Goal: Task Accomplishment & Management: Use online tool/utility

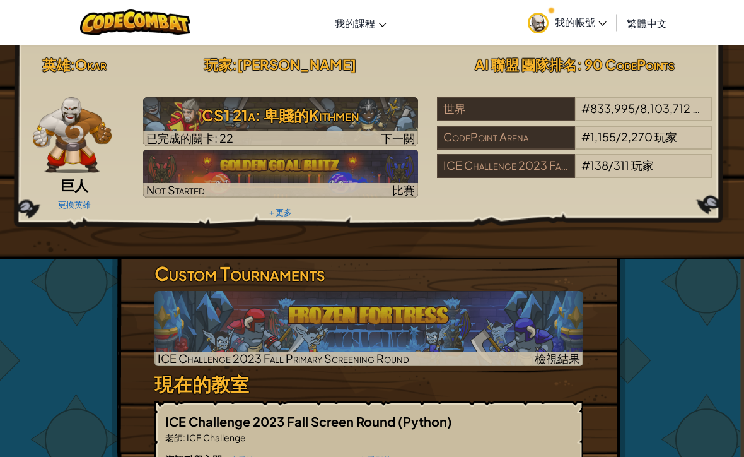
scroll to position [0, 9]
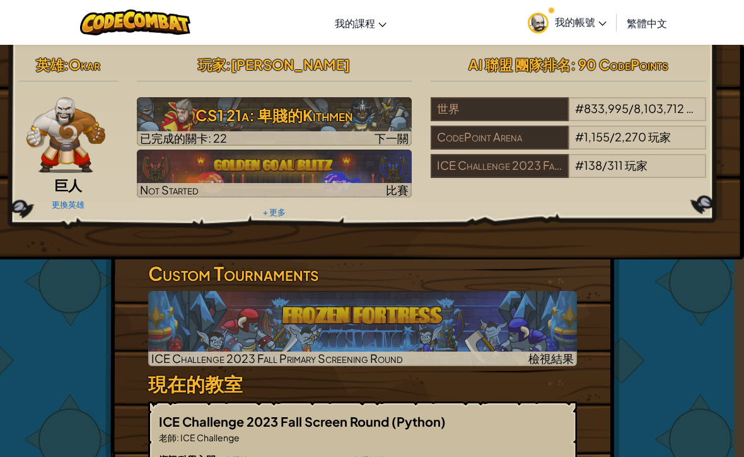
click at [612, 310] on div "英雄 : Okar 巨人 更換英雄 玩家 : 游承曦 Hanson CS1 21a: 卑賤的Kithmen 已完成的關卡: 22 下一關 Not Starte…" at bounding box center [362, 386] width 515 height 682
click at [413, 131] on div "玩家 : 游承曦 Hanson CS1 21a: 卑賤的Kithmen 已完成的關卡: 22 下一關 Not Started 比賽 + 更多" at bounding box center [274, 136] width 295 height 170
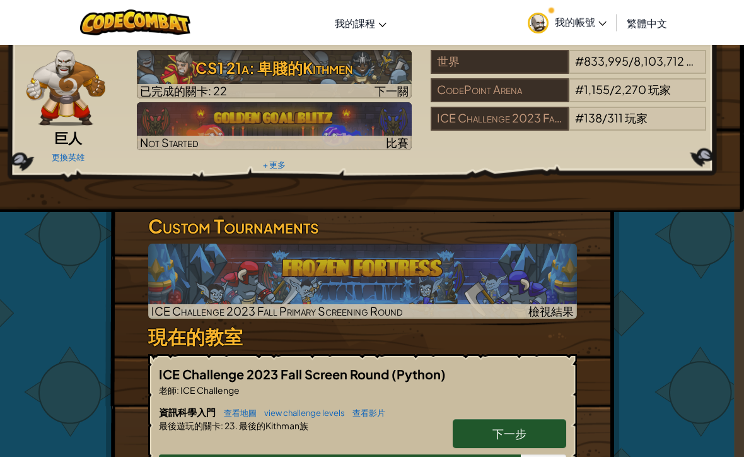
click at [365, 62] on h3 "CS1 21a: 卑賤的Kithmen" at bounding box center [275, 68] width 276 height 28
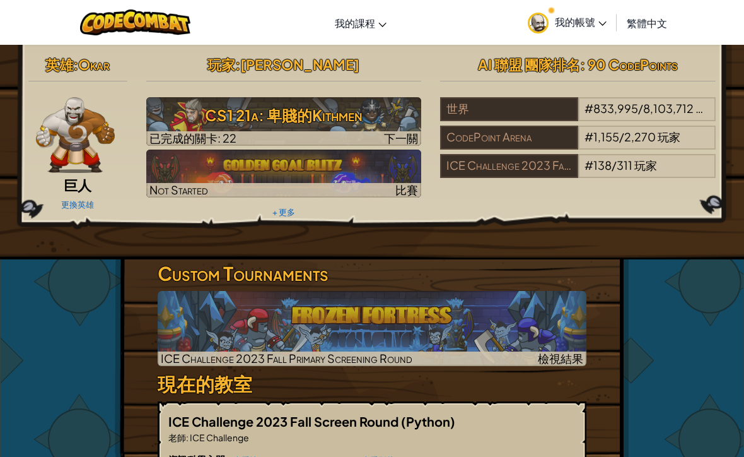
click at [352, 109] on h3 "CS1 21a: 卑賤的Kithmen" at bounding box center [284, 115] width 276 height 28
click at [384, 115] on h3 "CS1 21a: 卑賤的Kithmen" at bounding box center [284, 115] width 276 height 28
select select "zh-HANT"
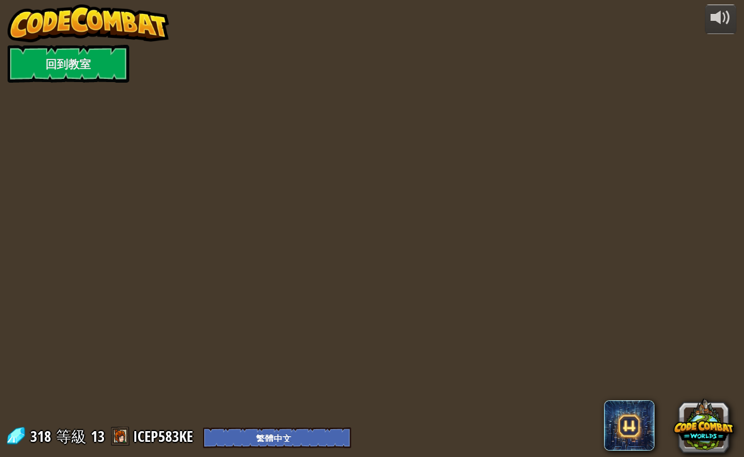
select select "zh-HANT"
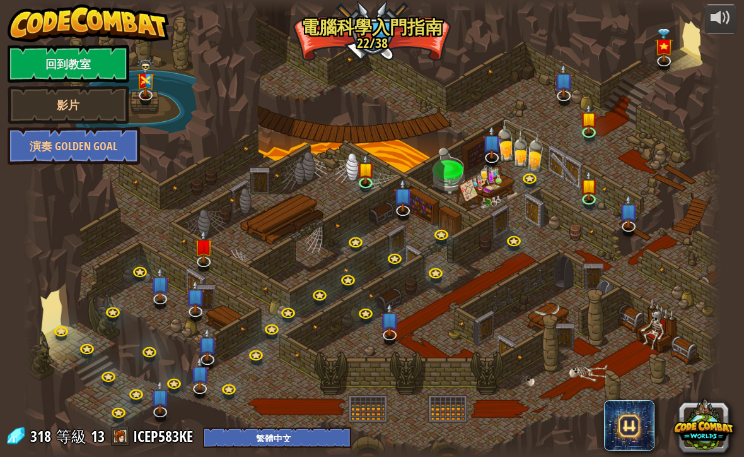
select select "zh-HANT"
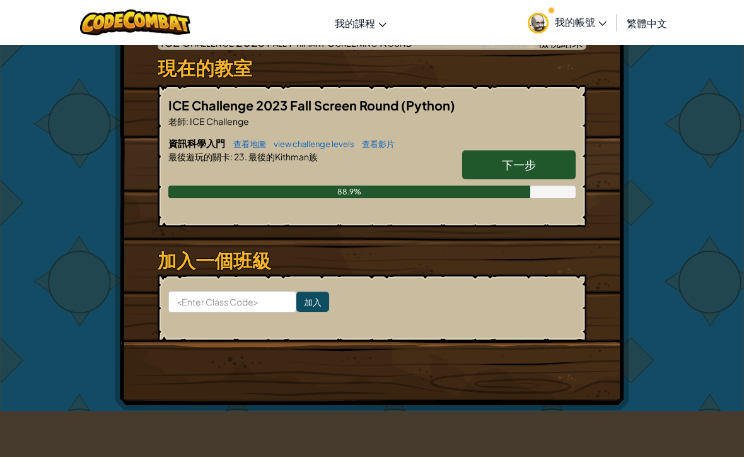
scroll to position [322, 0]
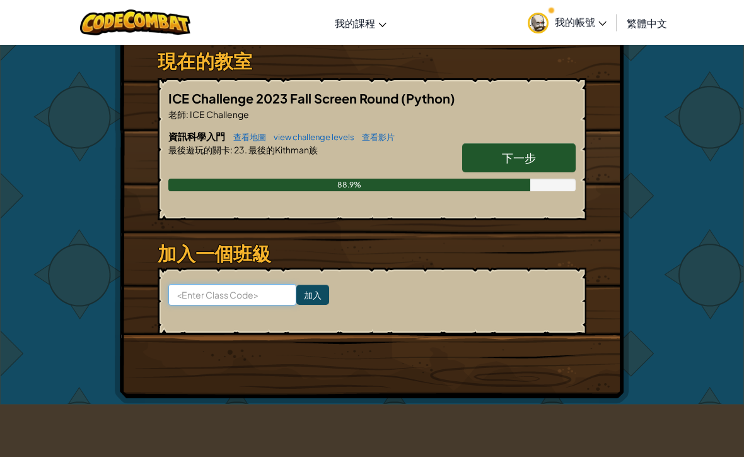
click at [274, 456] on div "切換導覽 我的課程 CodeCombat 教室 Ozaria 教室 AI 聯盟 電競 CodeCombat 世界在 Roblox 上 我的帳號 游承曦 Han…" at bounding box center [372, 383] width 744 height 1410
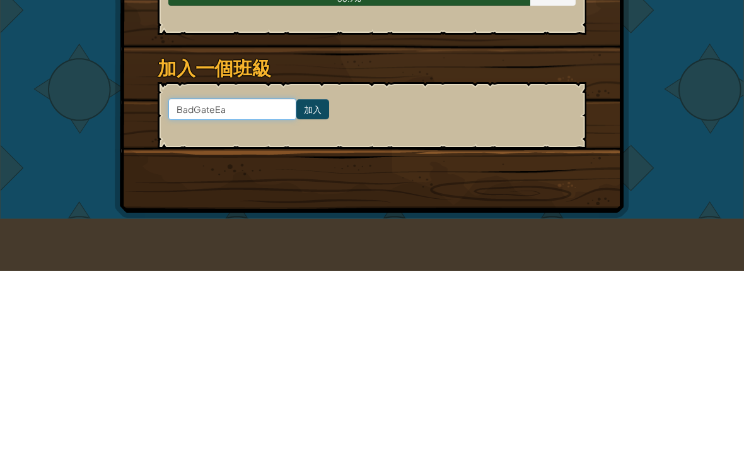
type input "BadGateEat"
click at [314, 285] on input "加入" at bounding box center [313, 295] width 33 height 20
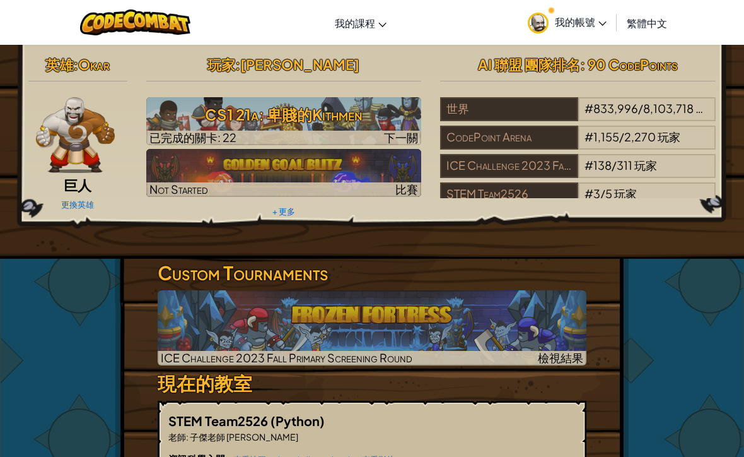
click at [323, 99] on img at bounding box center [284, 121] width 276 height 48
select select "zh-HANT"
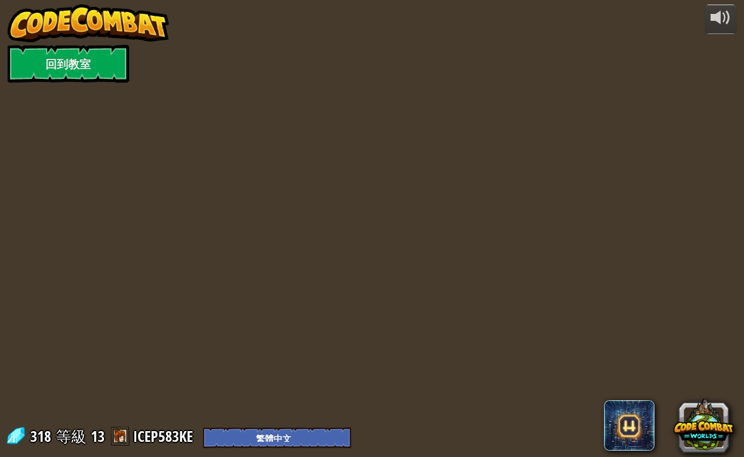
select select "zh-HANT"
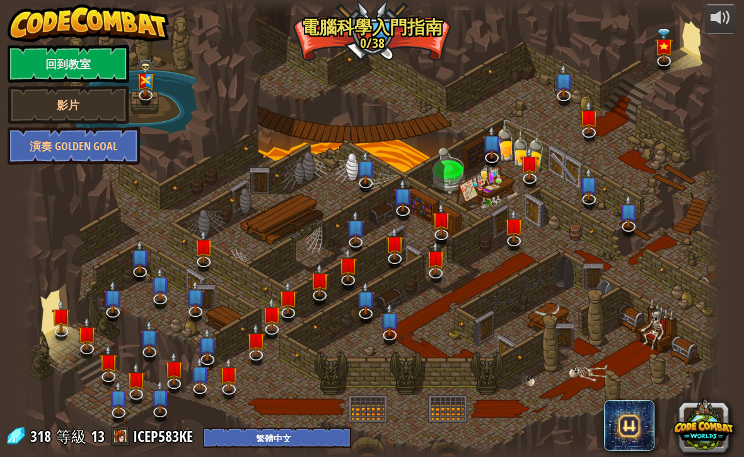
select select "zh-HANT"
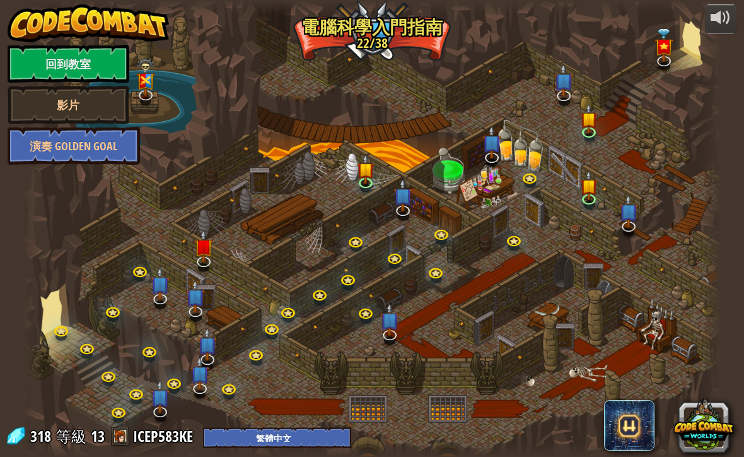
select select "zh-HANT"
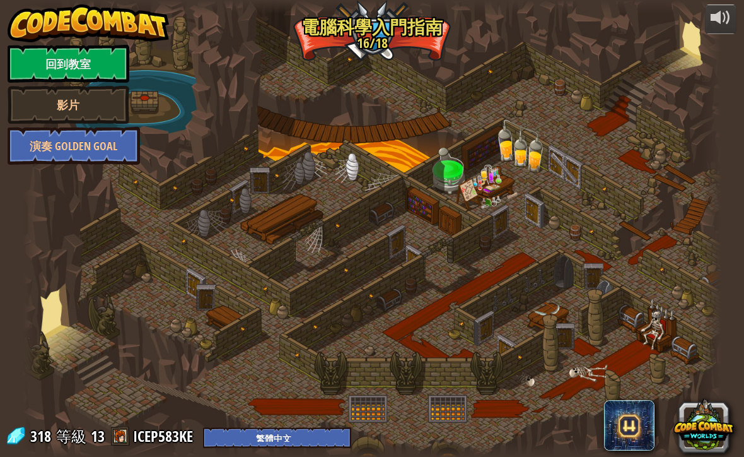
click at [317, 309] on div at bounding box center [372, 228] width 699 height 457
select select "zh-HANT"
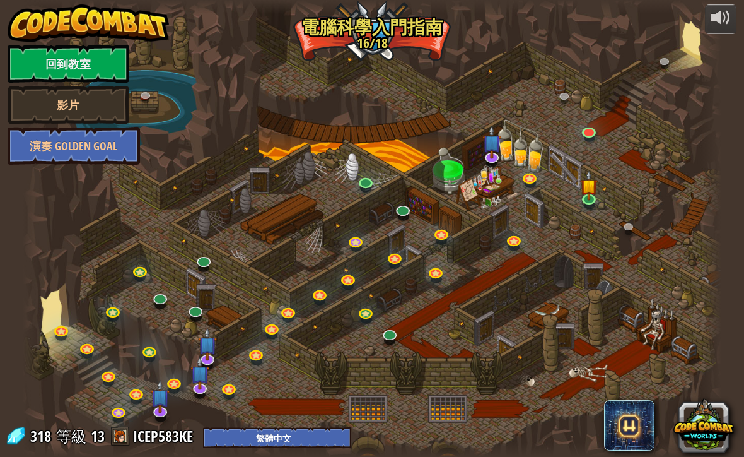
click at [317, 309] on div at bounding box center [372, 228] width 699 height 457
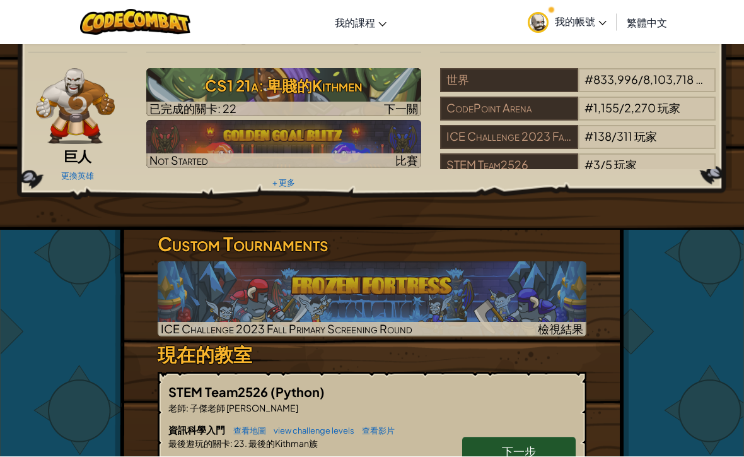
scroll to position [29, 0]
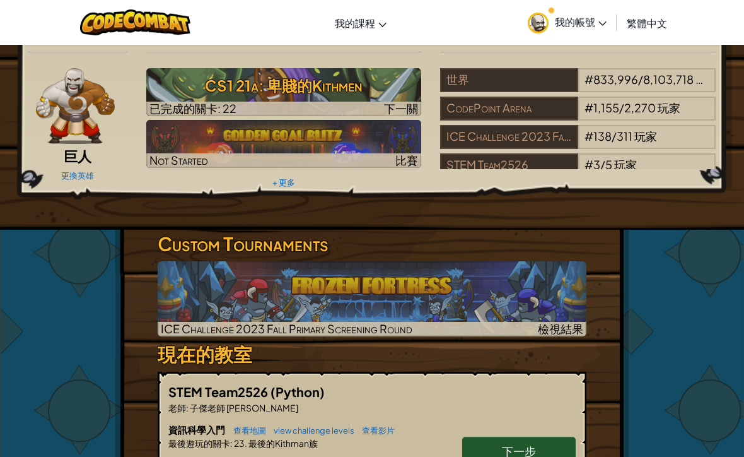
click at [197, 88] on h3 "CS1 21a: 卑賤的Kithmen" at bounding box center [284, 85] width 276 height 28
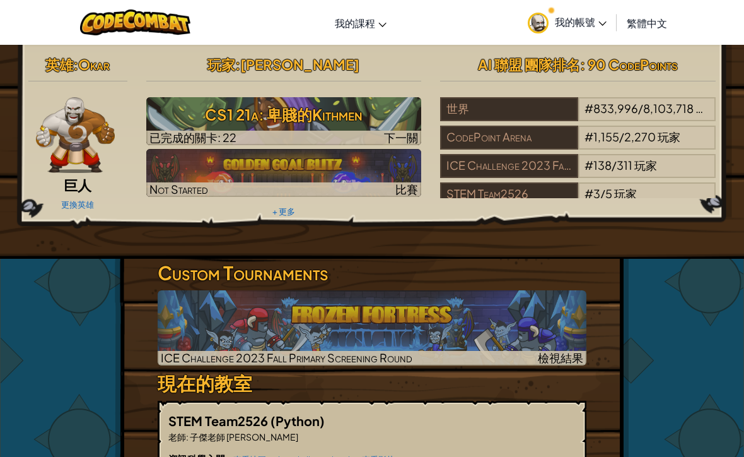
select select "zh-HANT"
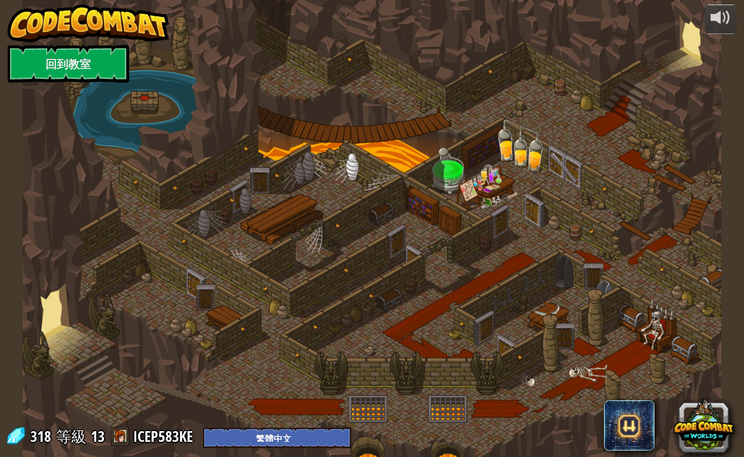
select select "zh-HANT"
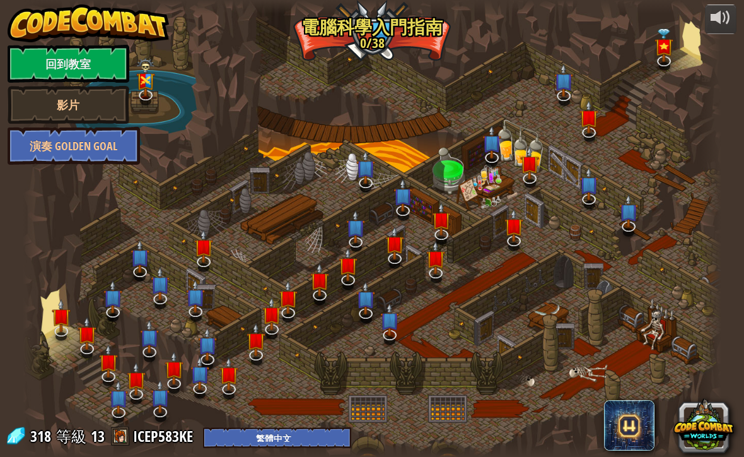
select select "zh-HANT"
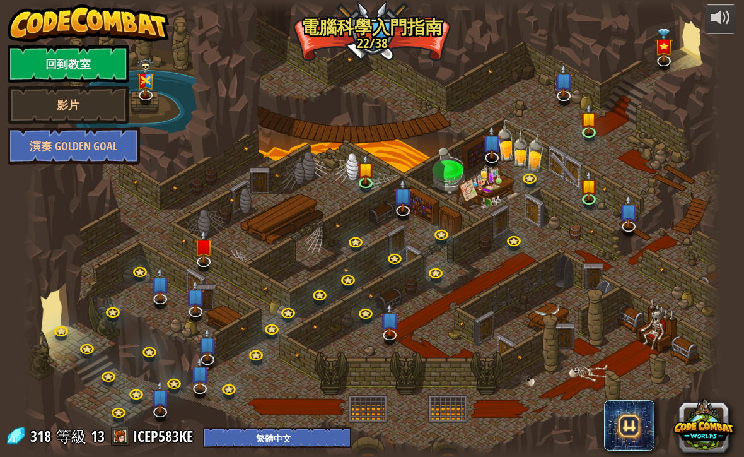
select select "zh-HANT"
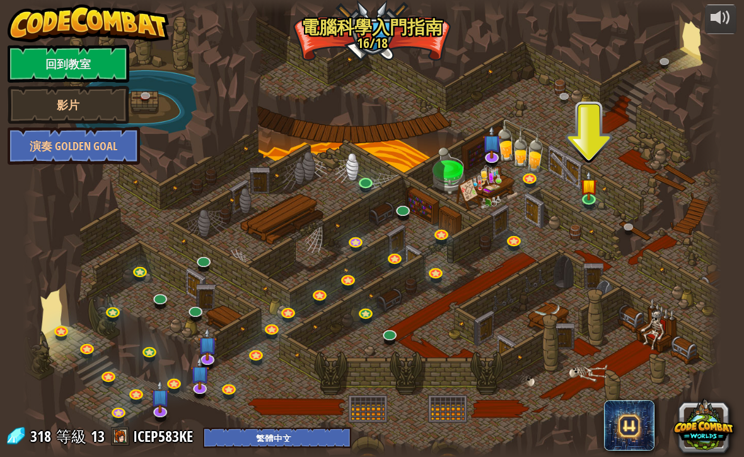
click at [67, 56] on link "回到教室" at bounding box center [69, 64] width 122 height 38
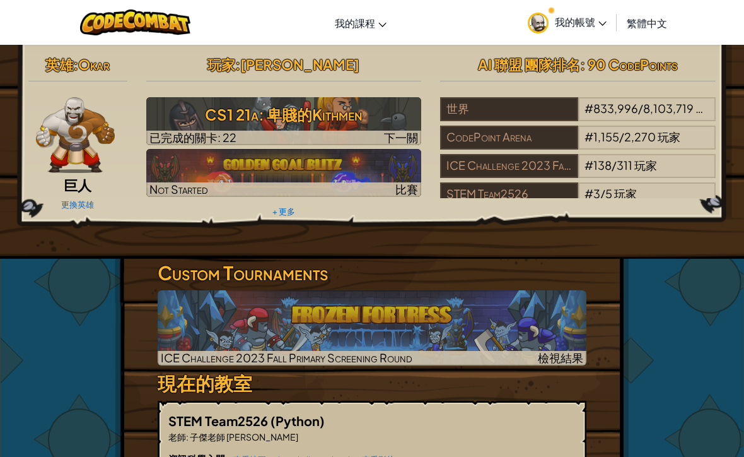
click at [351, 129] on img at bounding box center [284, 121] width 276 height 48
select select "zh-HANT"
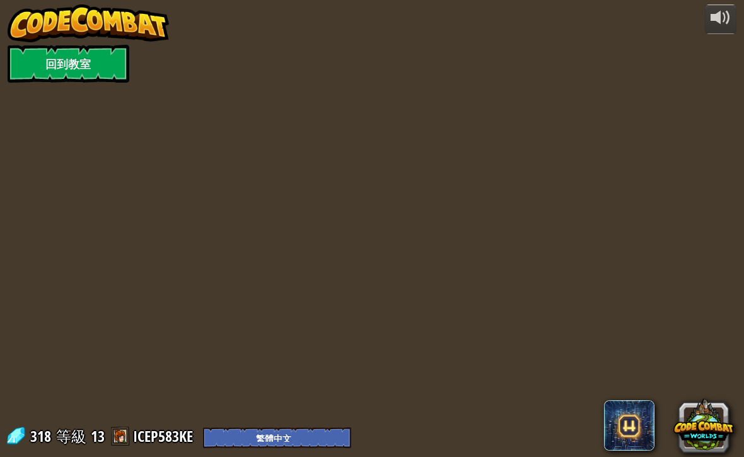
select select "zh-HANT"
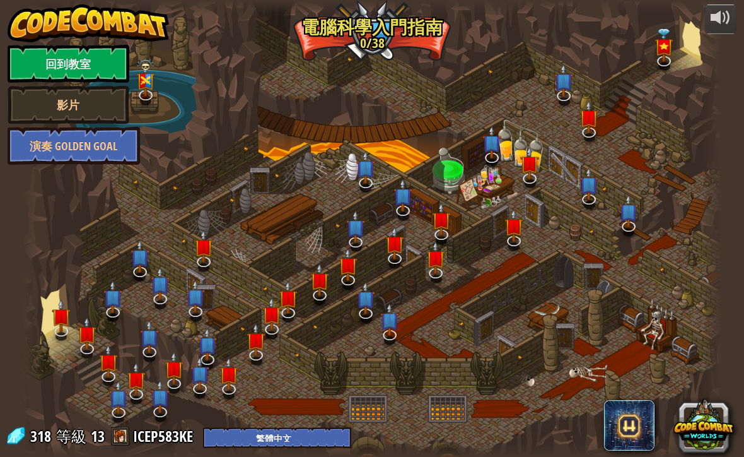
select select "zh-HANT"
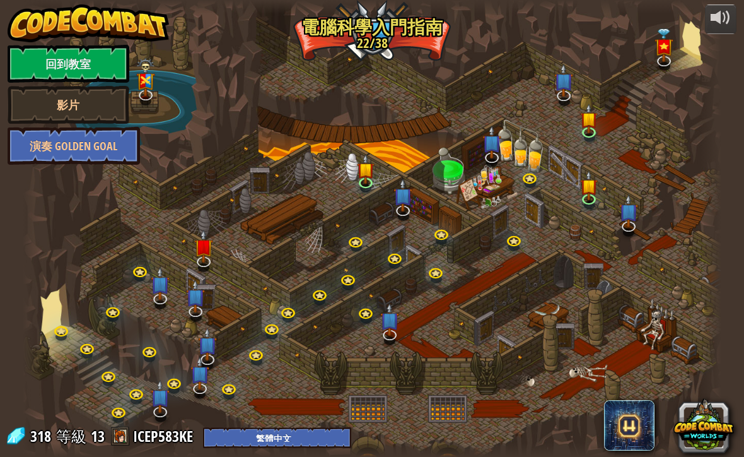
select select "zh-HANT"
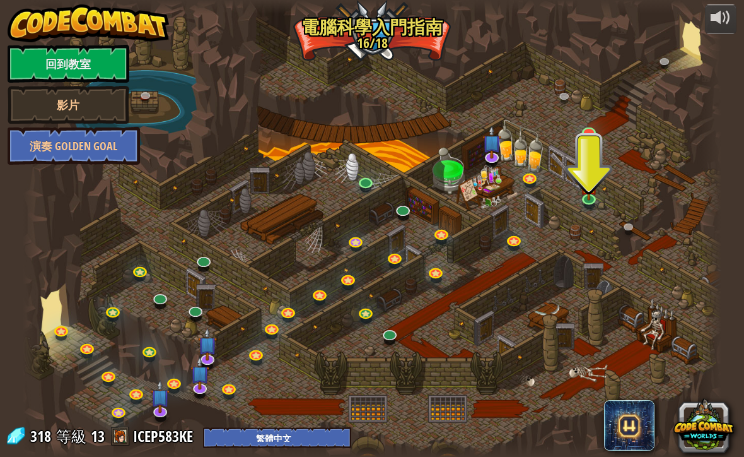
click at [582, 192] on img at bounding box center [589, 186] width 17 height 30
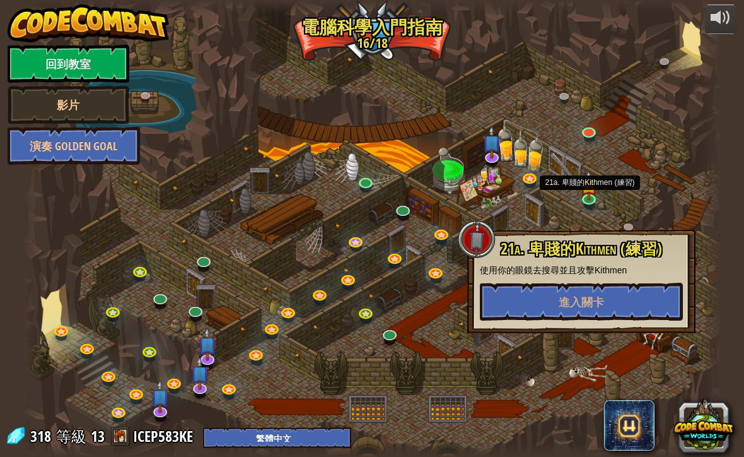
click at [647, 309] on button "進入關卡" at bounding box center [581, 302] width 203 height 38
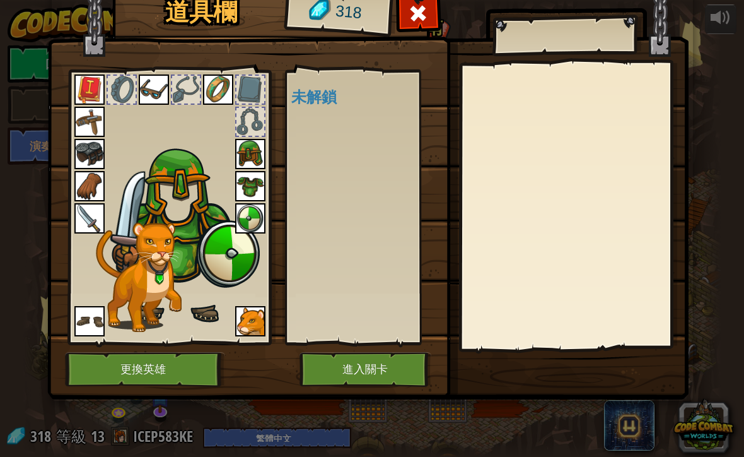
click at [261, 161] on img at bounding box center [250, 154] width 30 height 30
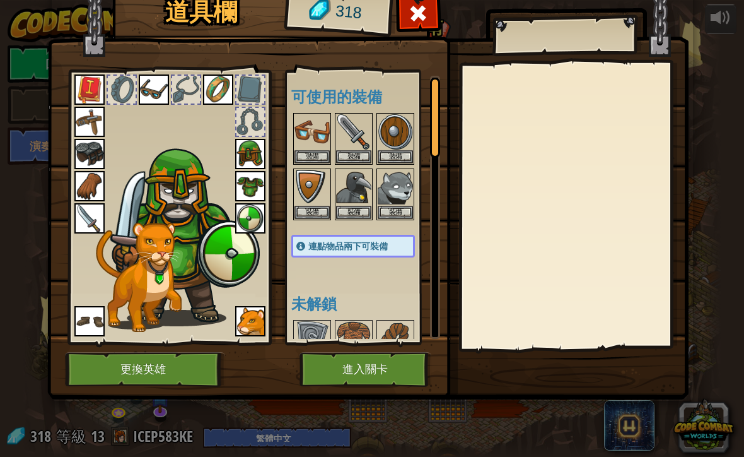
click at [211, 103] on img at bounding box center [218, 89] width 30 height 30
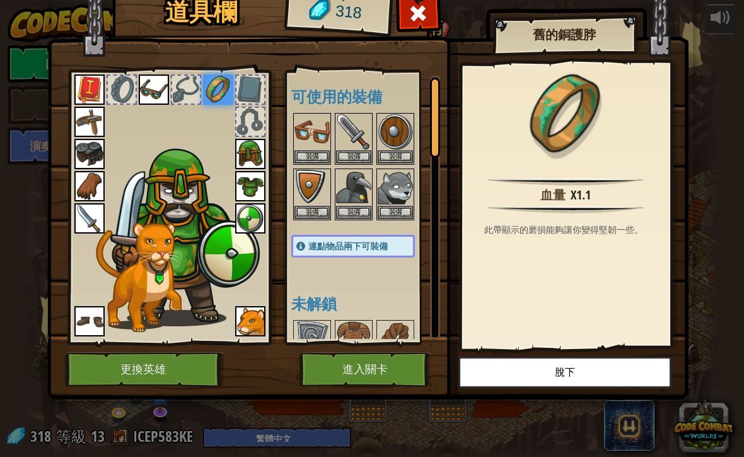
click at [181, 86] on div at bounding box center [186, 90] width 28 height 28
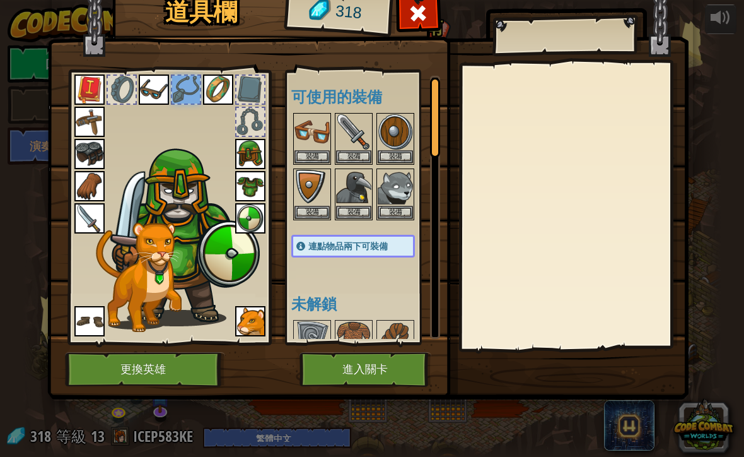
click at [142, 91] on img at bounding box center [154, 89] width 30 height 30
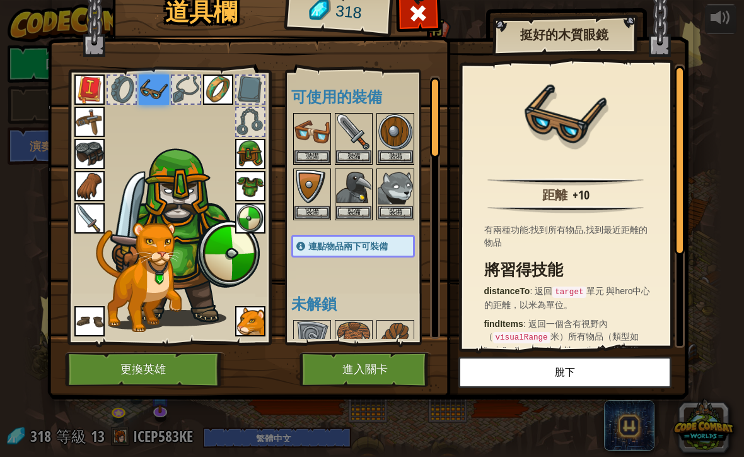
click at [125, 91] on div at bounding box center [122, 90] width 28 height 28
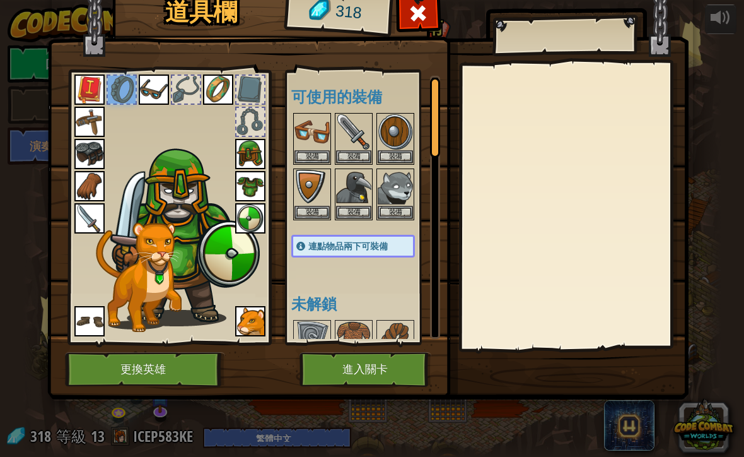
click at [88, 184] on img at bounding box center [89, 186] width 30 height 30
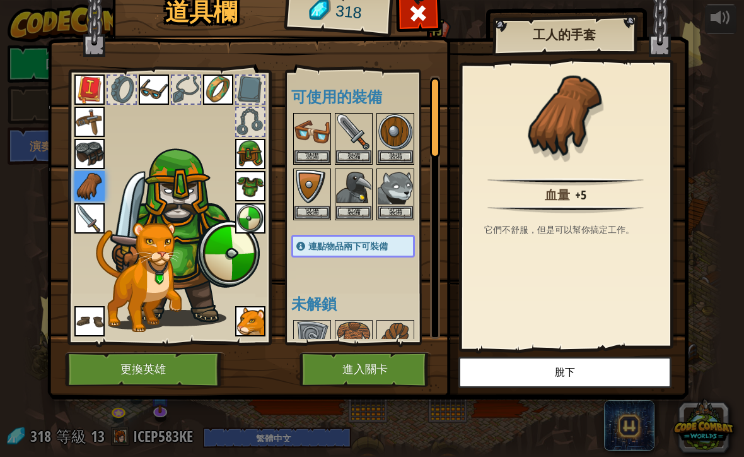
click at [327, 151] on button "裝備" at bounding box center [312, 156] width 35 height 13
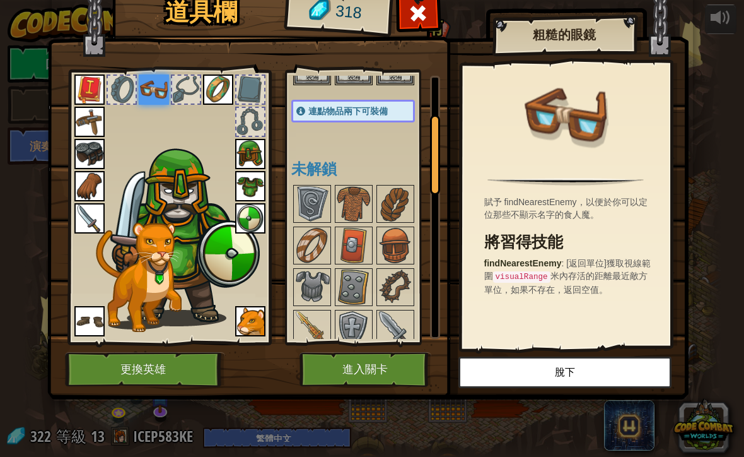
scroll to position [148, 0]
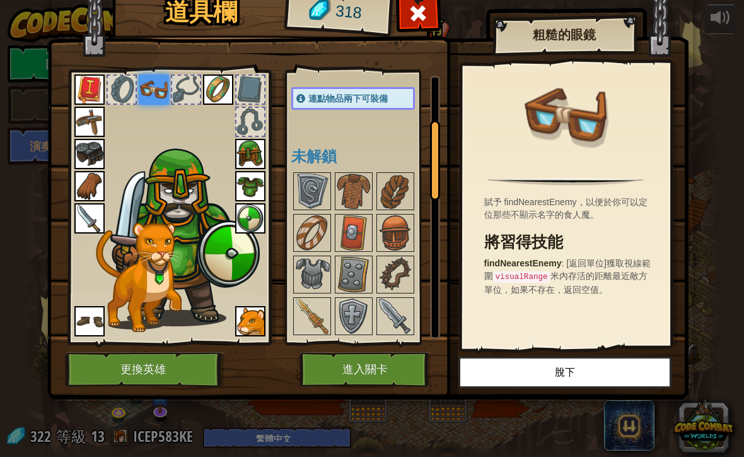
click at [311, 201] on img at bounding box center [312, 190] width 35 height 35
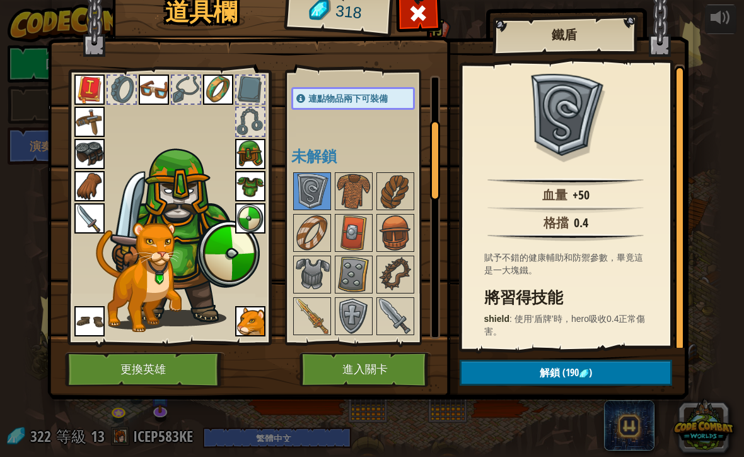
click at [362, 179] on img at bounding box center [353, 190] width 35 height 35
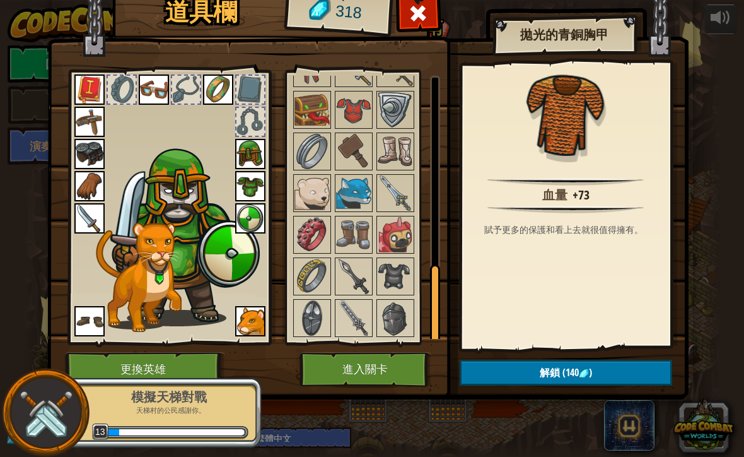
scroll to position [645, 0]
click at [395, 327] on img at bounding box center [395, 318] width 35 height 35
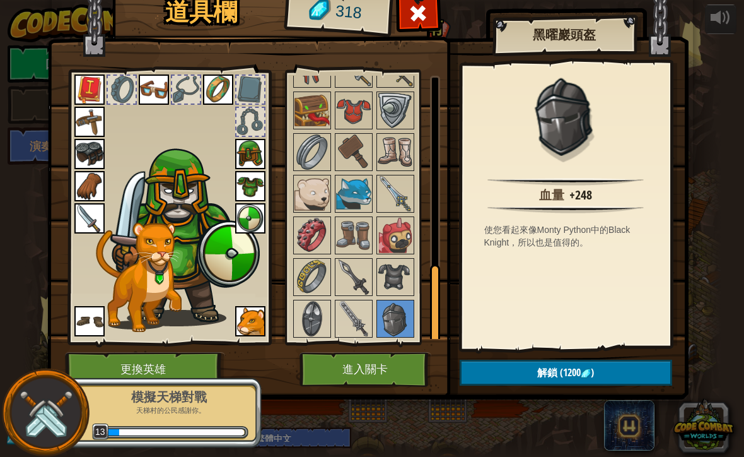
click at [352, 314] on img at bounding box center [353, 318] width 35 height 35
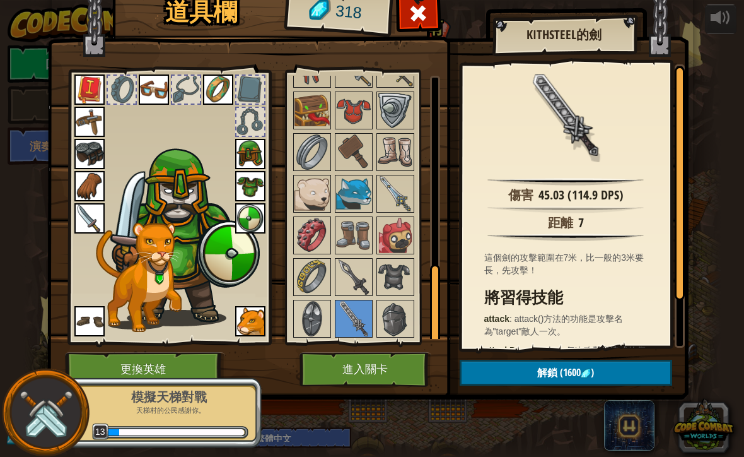
click at [307, 317] on img at bounding box center [312, 318] width 35 height 35
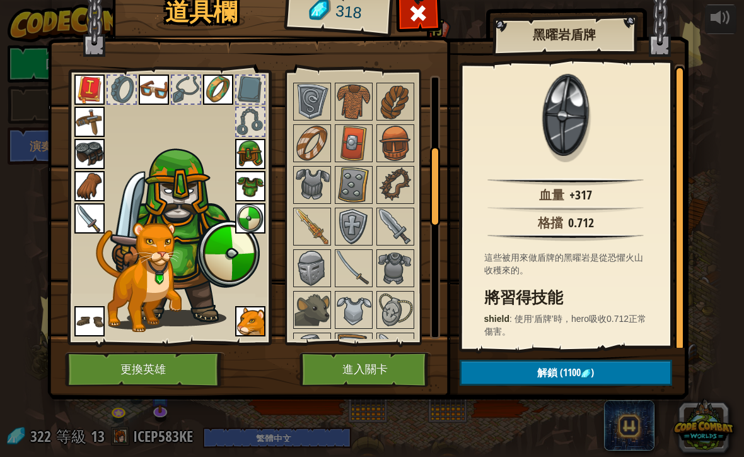
scroll to position [238, 0]
click at [313, 97] on img at bounding box center [312, 100] width 35 height 35
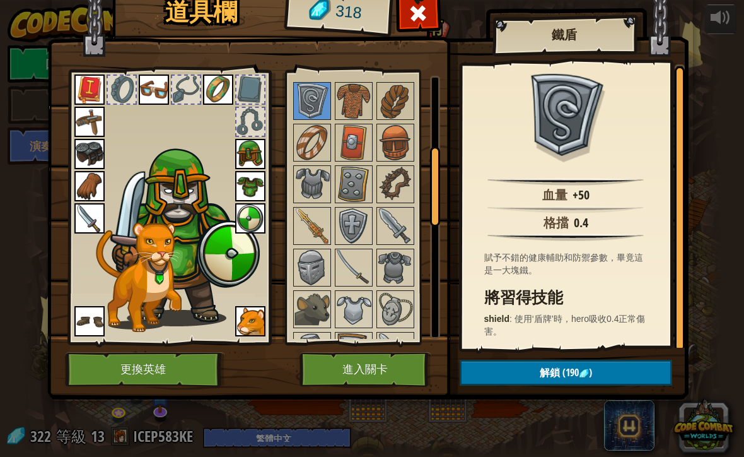
click at [362, 102] on img at bounding box center [353, 100] width 35 height 35
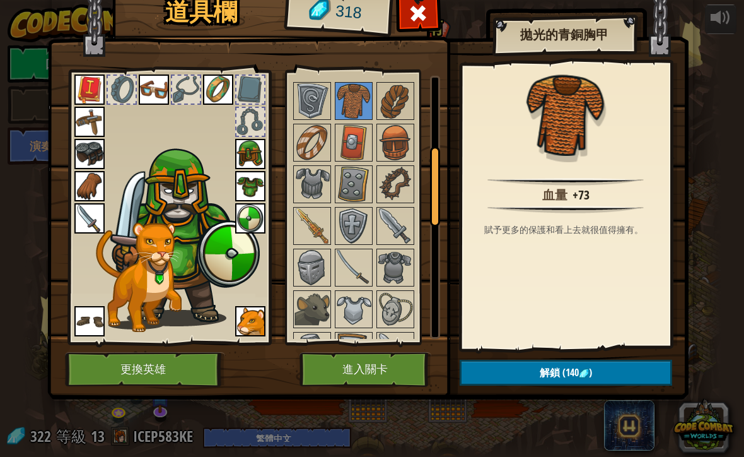
click at [399, 109] on img at bounding box center [395, 100] width 35 height 35
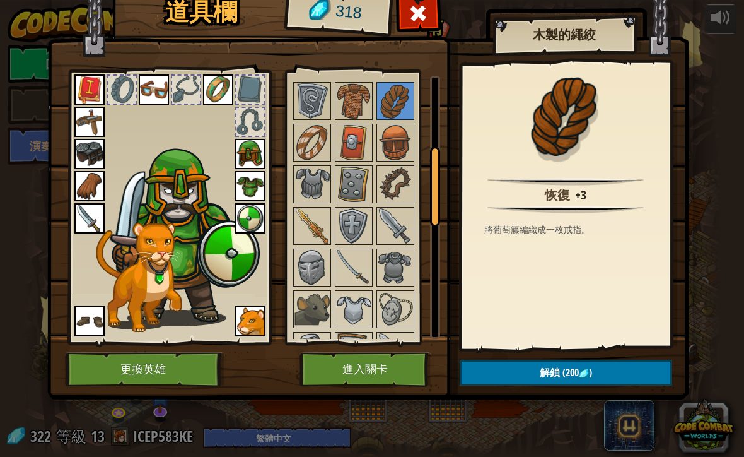
click at [365, 96] on img at bounding box center [353, 100] width 35 height 35
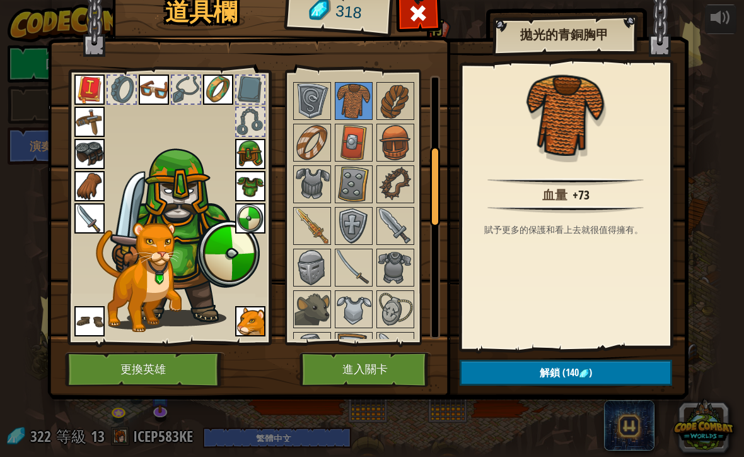
click at [298, 139] on img at bounding box center [312, 142] width 35 height 35
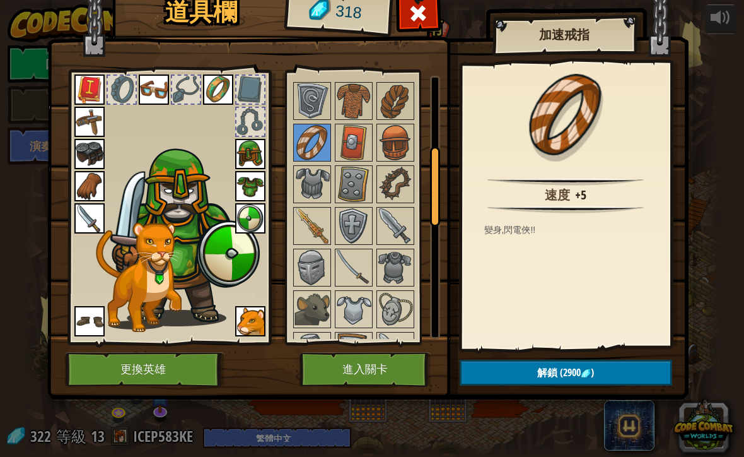
click at [378, 125] on img at bounding box center [395, 142] width 35 height 35
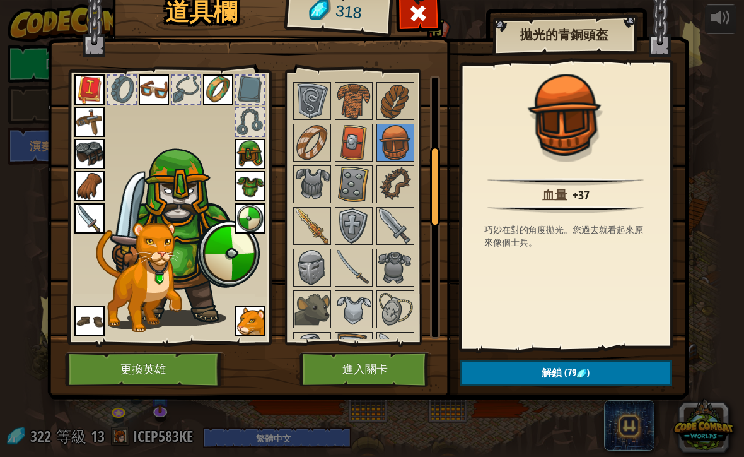
click at [362, 105] on img at bounding box center [353, 100] width 35 height 35
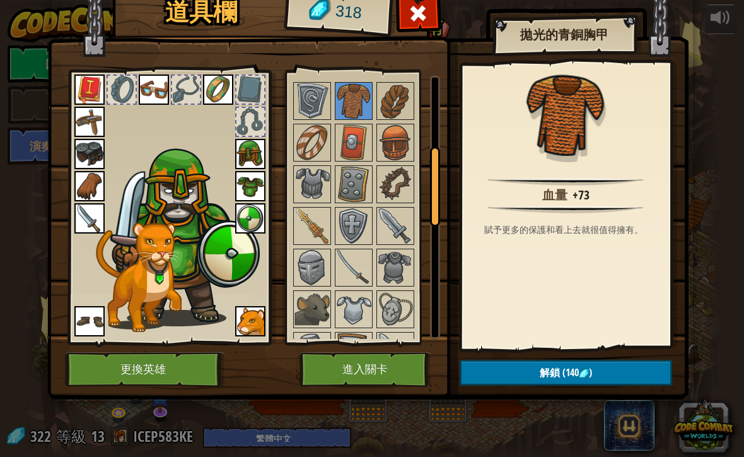
click at [389, 139] on img at bounding box center [395, 142] width 35 height 35
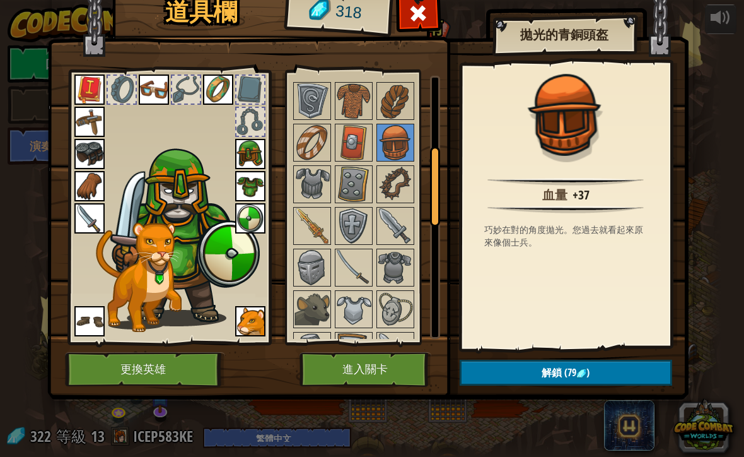
click at [357, 184] on img at bounding box center [353, 184] width 35 height 35
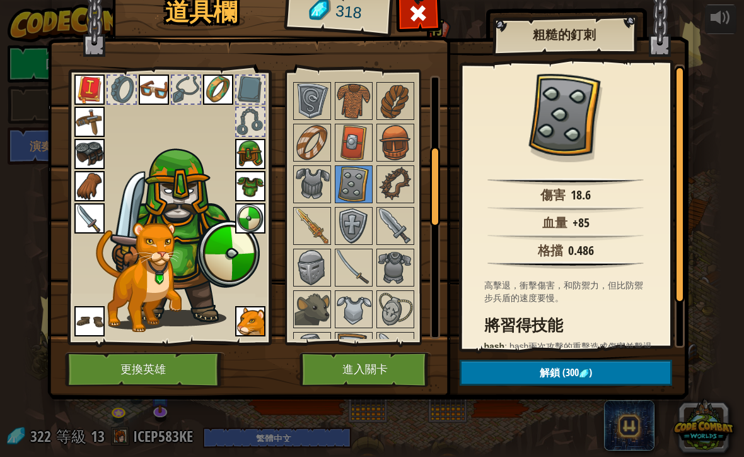
click at [321, 172] on img at bounding box center [312, 184] width 35 height 35
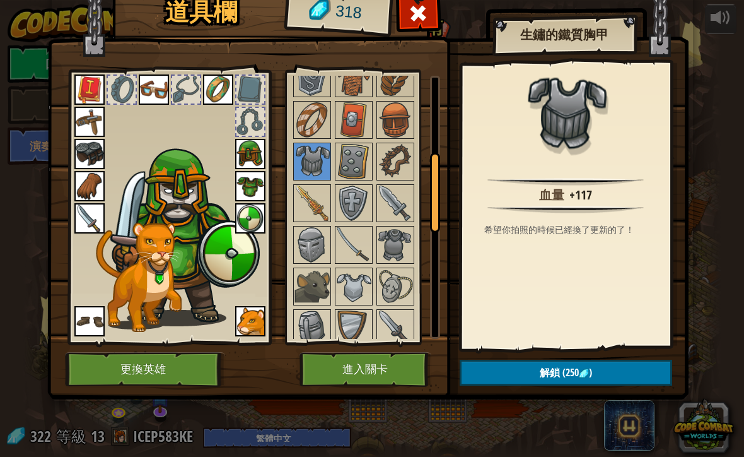
scroll to position [259, 0]
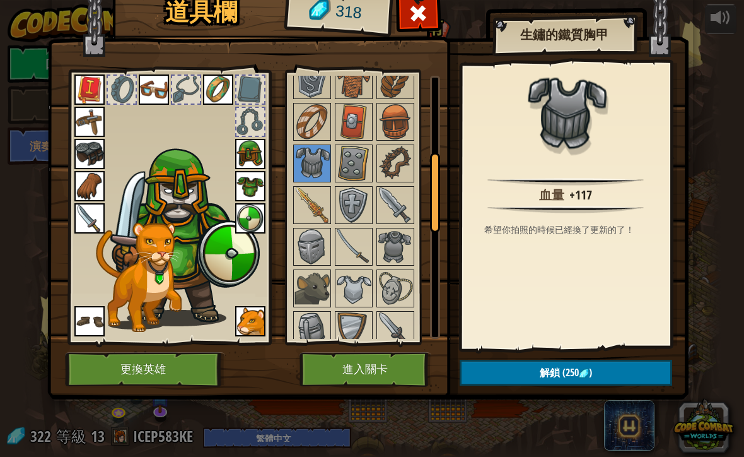
click at [322, 192] on img at bounding box center [312, 204] width 35 height 35
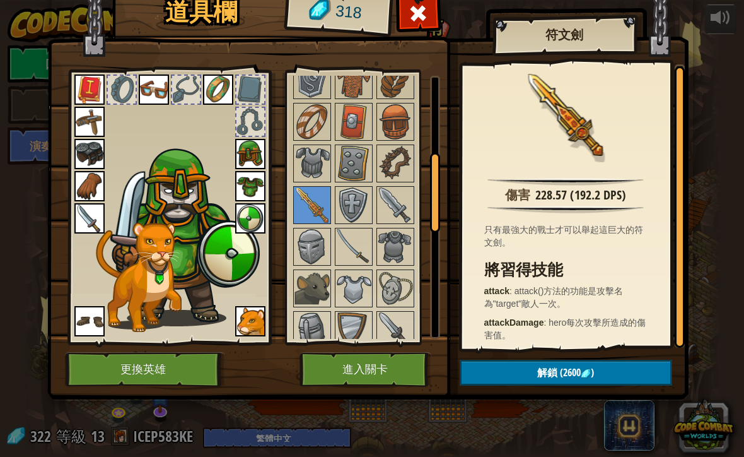
click at [417, 18] on span at bounding box center [418, 13] width 20 height 20
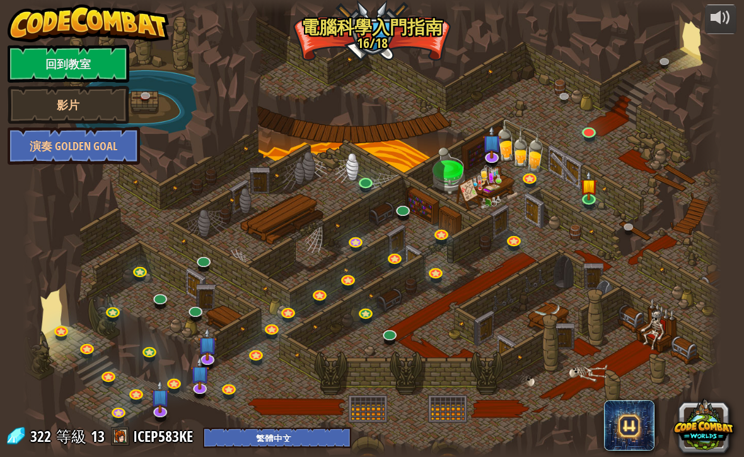
click at [583, 204] on link at bounding box center [590, 200] width 25 height 19
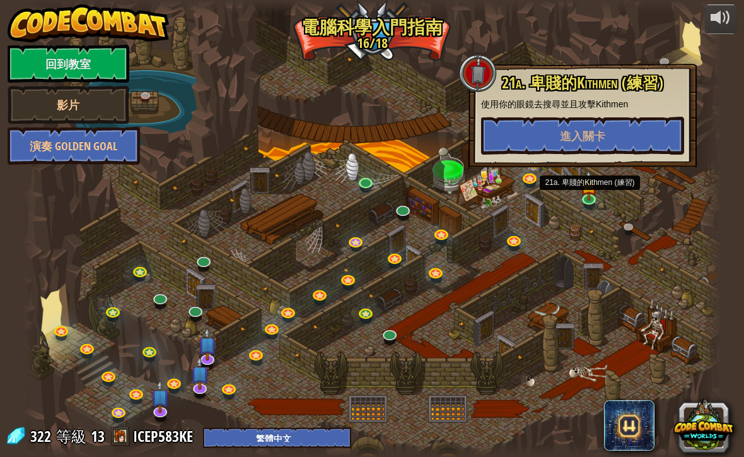
click at [633, 245] on div at bounding box center [372, 228] width 699 height 457
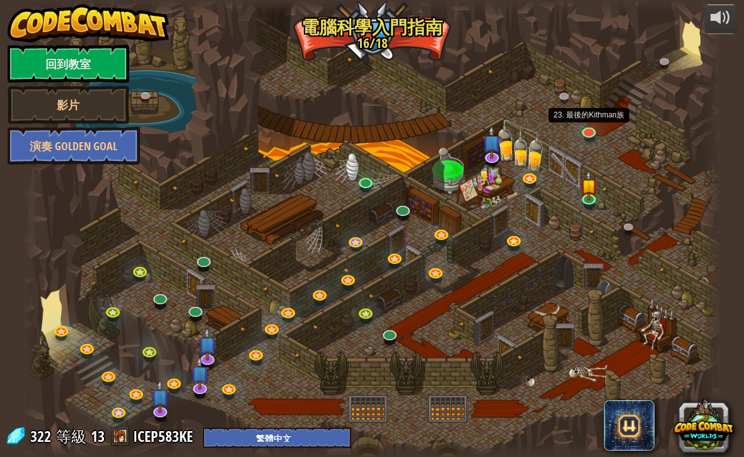
click at [589, 135] on link at bounding box center [590, 133] width 25 height 19
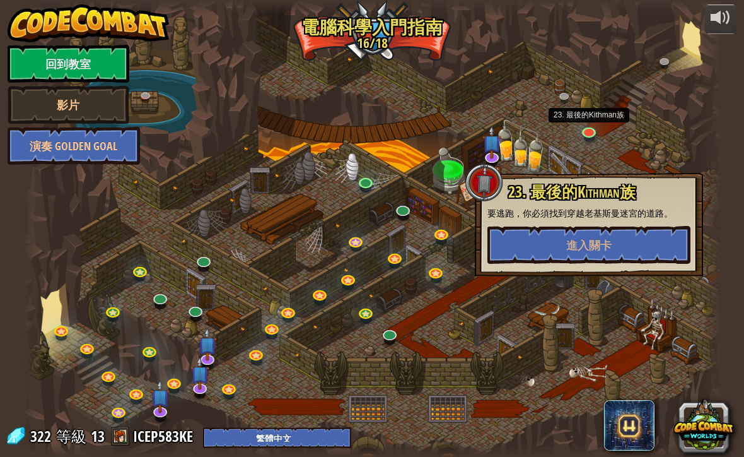
click at [584, 232] on button "進入關卡" at bounding box center [589, 245] width 203 height 38
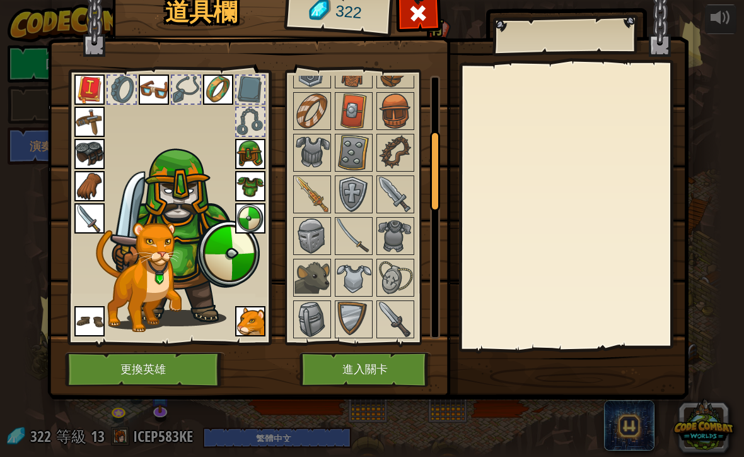
scroll to position [276, 0]
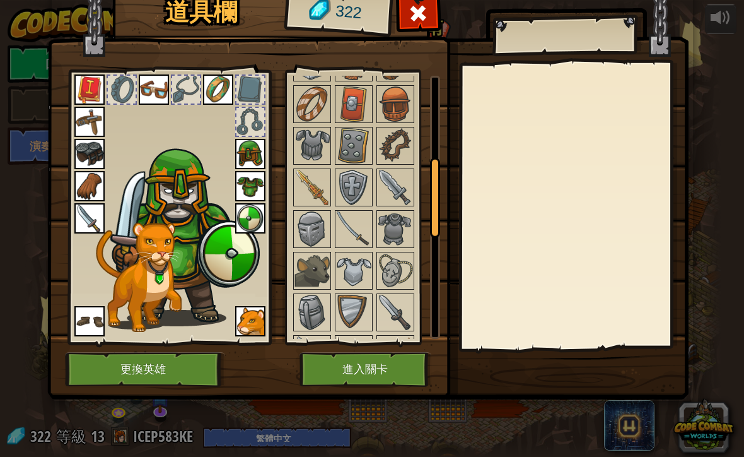
click at [315, 223] on img at bounding box center [312, 228] width 35 height 35
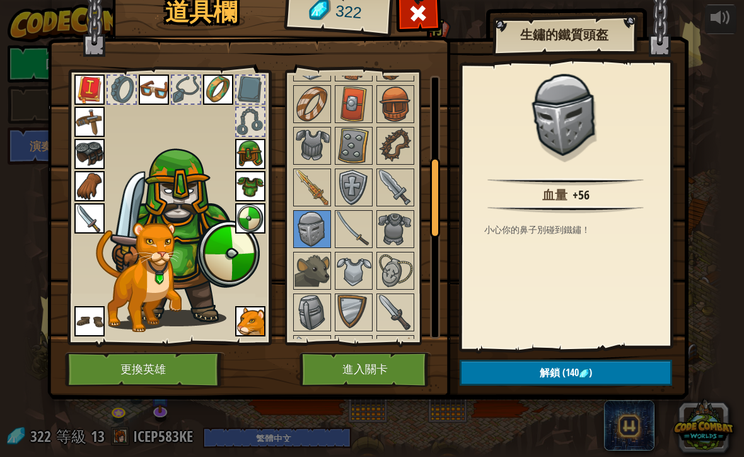
click at [327, 261] on img at bounding box center [312, 270] width 35 height 35
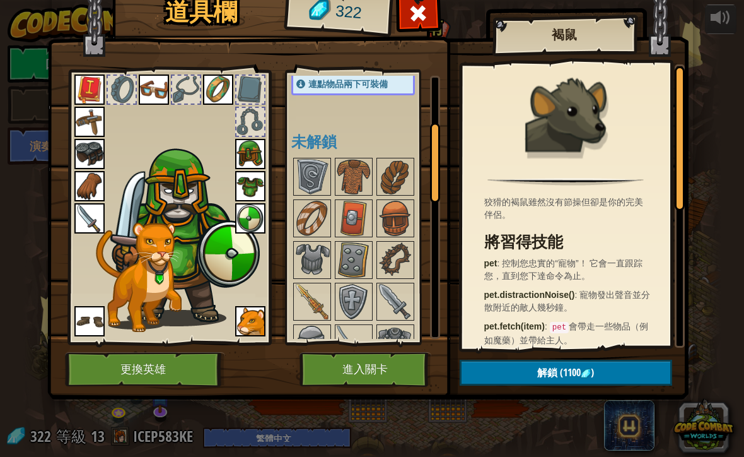
scroll to position [150, 0]
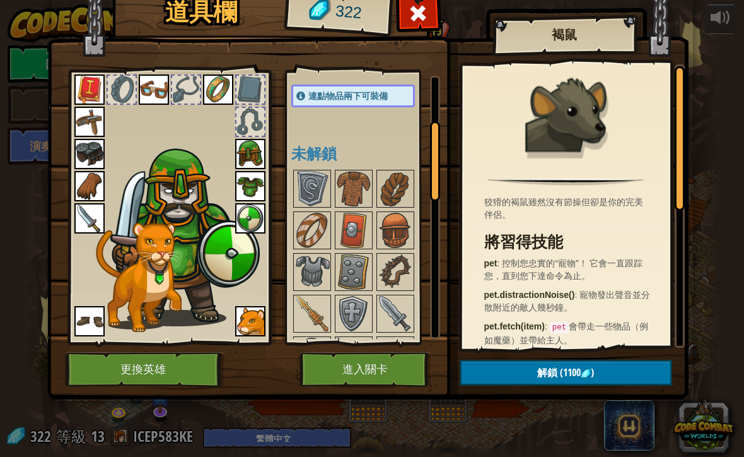
click at [320, 172] on img at bounding box center [312, 188] width 35 height 35
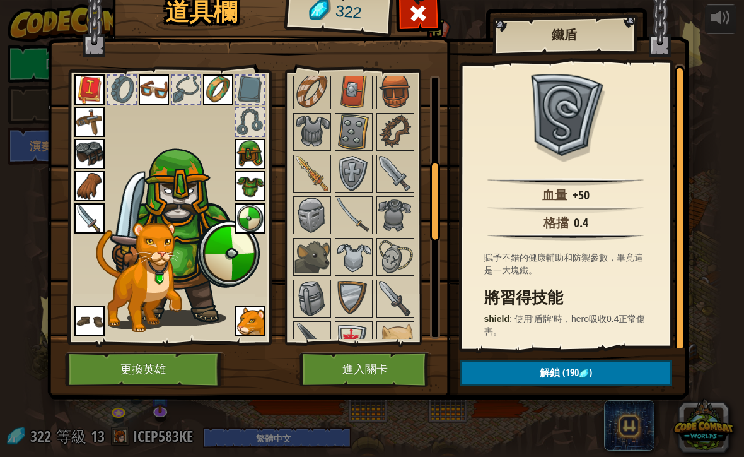
scroll to position [287, 0]
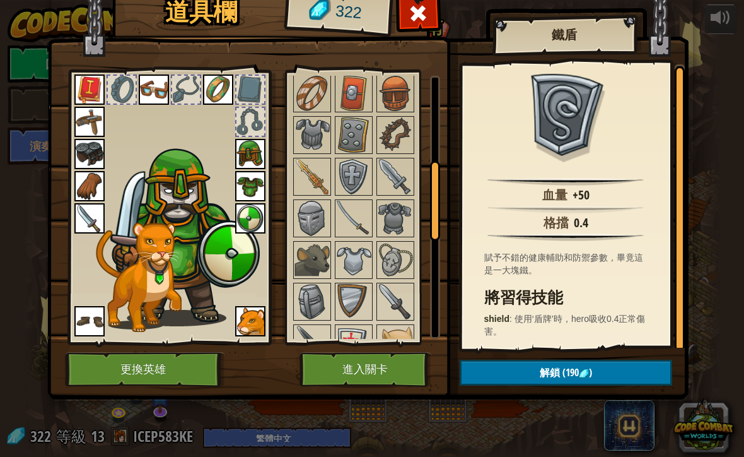
click at [310, 168] on img at bounding box center [312, 176] width 35 height 35
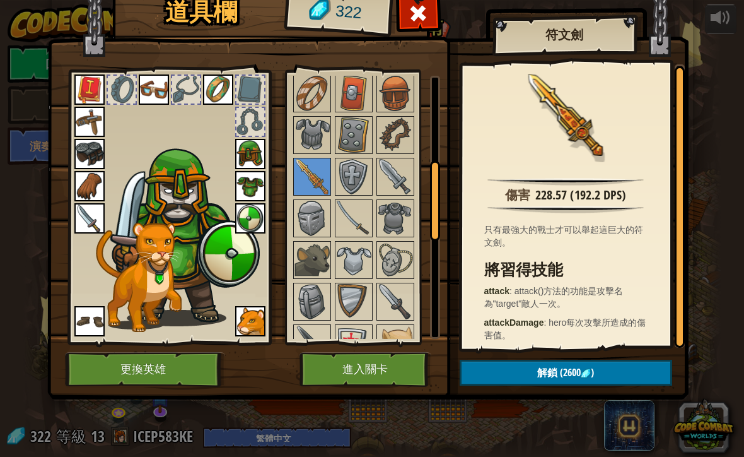
click at [314, 191] on img at bounding box center [312, 176] width 35 height 35
click at [317, 181] on img at bounding box center [312, 176] width 35 height 35
click at [305, 179] on img at bounding box center [312, 176] width 35 height 35
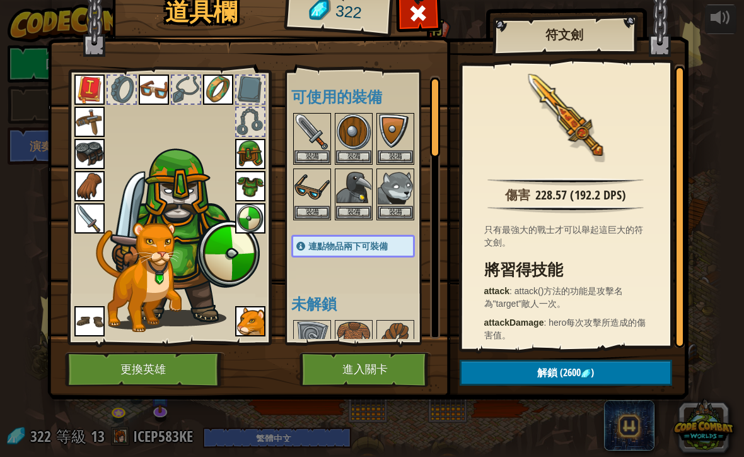
scroll to position [0, 0]
click at [345, 256] on div "連點物品兩下可裝備" at bounding box center [353, 246] width 124 height 23
click at [310, 242] on span "連點物品兩下可裝備" at bounding box center [348, 246] width 79 height 10
click at [379, 210] on button "裝備" at bounding box center [395, 212] width 35 height 13
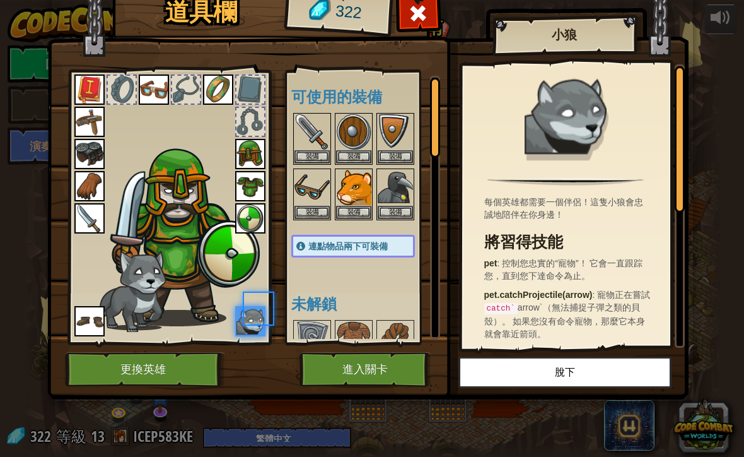
click at [389, 202] on img at bounding box center [395, 187] width 35 height 35
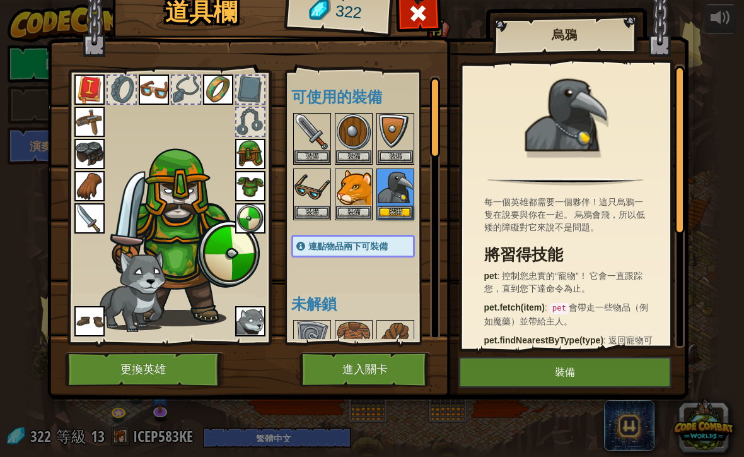
click at [394, 215] on button "裝備" at bounding box center [395, 212] width 35 height 13
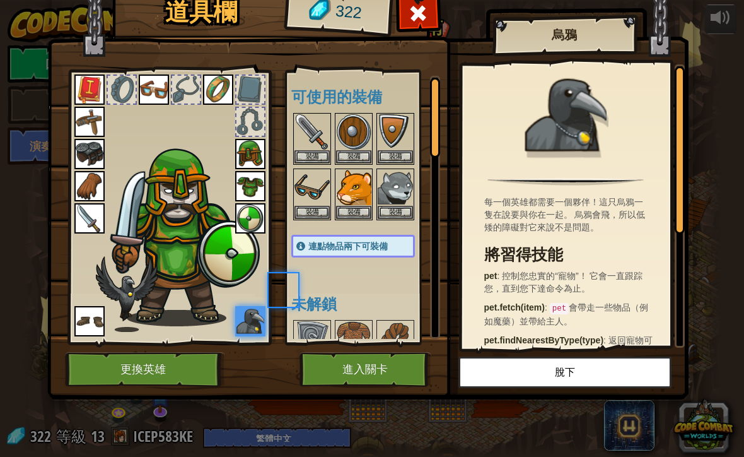
click at [403, 206] on button "裝備" at bounding box center [395, 212] width 35 height 13
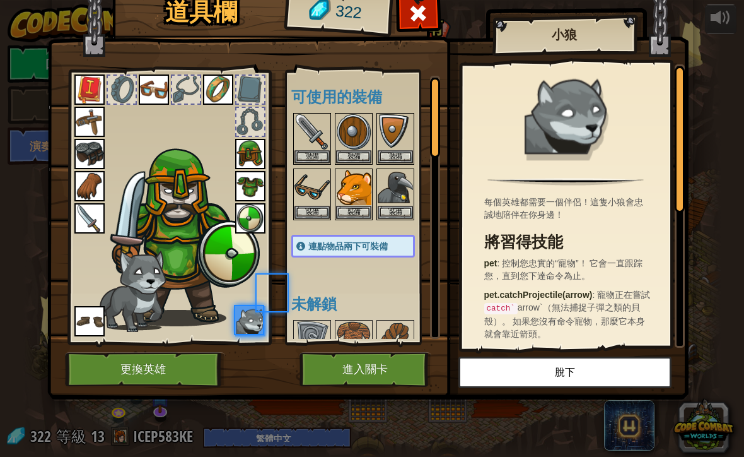
click at [402, 208] on button "裝備" at bounding box center [395, 212] width 35 height 13
click at [0, 0] on button "裝備" at bounding box center [0, 0] width 0 height 0
click at [401, 209] on button "裝備" at bounding box center [395, 212] width 35 height 13
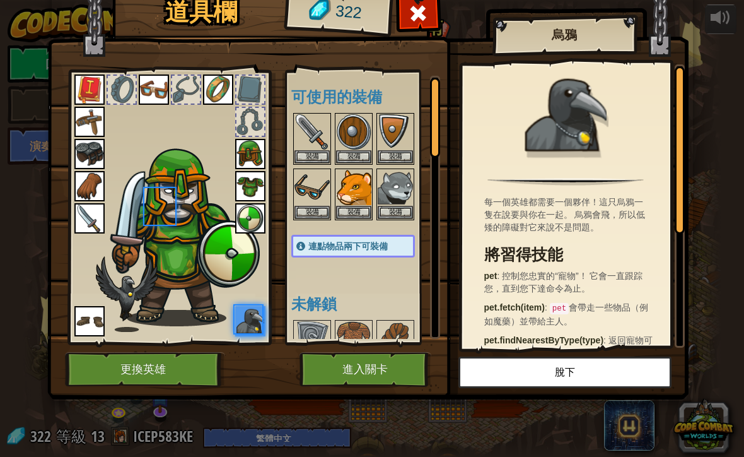
click at [400, 213] on button "裝備" at bounding box center [395, 212] width 35 height 13
click at [0, 0] on button "裝備" at bounding box center [0, 0] width 0 height 0
click at [397, 217] on button "裝備" at bounding box center [395, 212] width 35 height 13
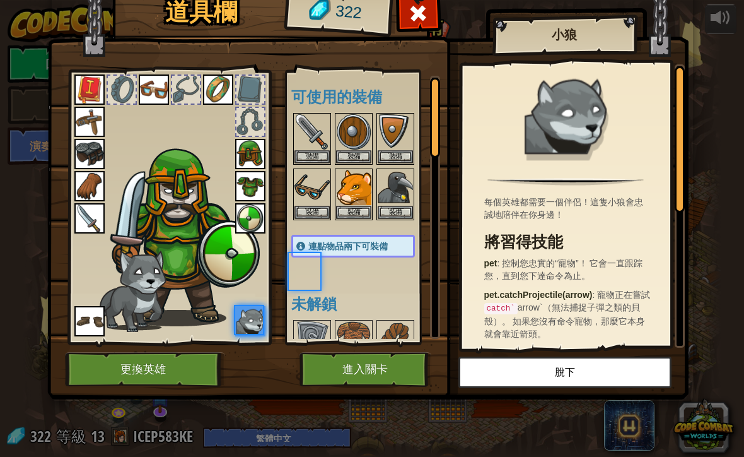
click at [396, 217] on button "裝備" at bounding box center [395, 212] width 35 height 13
click at [0, 0] on button "裝備" at bounding box center [0, 0] width 0 height 0
click at [396, 211] on button "裝備" at bounding box center [395, 212] width 35 height 13
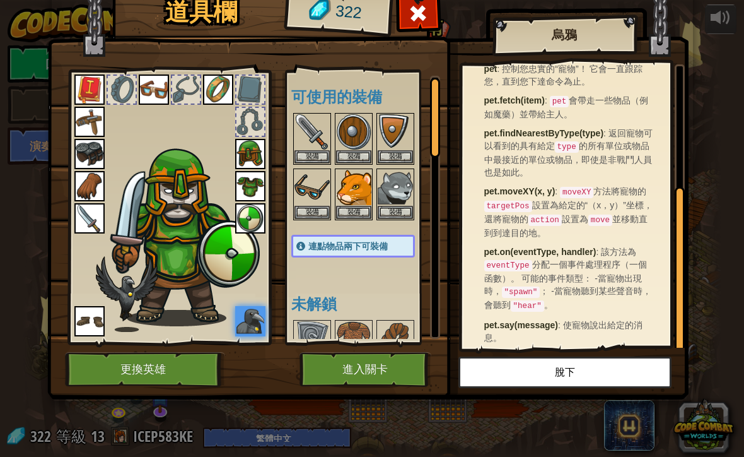
scroll to position [206, 0]
click at [391, 211] on button "裝備" at bounding box center [395, 212] width 35 height 13
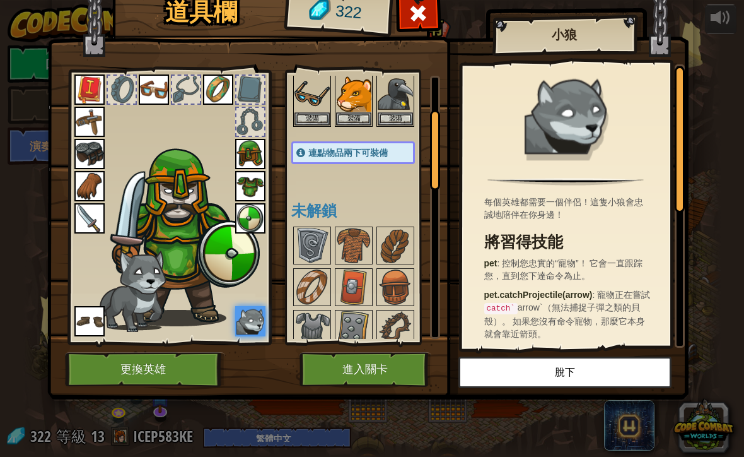
scroll to position [112, 0]
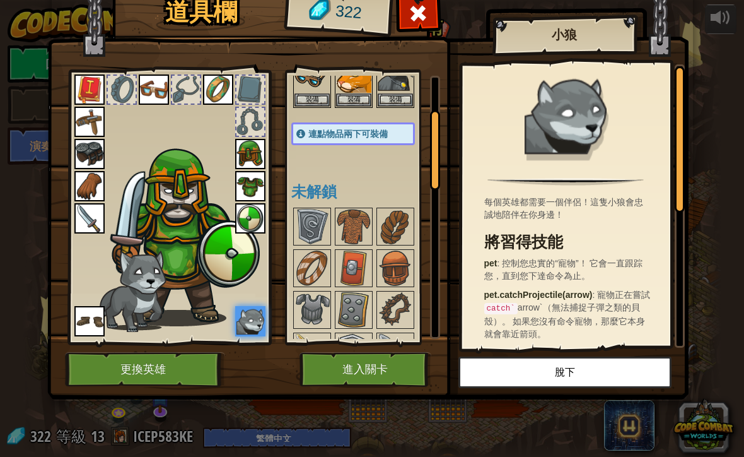
click at [312, 226] on img at bounding box center [312, 226] width 35 height 35
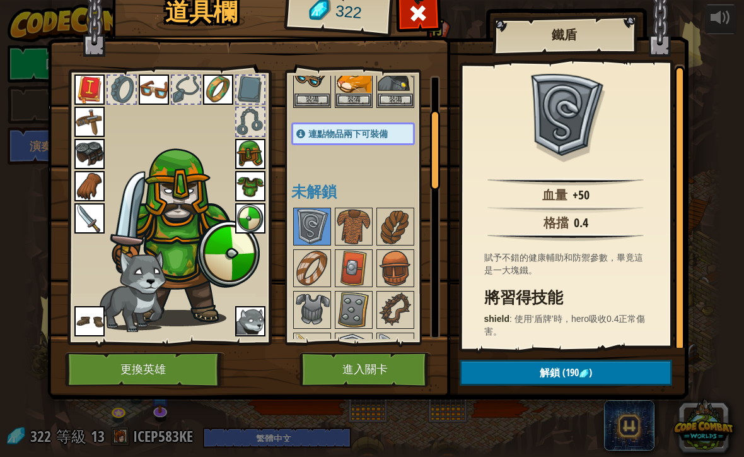
click at [348, 229] on img at bounding box center [353, 226] width 35 height 35
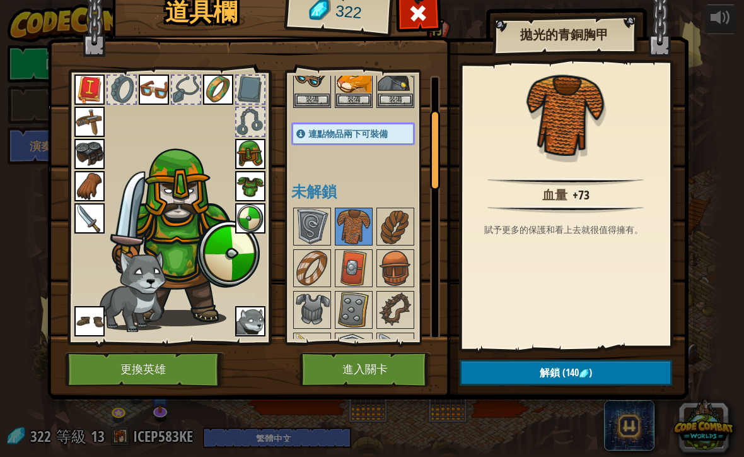
click at [400, 225] on img at bounding box center [395, 226] width 35 height 35
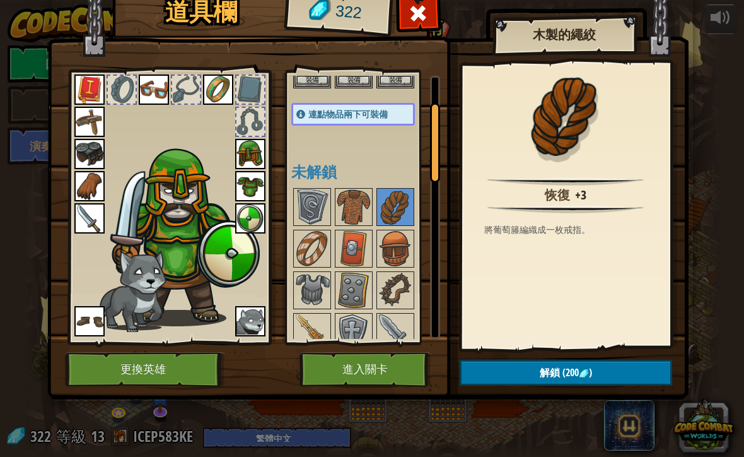
scroll to position [130, 0]
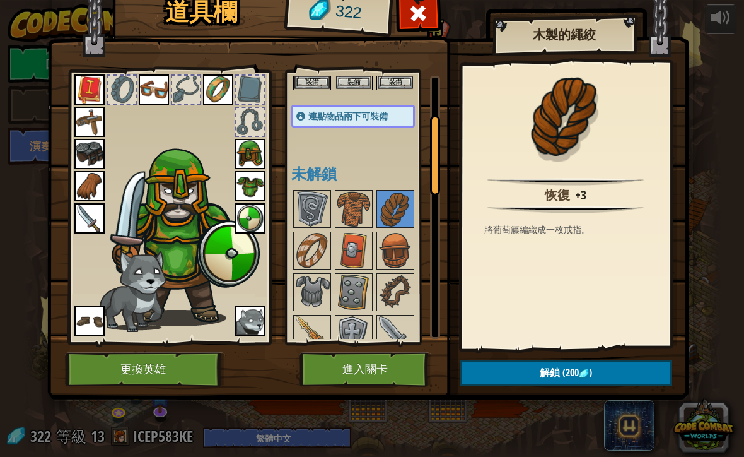
click at [357, 221] on img at bounding box center [353, 208] width 35 height 35
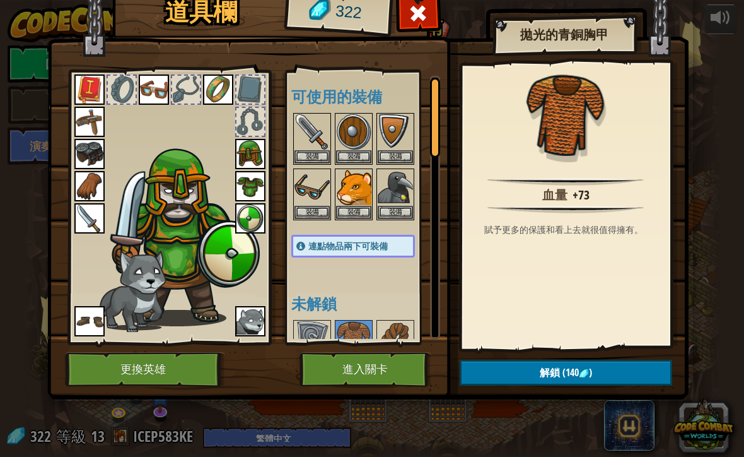
scroll to position [0, 0]
click at [375, 385] on button "進入關卡" at bounding box center [366, 369] width 132 height 35
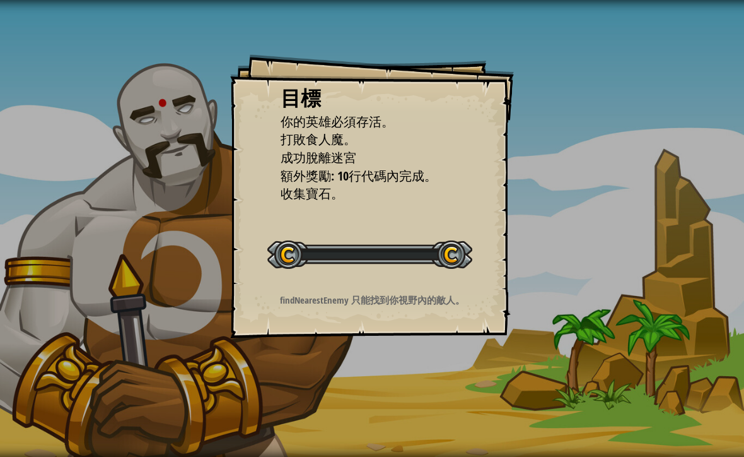
click at [402, 373] on div "目標 你的英雄必須存活。 打敗食人魔。 成功脫離迷宮 額外獎勵: 10行代碼內完成。 收集寶石。 開始戰役 從伺服器載入失敗 您將需要訂閱來開啟這關。 訂閱 …" at bounding box center [372, 228] width 744 height 457
click at [620, 354] on div "目標 你的英雄必須存活。 打敗食人魔。 成功脫離迷宮 額外獎勵: 10行代碼內完成。 收集寶石。 開始戰役 從伺服器載入失敗 您將需要訂閱來開啟這關。 訂閱 …" at bounding box center [372, 228] width 744 height 457
click at [641, 346] on div "目標 你的英雄必須存活。 打敗食人魔。 成功脫離迷宮 額外獎勵: 10行代碼內完成。 收集寶石。 開始戰役 從伺服器載入失敗 您將需要訂閱來開啟這關。 訂閱 …" at bounding box center [372, 228] width 744 height 457
click at [623, 348] on div "目標 你的英雄必須存活。 打敗食人魔。 成功脫離迷宮 額外獎勵: 10行代碼內完成。 收集寶石。 開始戰役 從伺服器載入失敗 您將需要訂閱來開啟這關。 訂閱 …" at bounding box center [372, 228] width 744 height 457
click at [487, 229] on div "目標 你的英雄必須存活。 打敗食人魔。 成功脫離迷宮 額外獎勵: 10行代碼內完成。 收集寶石。 開始戰役 從伺服器載入失敗 您將需要訂閱來開啟這關。 訂閱 …" at bounding box center [372, 196] width 284 height 284
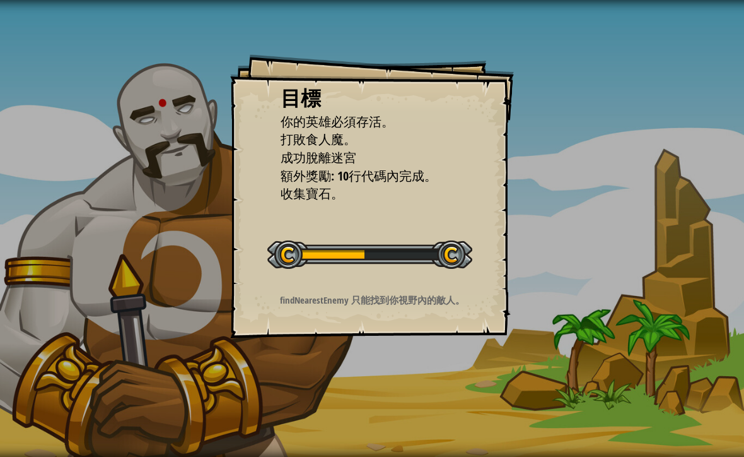
click at [505, 218] on div "目標 你的英雄必須存活。 打敗食人魔。 成功脫離迷宮 額外獎勵: 10行代碼內完成。 收集寶石。 開始戰役 從伺服器載入失敗 您將需要訂閱來開啟這關。 訂閱 …" at bounding box center [372, 196] width 284 height 284
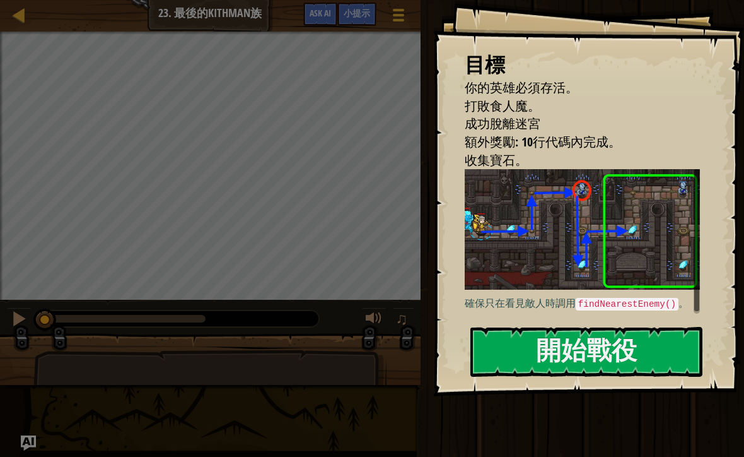
click at [571, 327] on button "開始戰役" at bounding box center [587, 352] width 232 height 50
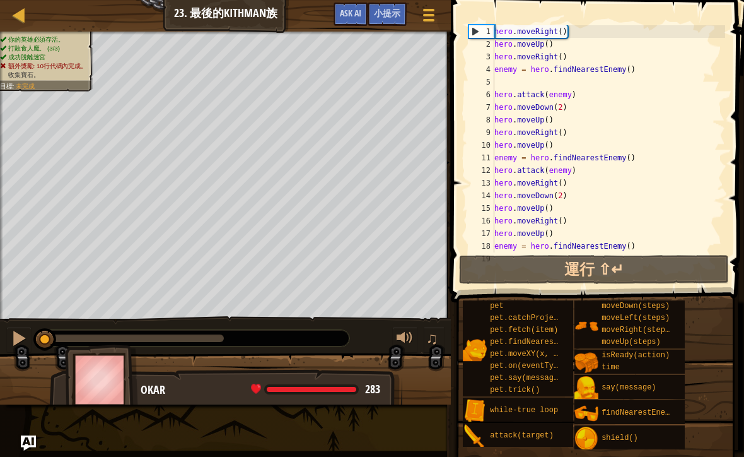
click at [628, 264] on button "運行 ⇧↵" at bounding box center [594, 269] width 270 height 29
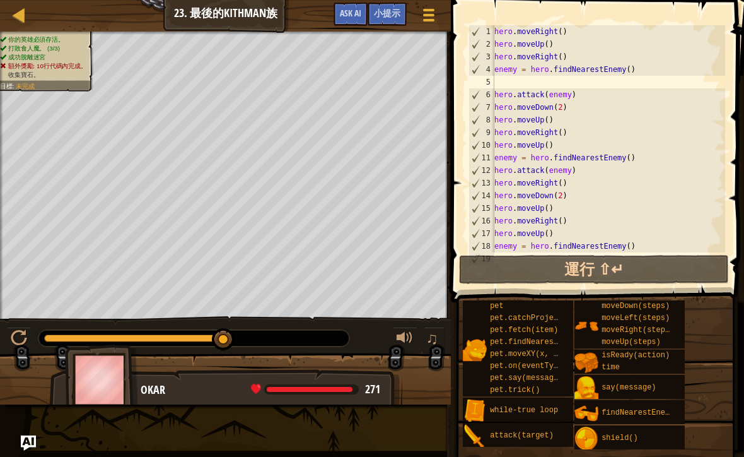
select select "zh-HANT"
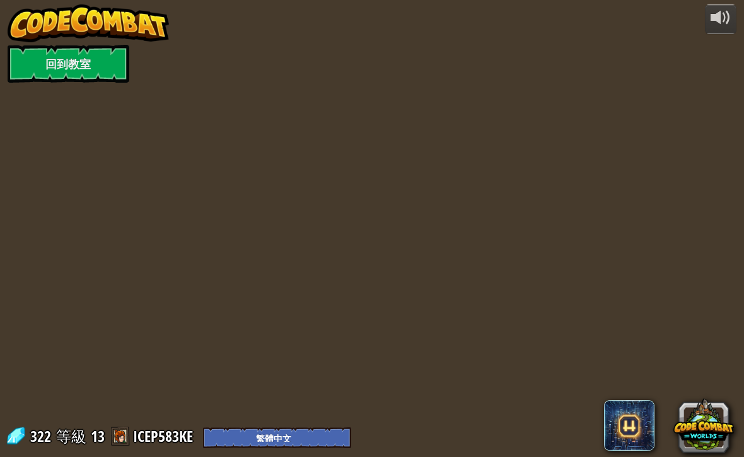
select select "zh-HANT"
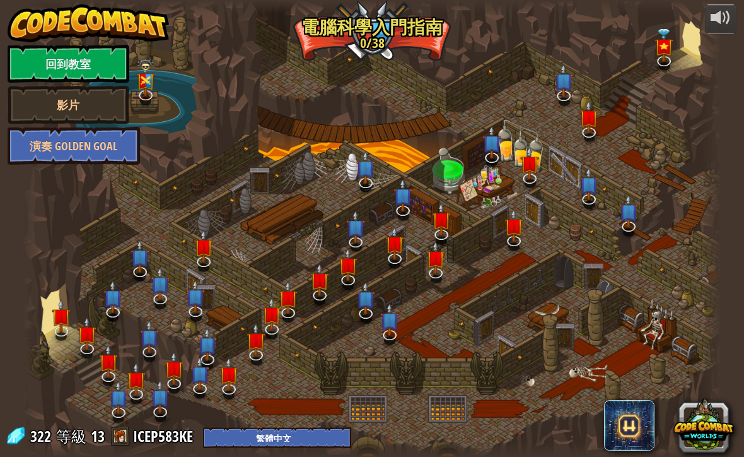
select select "zh-HANT"
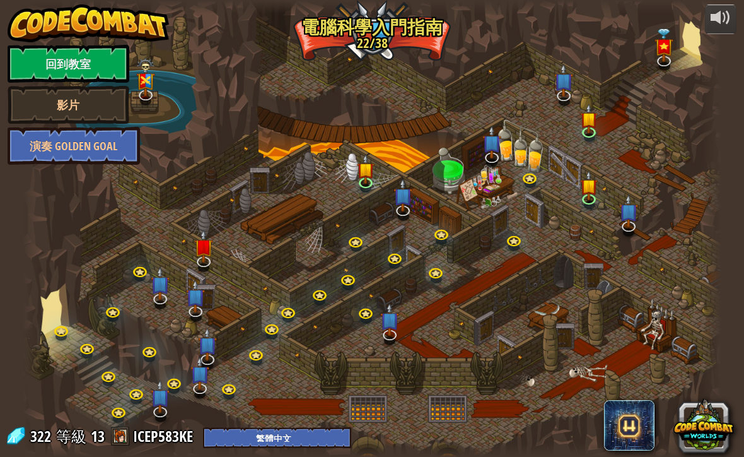
select select "zh-HANT"
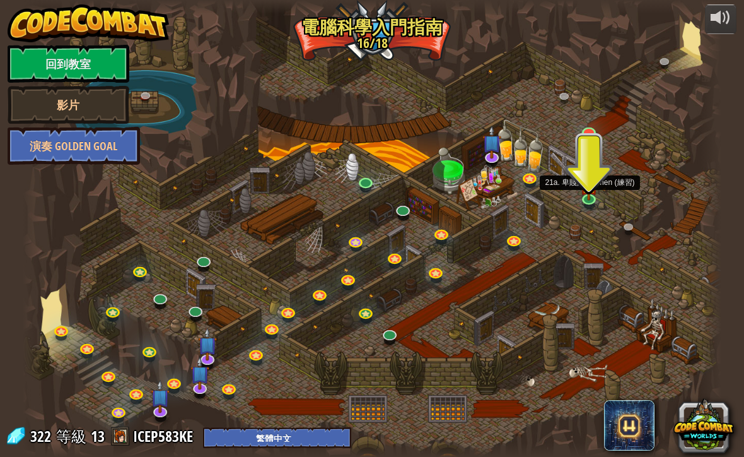
click at [583, 207] on div at bounding box center [372, 228] width 699 height 457
click at [588, 179] on img at bounding box center [589, 186] width 17 height 30
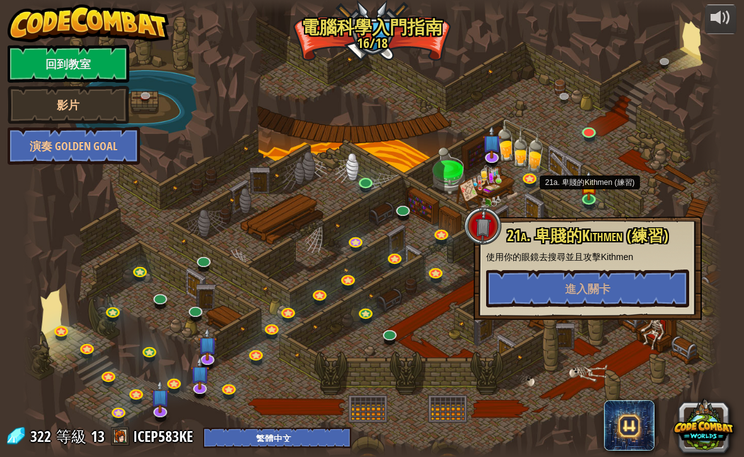
click at [605, 281] on span "進入關卡" at bounding box center [587, 289] width 45 height 16
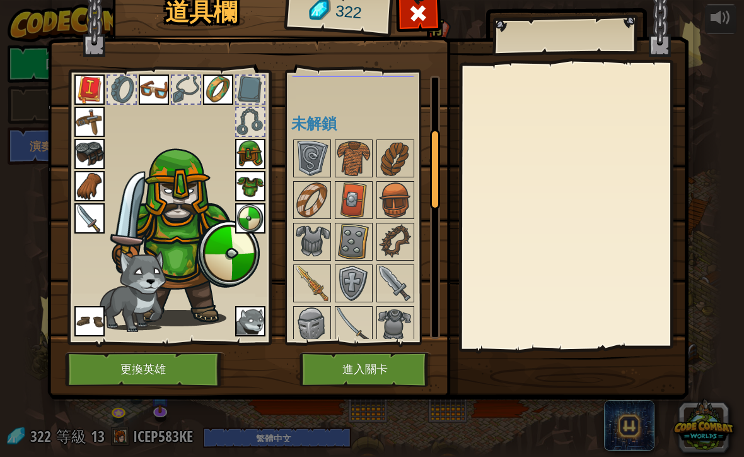
scroll to position [179, 0]
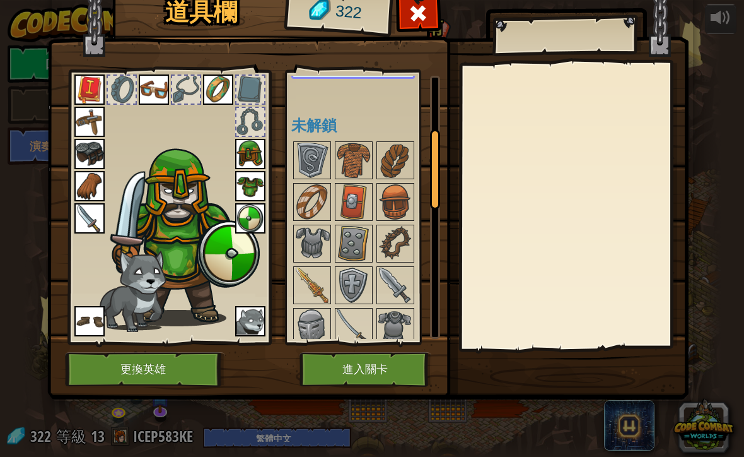
click at [319, 281] on img at bounding box center [312, 285] width 35 height 35
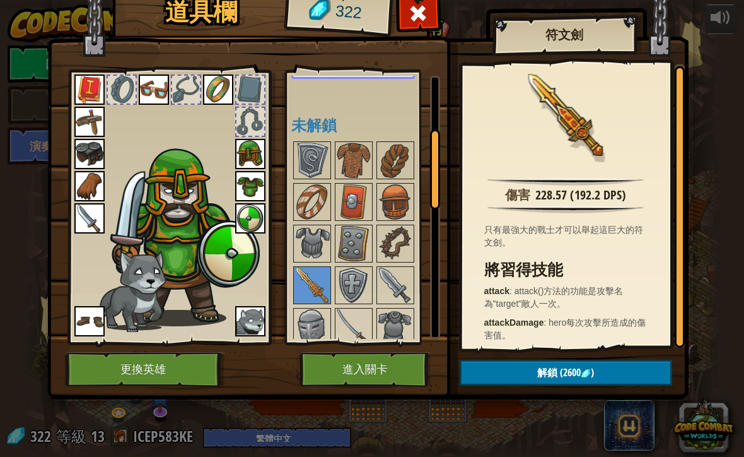
click at [354, 290] on img at bounding box center [353, 285] width 35 height 35
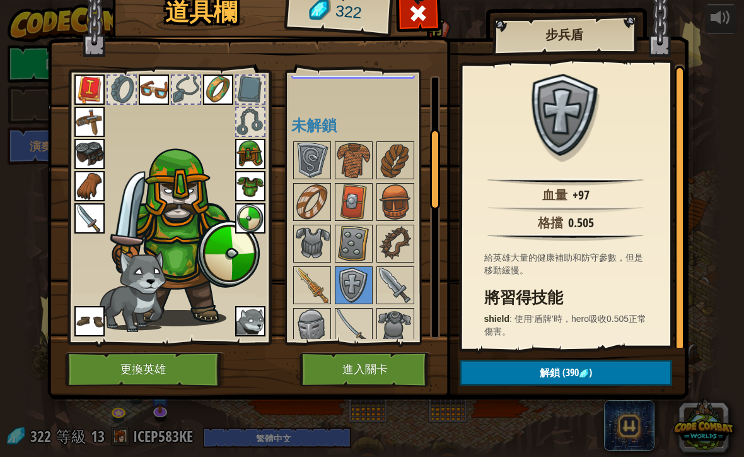
click at [315, 164] on img at bounding box center [312, 160] width 35 height 35
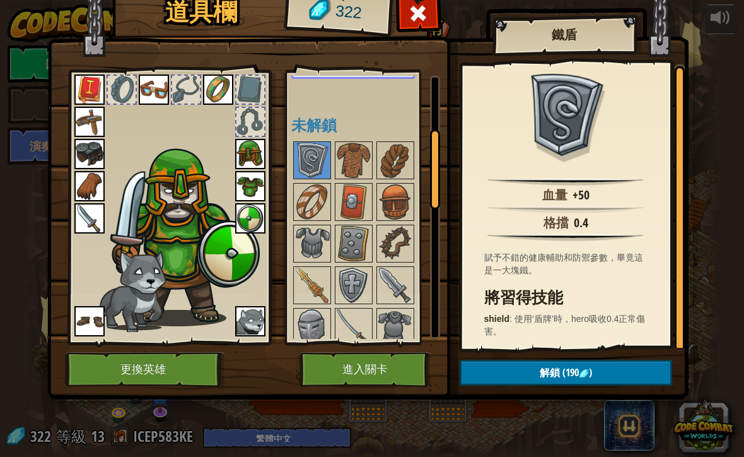
click at [414, 17] on span at bounding box center [418, 13] width 20 height 20
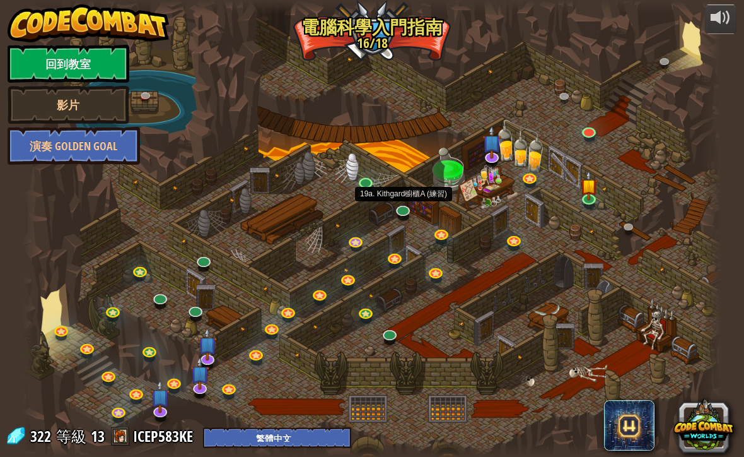
click at [396, 215] on link at bounding box center [403, 211] width 25 height 19
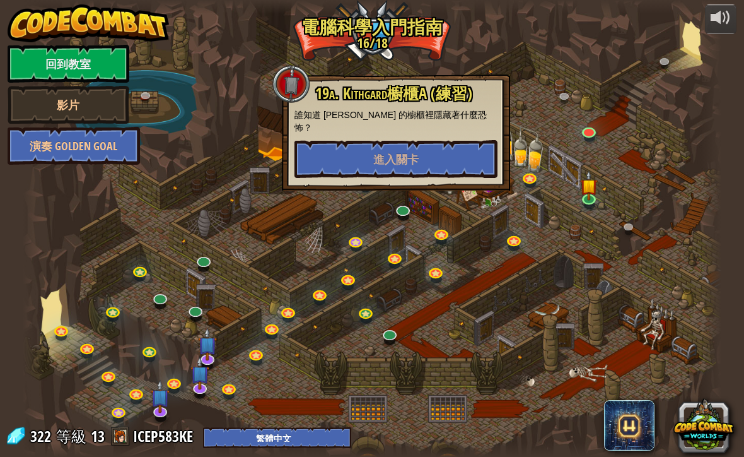
click at [438, 155] on button "進入關卡" at bounding box center [396, 159] width 203 height 38
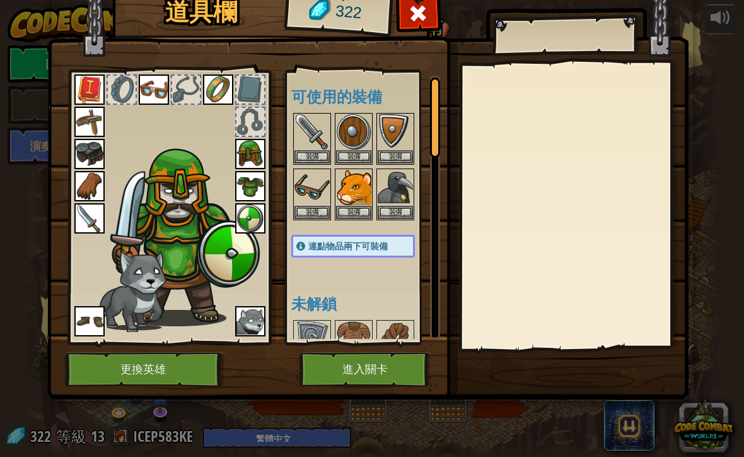
click at [154, 366] on button "更換英雄" at bounding box center [145, 369] width 160 height 35
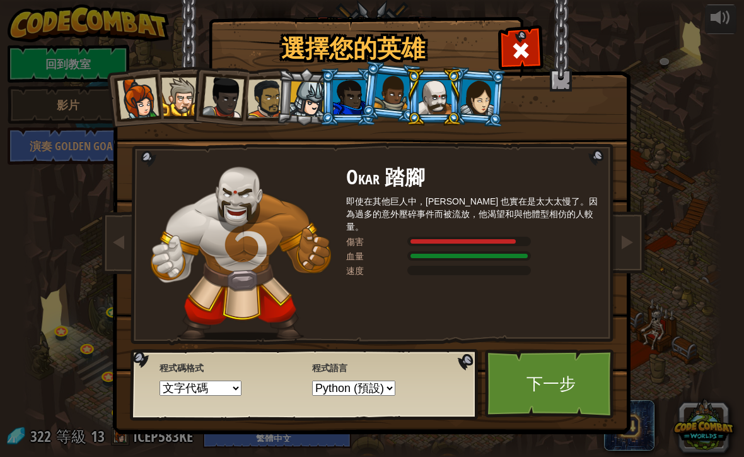
click at [529, 56] on span at bounding box center [521, 50] width 20 height 20
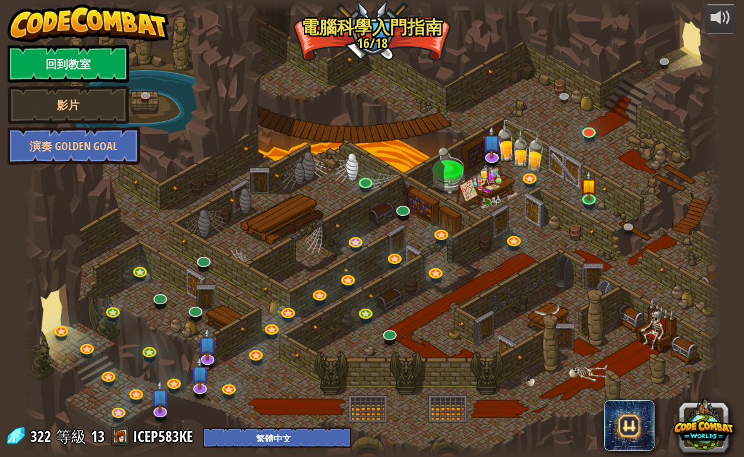
click at [570, 35] on div at bounding box center [372, 228] width 699 height 457
click at [585, 195] on img at bounding box center [589, 186] width 17 height 30
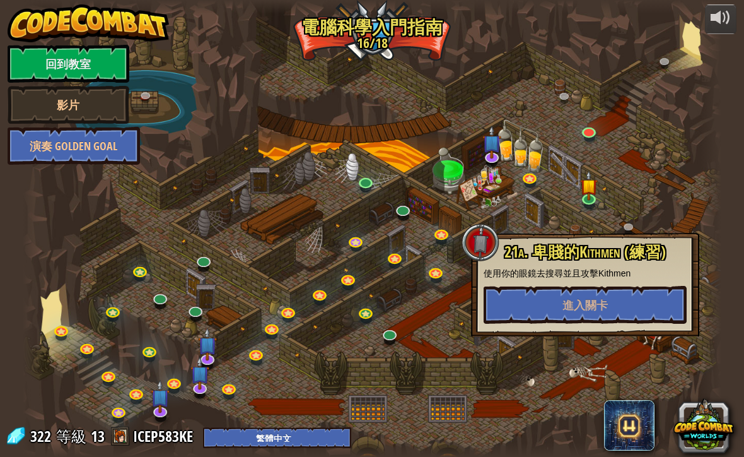
click at [607, 278] on p "使用你的眼鏡去搜尋並且攻擊Kithmen" at bounding box center [585, 273] width 203 height 13
click at [616, 302] on button "進入關卡" at bounding box center [585, 305] width 203 height 38
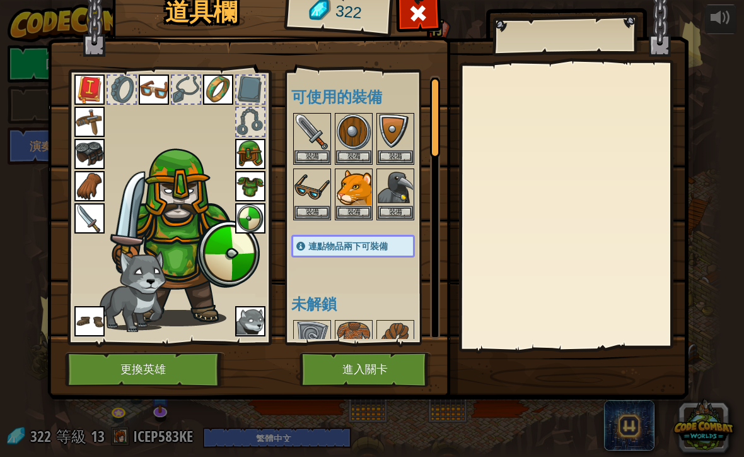
click at [324, 214] on button "裝備" at bounding box center [312, 212] width 35 height 13
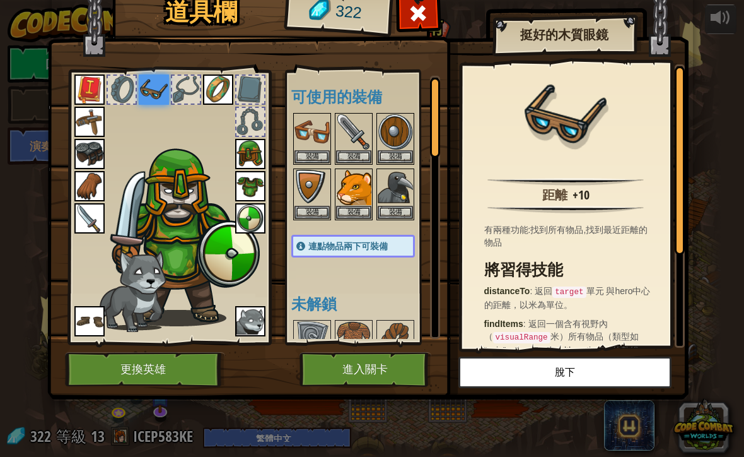
click at [304, 226] on div "可使用的裝備 裝備 裝備 裝備 裝備 裝備 裝備 裝備 裝備 裝備 裝備 裝備 裝備 裝備 裝備 裝備 裝備 裝備 裝備 連點物品兩下可裝備 未解鎖" at bounding box center [365, 207] width 149 height 263
click at [217, 196] on img at bounding box center [183, 235] width 155 height 184
click at [158, 95] on img at bounding box center [154, 89] width 30 height 30
click at [440, 15] on img at bounding box center [368, 170] width 642 height 458
click at [420, 26] on div at bounding box center [419, 17] width 40 height 40
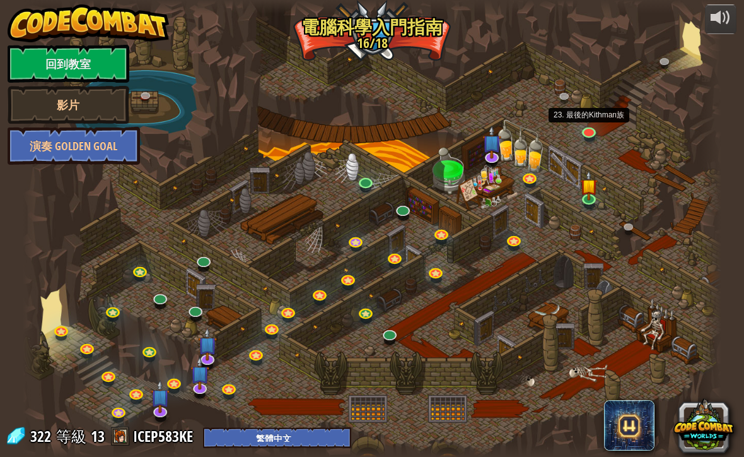
click at [593, 129] on link at bounding box center [590, 133] width 25 height 19
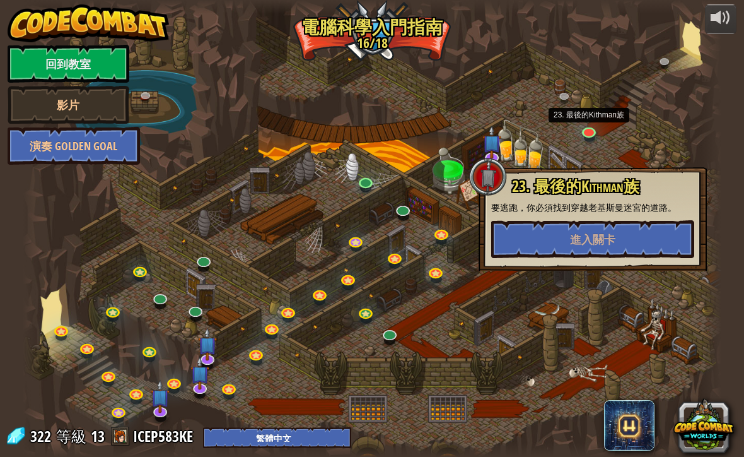
click at [638, 245] on button "進入關卡" at bounding box center [592, 239] width 203 height 38
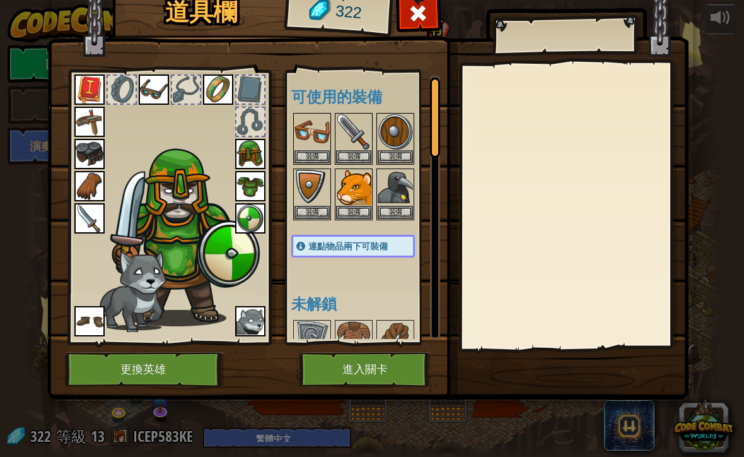
click at [150, 76] on img at bounding box center [154, 89] width 30 height 30
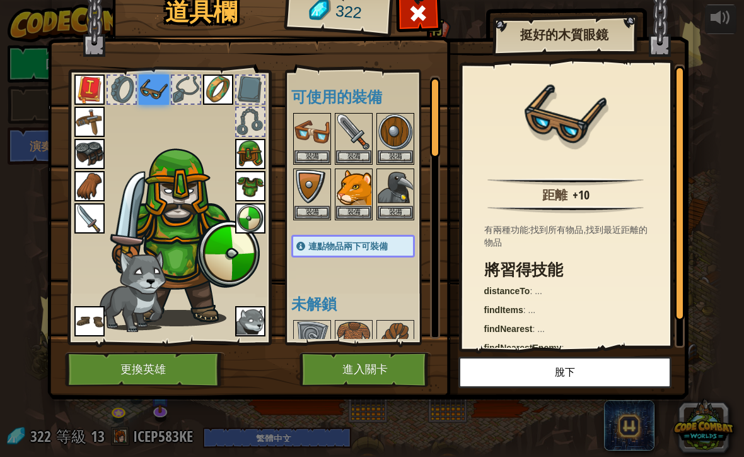
click at [150, 79] on img at bounding box center [154, 89] width 30 height 30
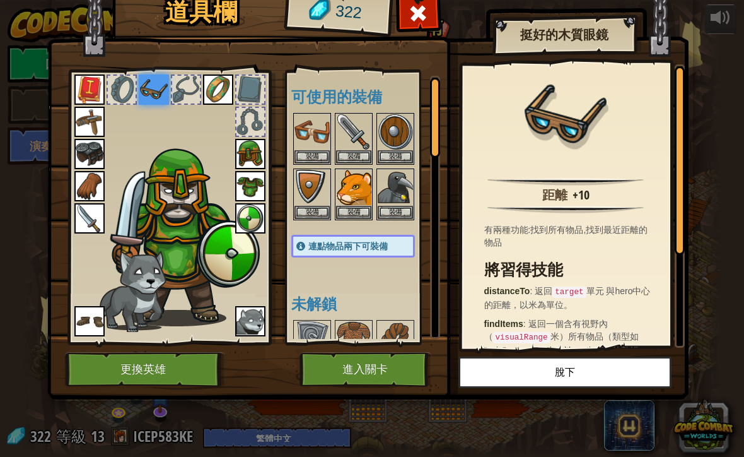
click at [612, 372] on button "脫下" at bounding box center [565, 372] width 213 height 32
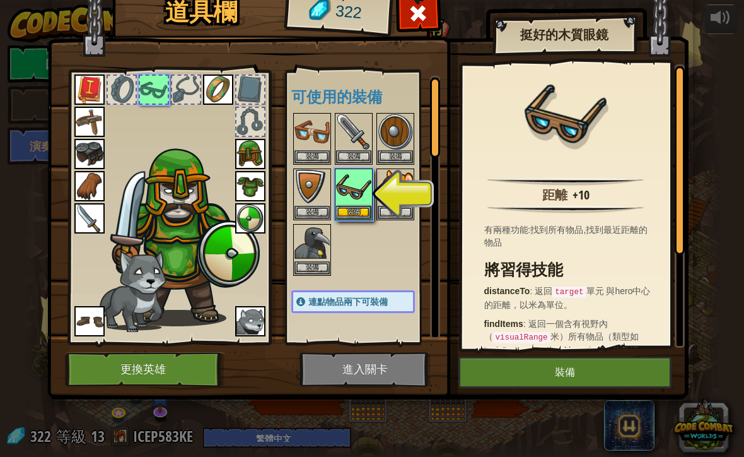
click at [358, 206] on button "裝備" at bounding box center [353, 212] width 35 height 13
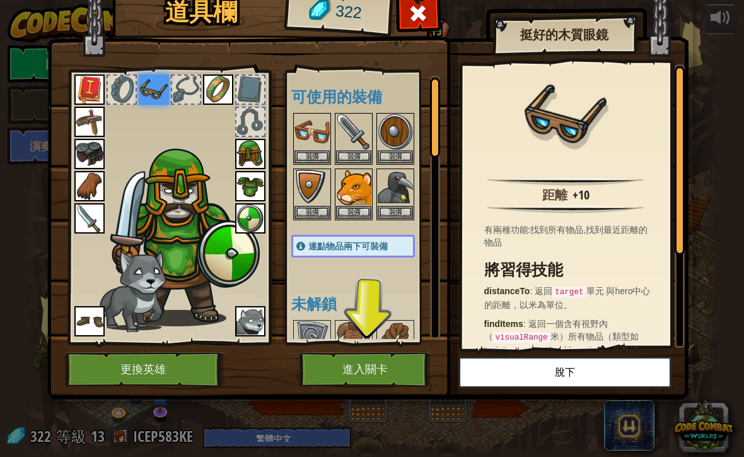
click at [216, 80] on img at bounding box center [218, 89] width 30 height 30
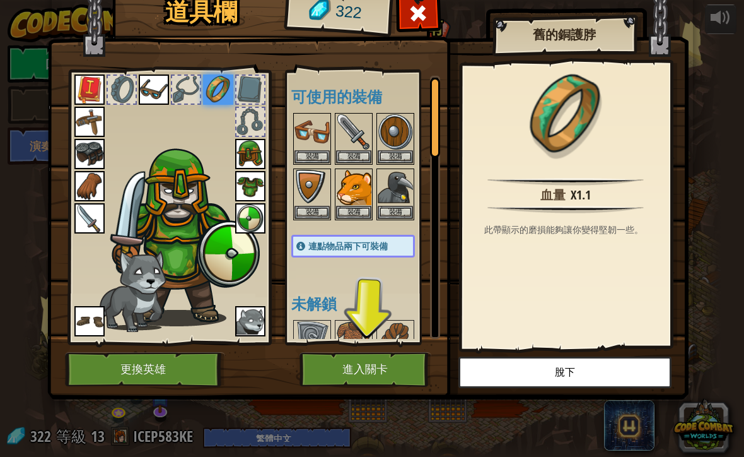
click at [391, 157] on button "裝備" at bounding box center [395, 156] width 35 height 13
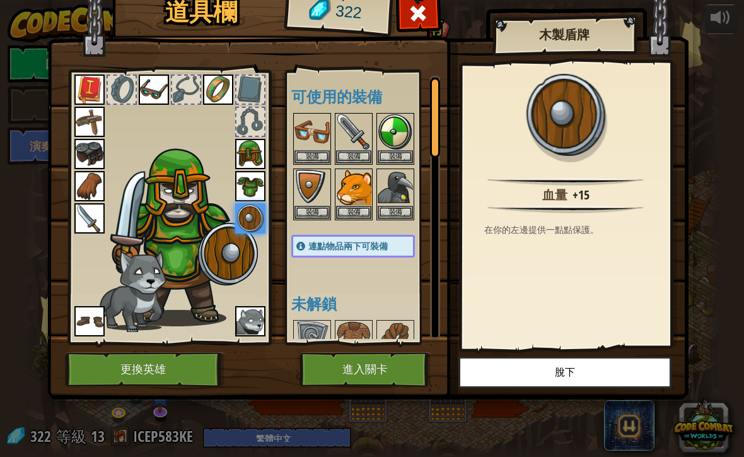
click at [391, 150] on button "裝備" at bounding box center [395, 156] width 35 height 13
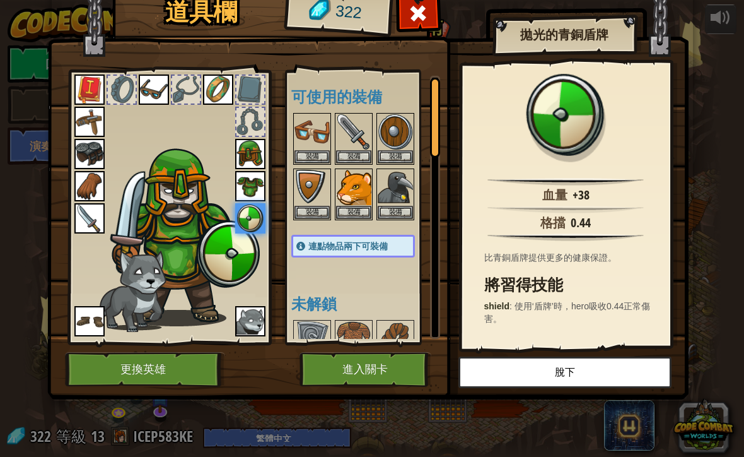
click at [396, 216] on button "裝備" at bounding box center [395, 212] width 35 height 13
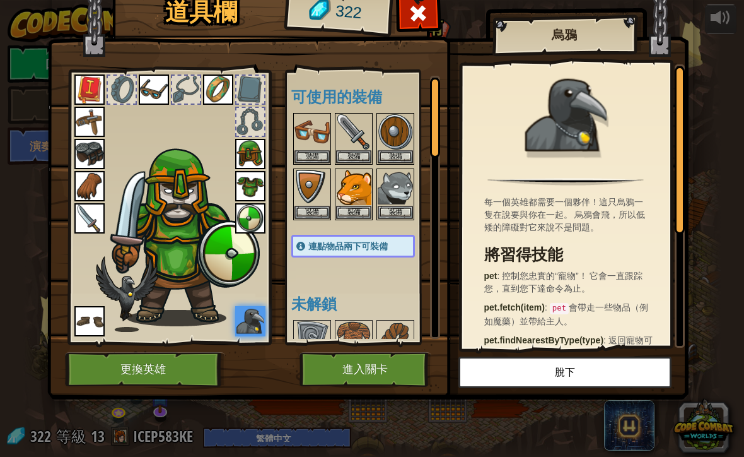
click at [350, 213] on button "裝備" at bounding box center [353, 212] width 35 height 13
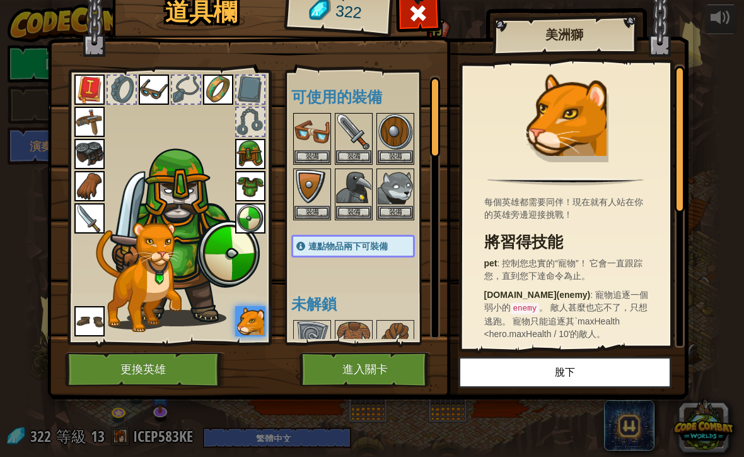
scroll to position [0, 0]
click at [379, 187] on img at bounding box center [395, 187] width 35 height 35
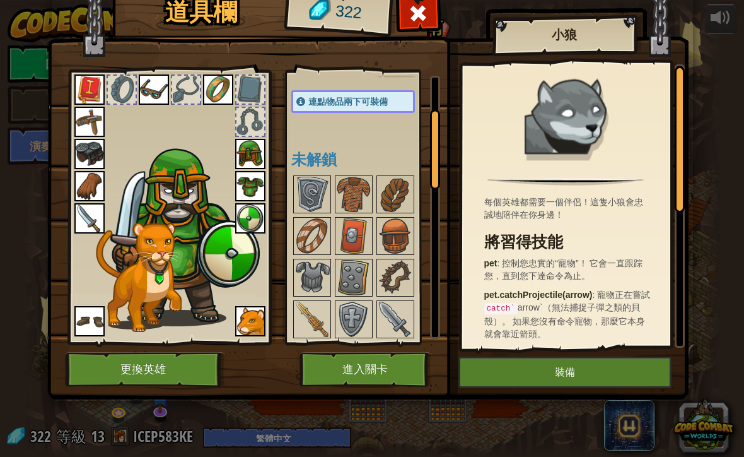
scroll to position [141, 0]
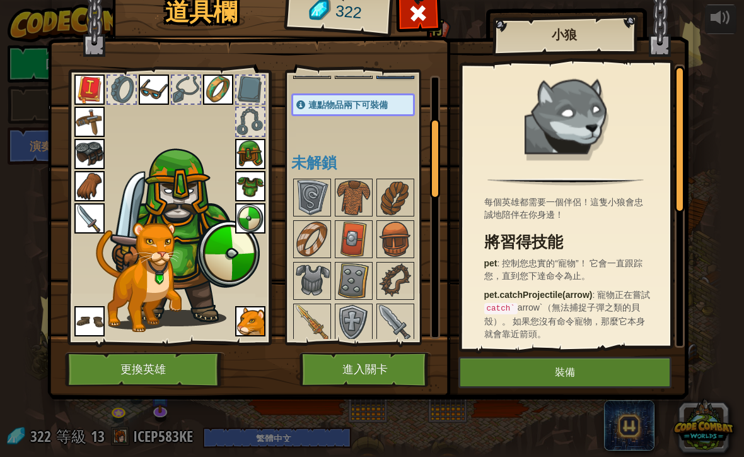
click at [337, 242] on img at bounding box center [353, 238] width 35 height 35
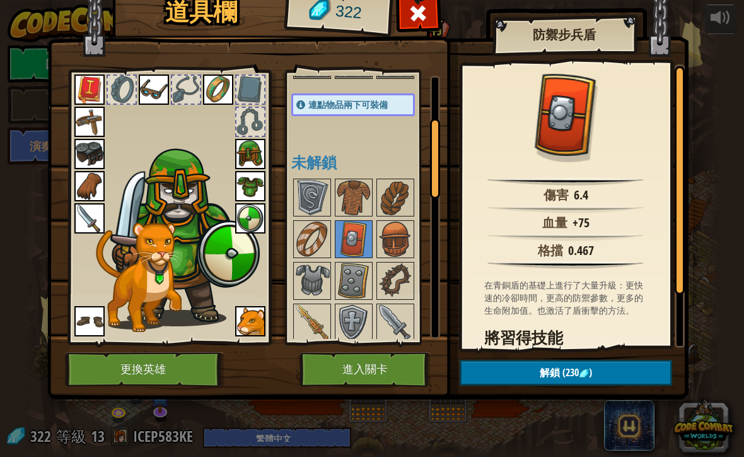
click at [351, 230] on img at bounding box center [353, 238] width 35 height 35
click at [400, 238] on img at bounding box center [395, 238] width 35 height 35
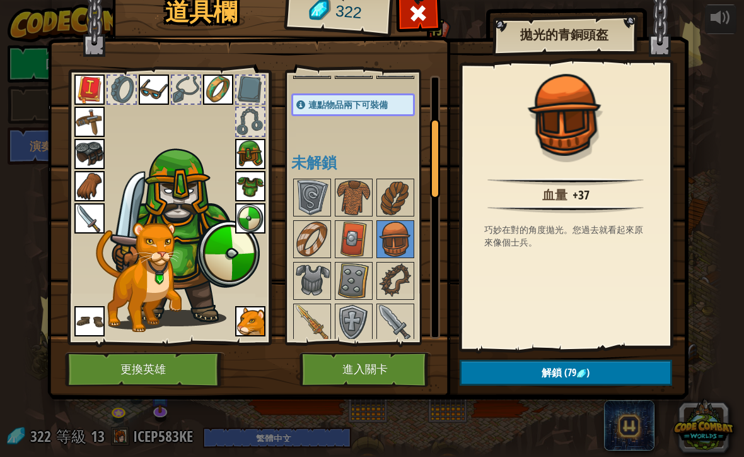
click at [313, 242] on img at bounding box center [312, 238] width 35 height 35
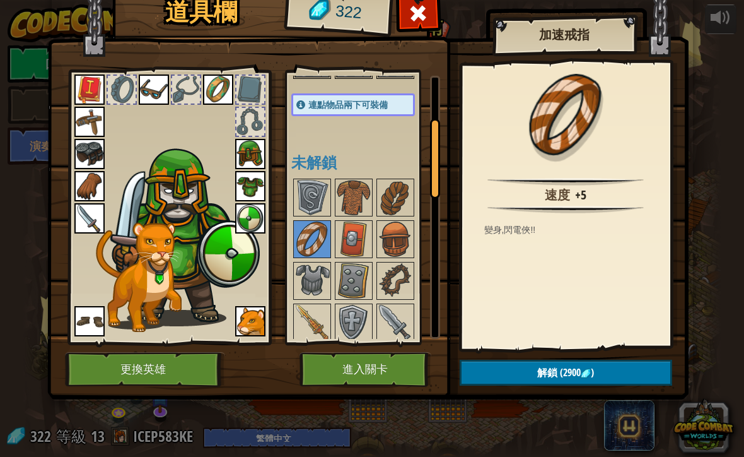
click at [397, 198] on img at bounding box center [395, 197] width 35 height 35
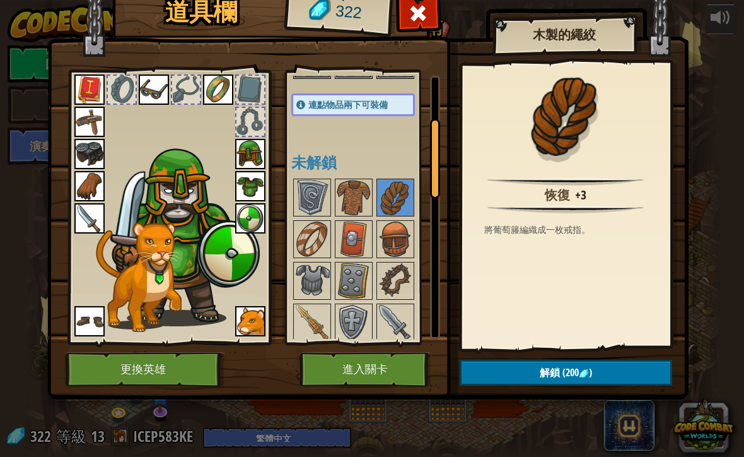
click at [357, 202] on img at bounding box center [353, 197] width 35 height 35
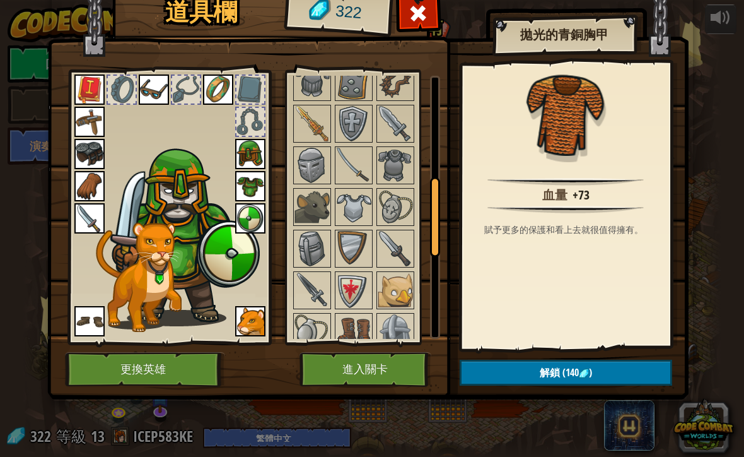
scroll to position [343, 0]
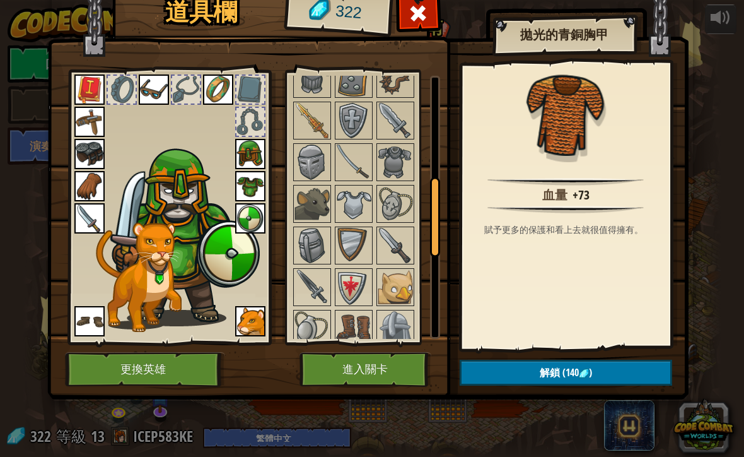
click at [357, 276] on img at bounding box center [353, 286] width 35 height 35
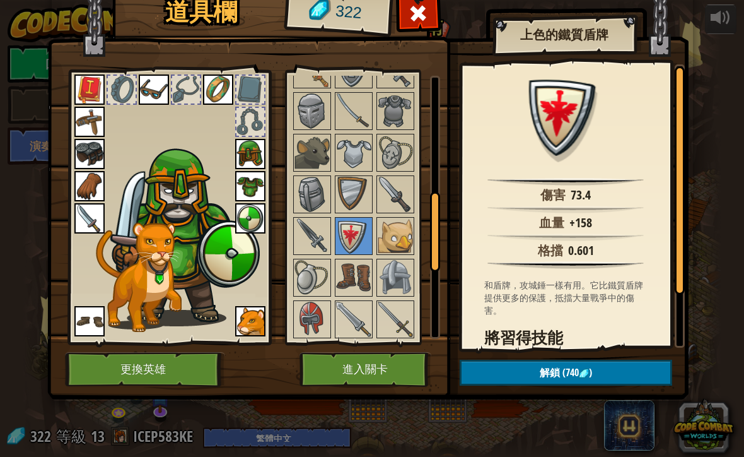
scroll to position [395, 0]
click at [314, 247] on img at bounding box center [312, 235] width 35 height 35
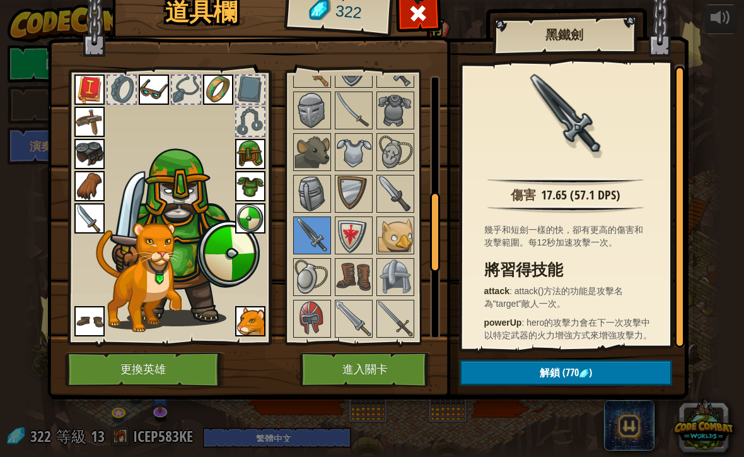
click at [322, 281] on img at bounding box center [312, 276] width 35 height 35
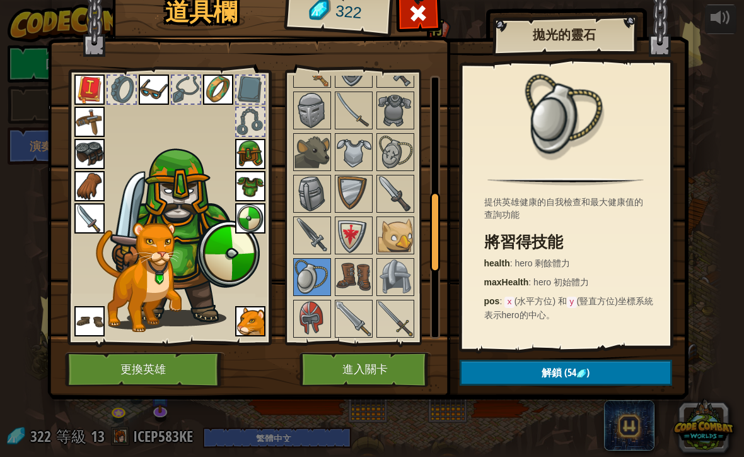
click at [539, 361] on button "解鎖 (54 )" at bounding box center [566, 373] width 213 height 26
click at [384, 269] on img at bounding box center [395, 276] width 35 height 35
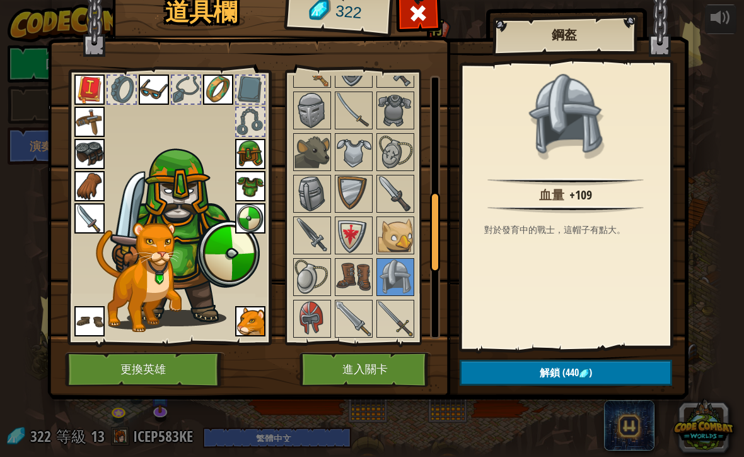
click at [359, 278] on img at bounding box center [353, 276] width 35 height 35
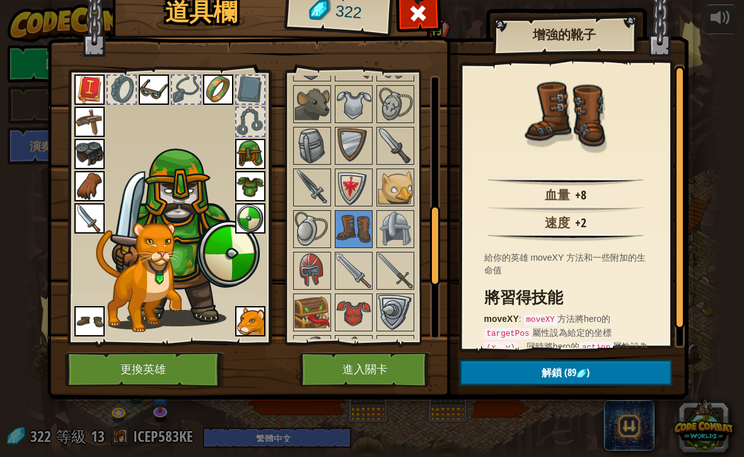
scroll to position [446, 0]
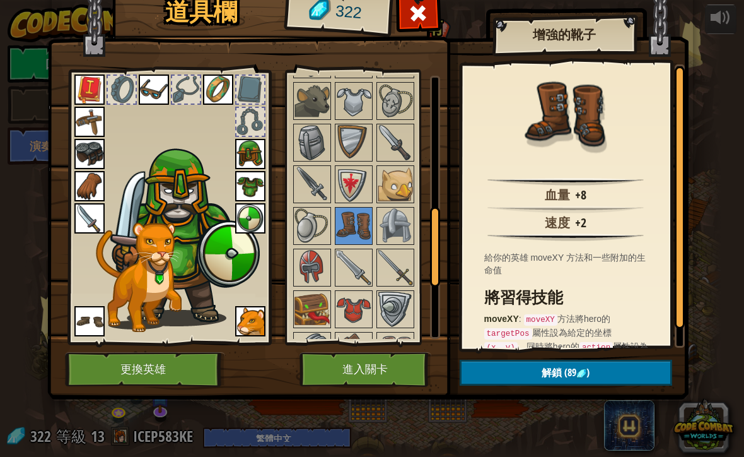
click at [98, 322] on img at bounding box center [89, 321] width 30 height 30
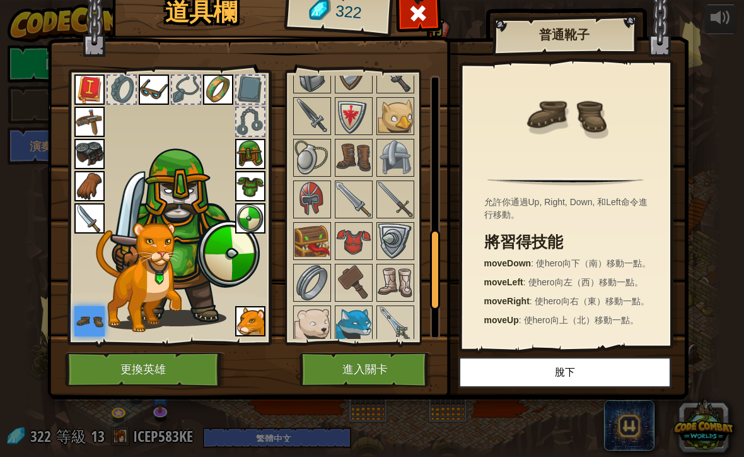
scroll to position [515, 0]
click at [355, 160] on img at bounding box center [353, 156] width 35 height 35
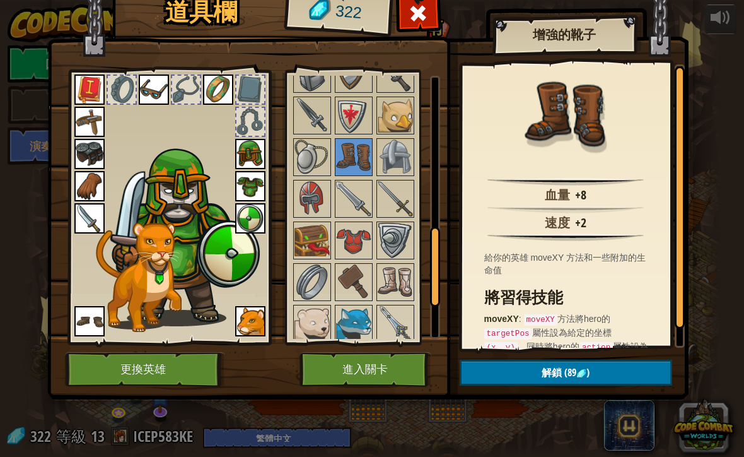
click at [565, 393] on img at bounding box center [368, 170] width 642 height 458
click at [558, 378] on span "解鎖" at bounding box center [552, 372] width 20 height 14
click at [608, 376] on button "確認" at bounding box center [566, 373] width 213 height 26
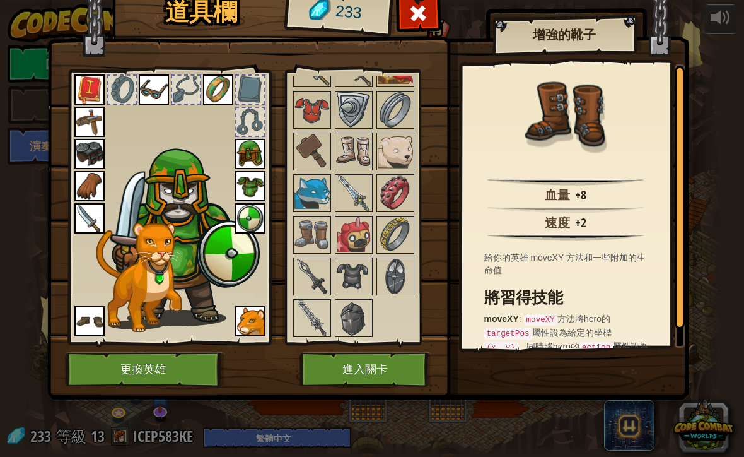
scroll to position [722, 0]
click at [354, 322] on img at bounding box center [353, 319] width 35 height 35
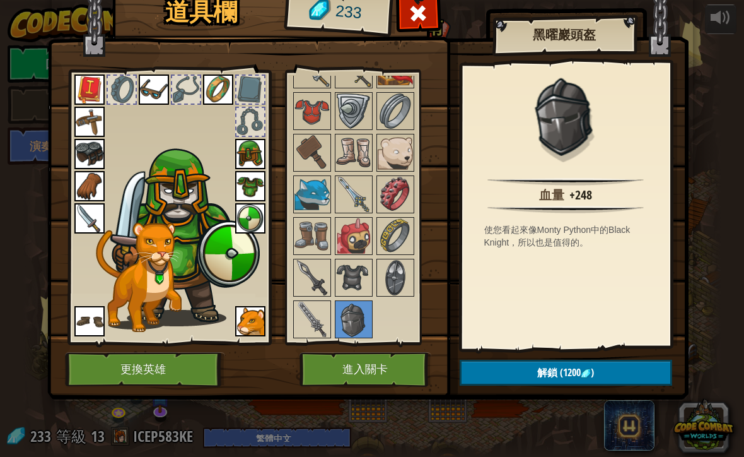
click at [313, 321] on img at bounding box center [312, 319] width 35 height 35
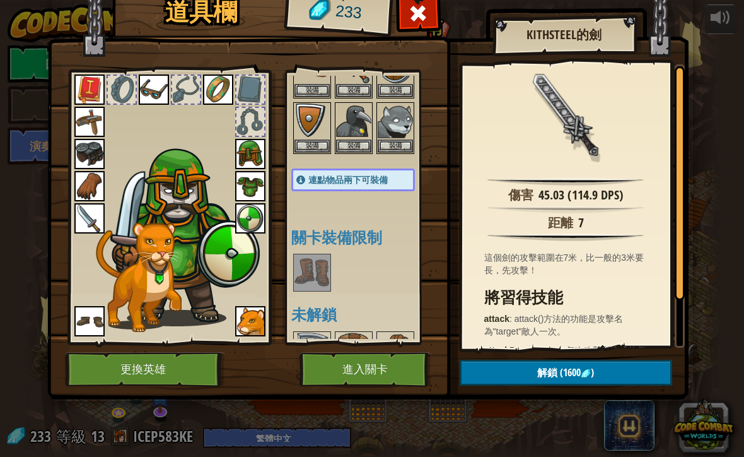
scroll to position [99, 0]
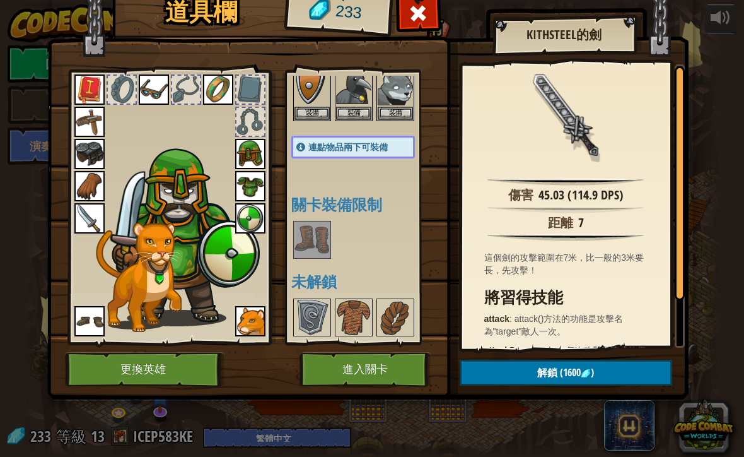
click at [307, 256] on img at bounding box center [312, 239] width 35 height 35
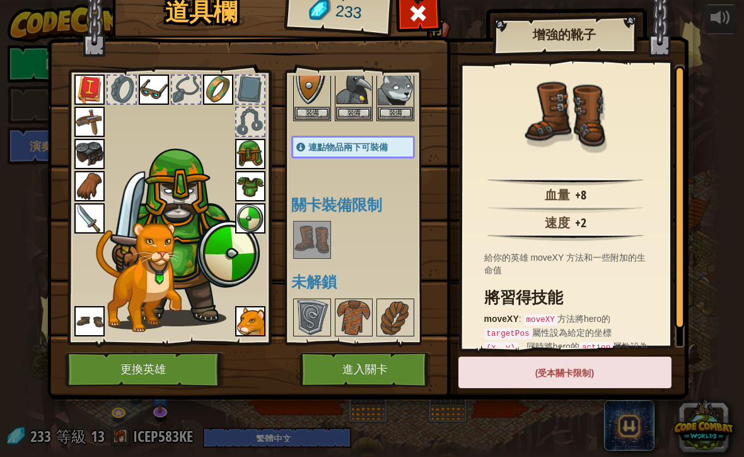
click at [319, 240] on img at bounding box center [312, 239] width 35 height 35
click at [316, 236] on img at bounding box center [312, 239] width 35 height 35
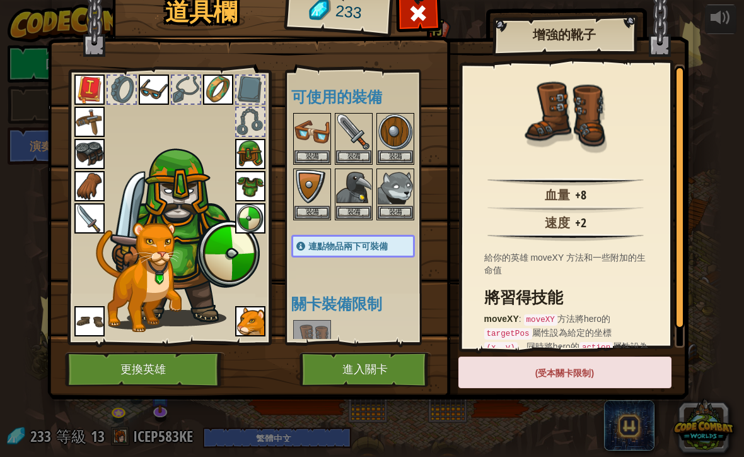
scroll to position [0, 0]
click at [362, 141] on img at bounding box center [353, 131] width 35 height 35
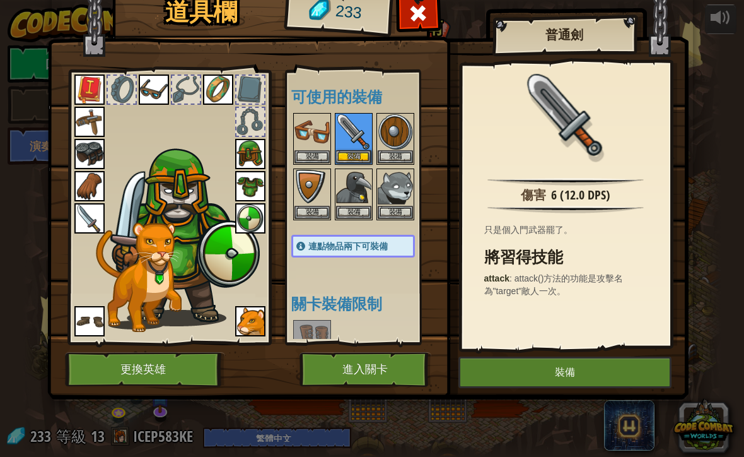
click at [62, 204] on img at bounding box center [368, 170] width 642 height 458
click at [75, 231] on img at bounding box center [89, 218] width 30 height 30
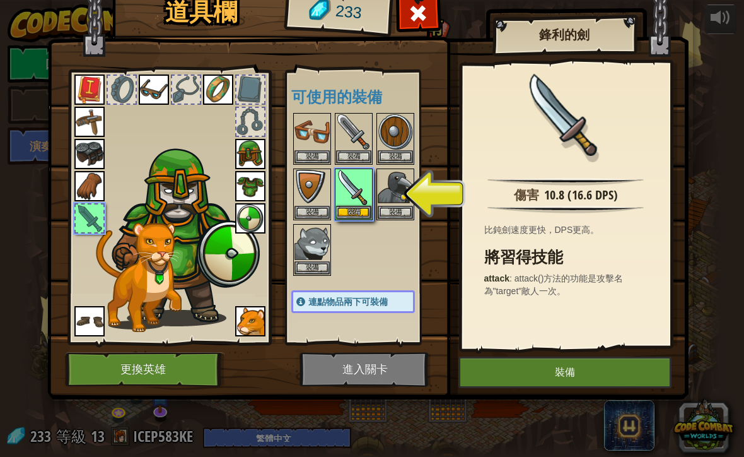
click at [356, 203] on img at bounding box center [353, 187] width 35 height 35
click at [360, 206] on button "裝備" at bounding box center [353, 212] width 35 height 13
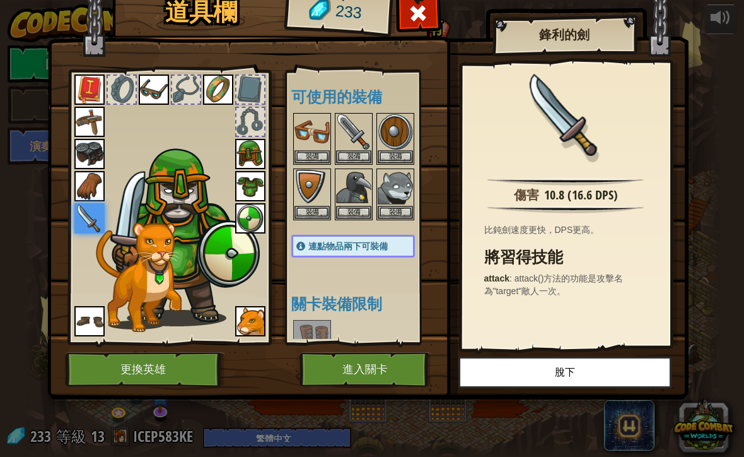
click at [395, 350] on img at bounding box center [368, 170] width 642 height 458
click at [366, 363] on button "進入關卡" at bounding box center [366, 369] width 132 height 35
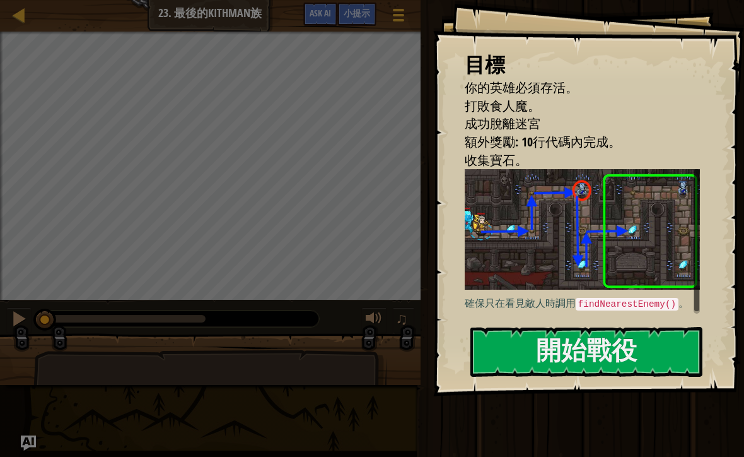
click at [544, 327] on button "開始戰役" at bounding box center [587, 352] width 232 height 50
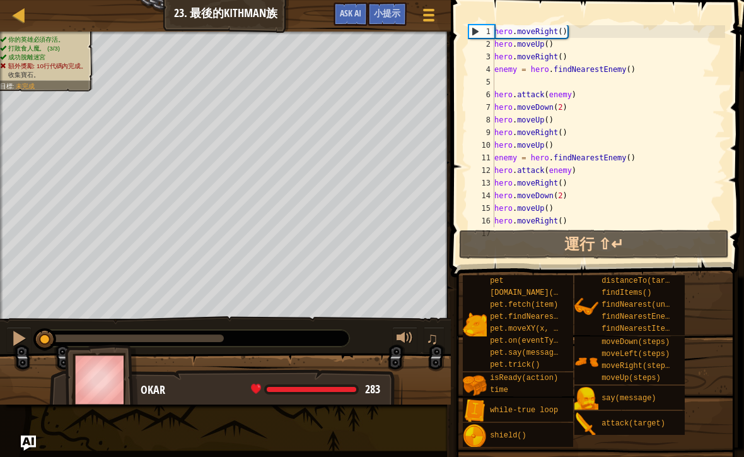
click at [660, 252] on button "運行 ⇧↵" at bounding box center [594, 244] width 270 height 29
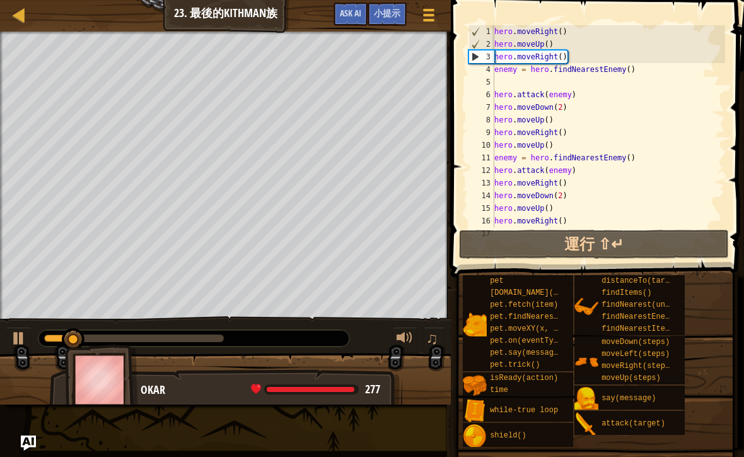
click at [709, 287] on div "pet [DOMAIN_NAME](enemy) pet.fetch(item) pet.findNearestByType(type) pet.moveXY…" at bounding box center [598, 360] width 273 height 173
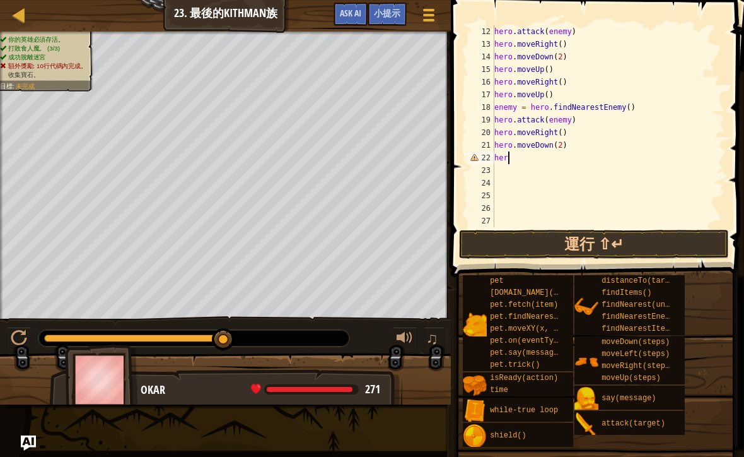
scroll to position [6, 0]
type textarea "h"
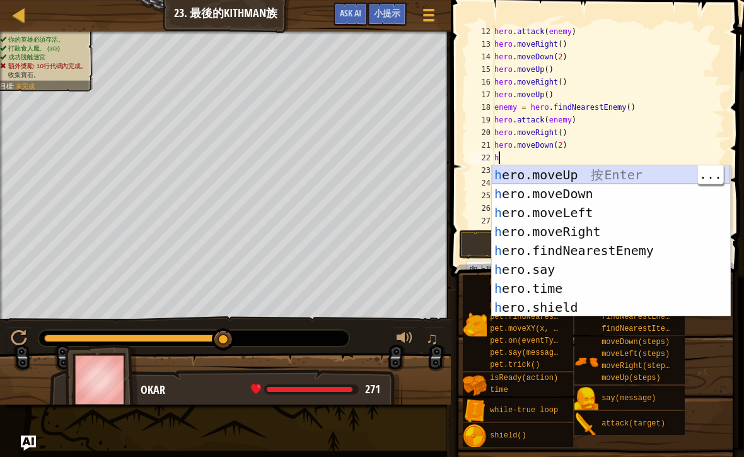
click at [606, 168] on div "h ero.moveUp 按 Enter h ero.moveDown 按 Enter h ero.moveLeft 按 Enter h ero.moveRi…" at bounding box center [611, 259] width 238 height 189
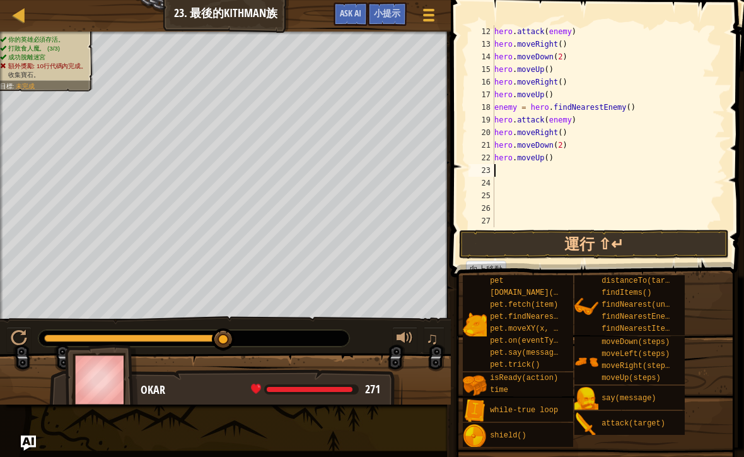
type textarea "hero.moveUp()"
click at [507, 167] on div "hero . attack ( enemy ) hero . moveRight ( ) hero . moveDown ( 2 ) hero . moveU…" at bounding box center [608, 138] width 233 height 227
type textarea "h"
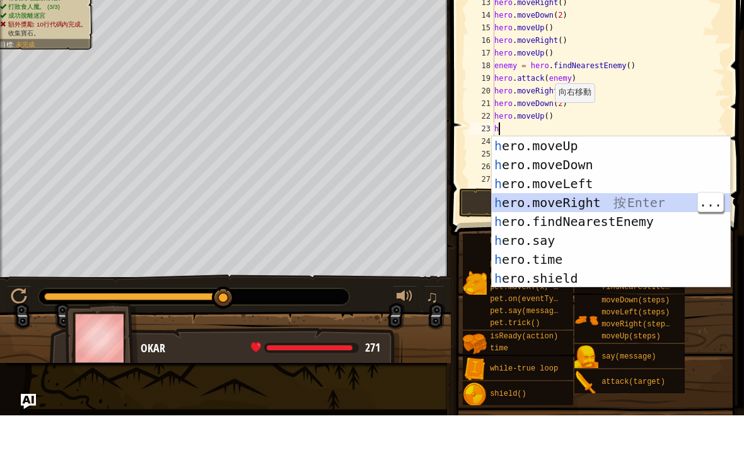
click at [599, 197] on div "h ero.moveUp 按 Enter h ero.moveDown 按 Enter h ero.moveLeft 按 Enter h ero.moveRi…" at bounding box center [611, 272] width 238 height 189
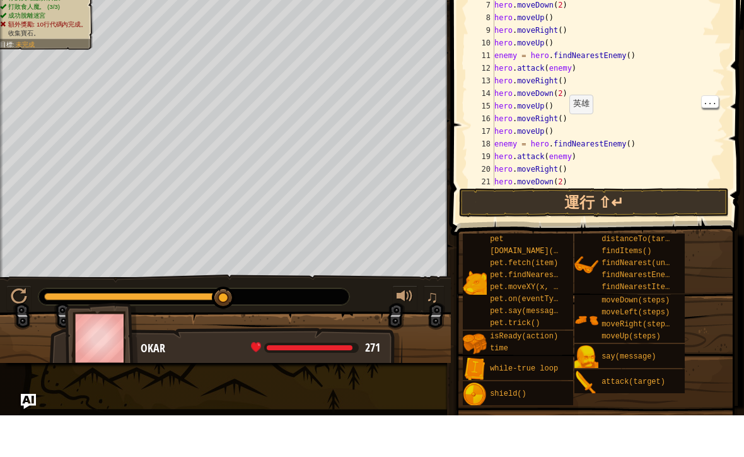
scroll to position [164, 0]
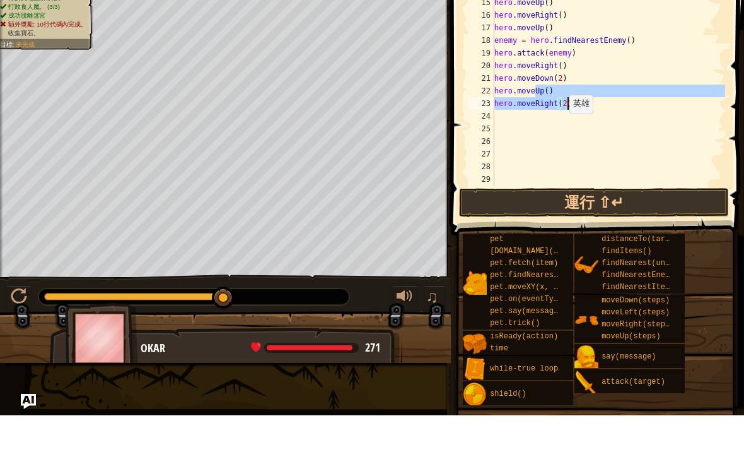
click at [637, 230] on button "運行 ⇧↵" at bounding box center [594, 244] width 270 height 29
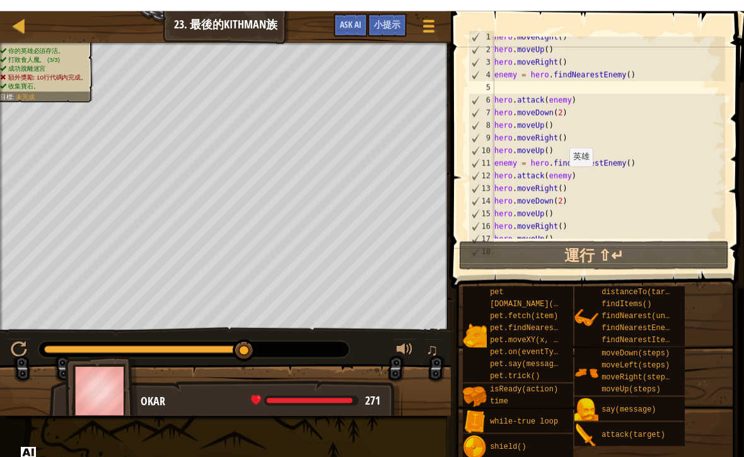
scroll to position [5, 0]
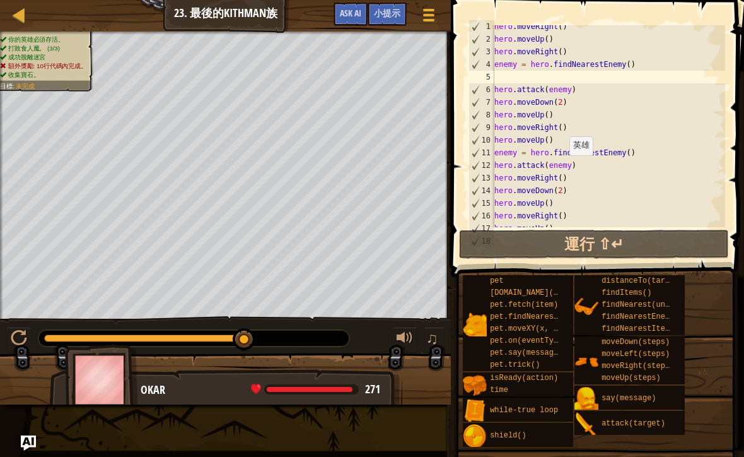
click at [380, 11] on span "小提示" at bounding box center [387, 13] width 26 height 12
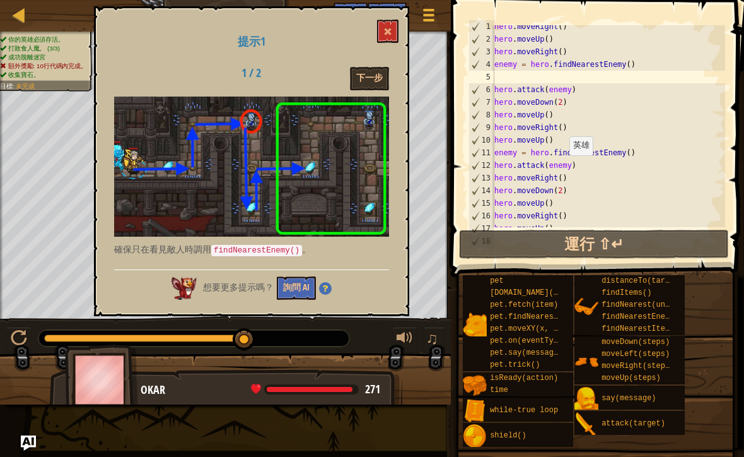
click at [361, 79] on button "下一步" at bounding box center [369, 78] width 39 height 23
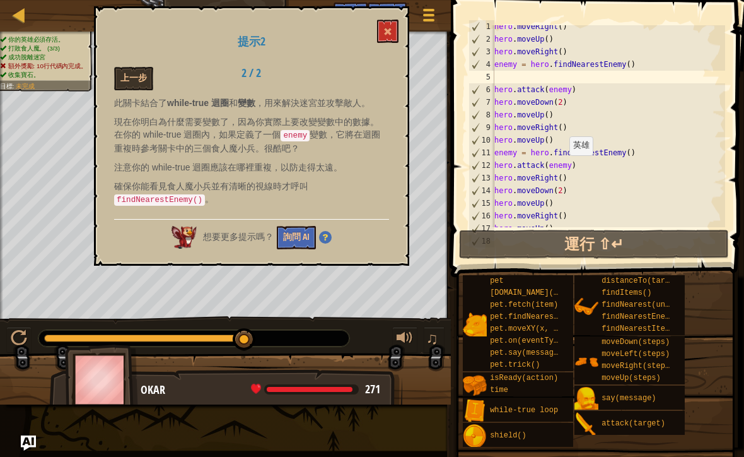
click at [382, 40] on button at bounding box center [387, 31] width 21 height 23
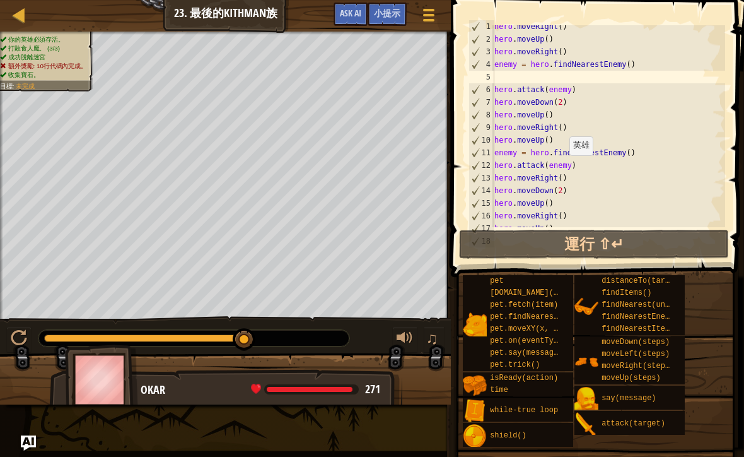
click at [358, 18] on span "Ask AI" at bounding box center [350, 13] width 21 height 12
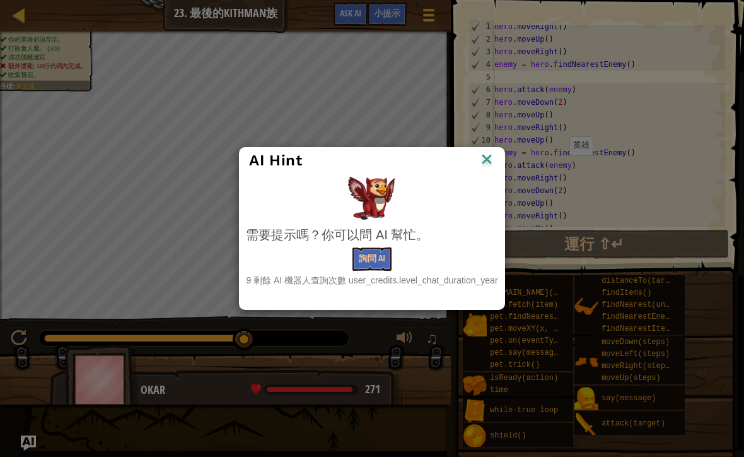
click at [377, 262] on button "詢問 AI" at bounding box center [372, 258] width 39 height 23
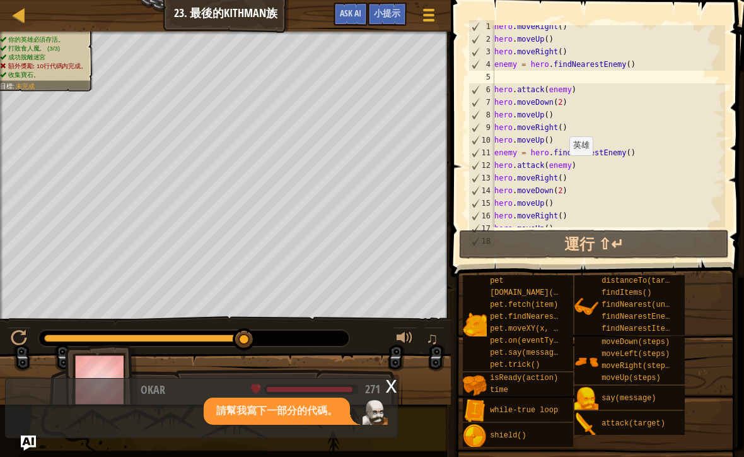
click at [291, 418] on div "請幫我寫下一部分的代碼。" at bounding box center [277, 410] width 146 height 27
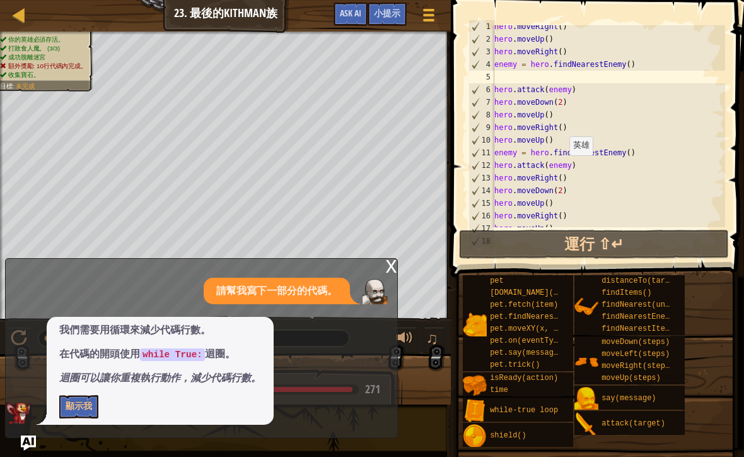
click at [66, 416] on button "顯示我" at bounding box center [78, 406] width 39 height 23
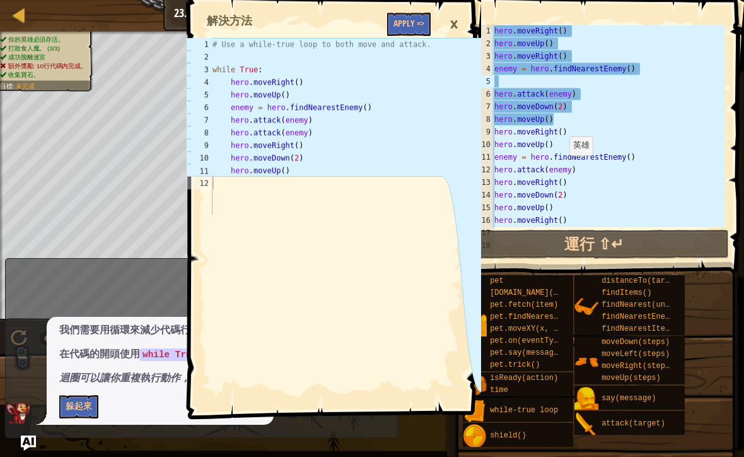
scroll to position [1, 0]
click at [486, 36] on div "1" at bounding box center [481, 31] width 25 height 13
click at [498, 26] on div "hero . moveRight ( ) hero . moveUp ( ) hero . moveRight ( ) enemy = hero . find…" at bounding box center [608, 138] width 233 height 227
click at [497, 33] on div "hero . moveRight ( ) hero . moveUp ( ) hero . moveRight ( ) enemy = hero . find…" at bounding box center [608, 138] width 233 height 227
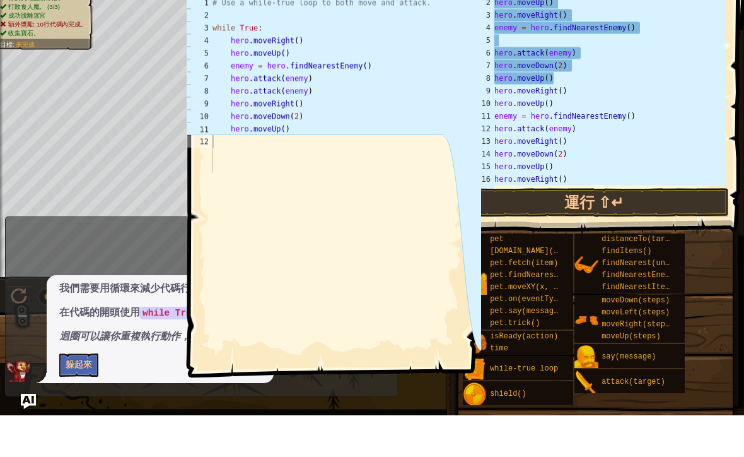
scroll to position [6, 2]
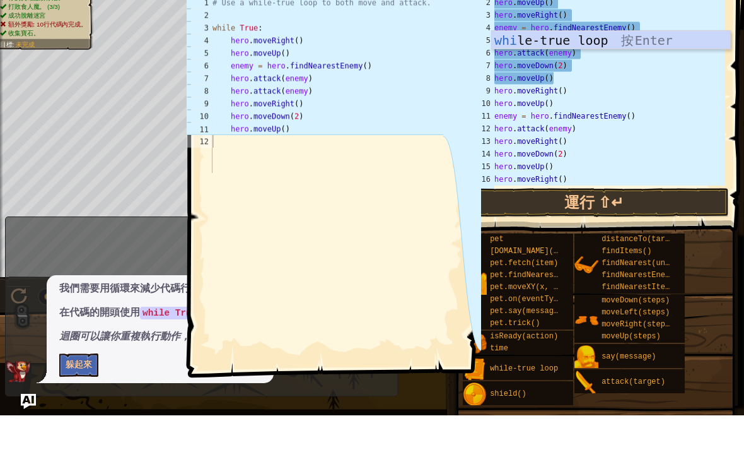
click at [86, 395] on button "躲起來" at bounding box center [78, 406] width 39 height 23
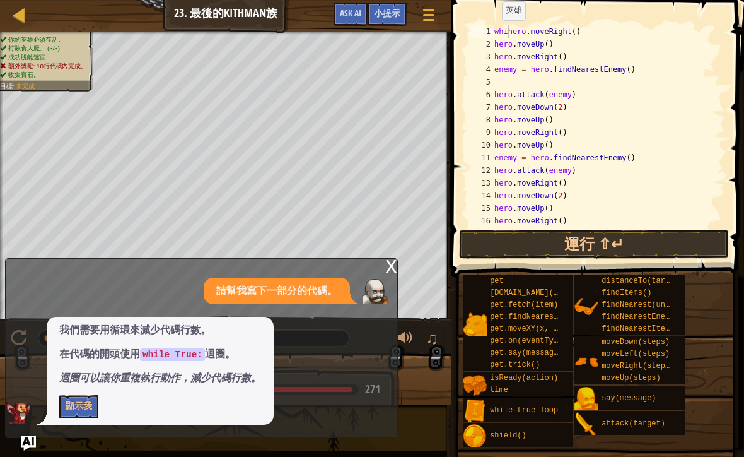
click at [71, 405] on button "顯示我" at bounding box center [78, 406] width 39 height 23
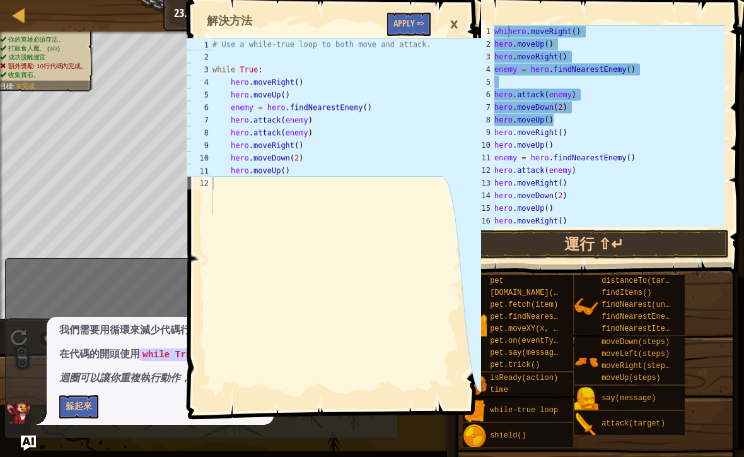
click at [507, 33] on div "whihero . moveRight ( ) hero . moveUp ( ) hero . moveRight ( ) enemy = hero . f…" at bounding box center [608, 138] width 233 height 227
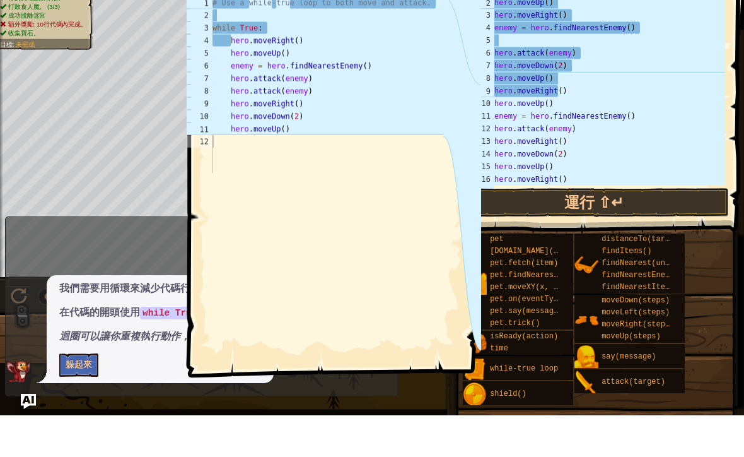
scroll to position [6, 4]
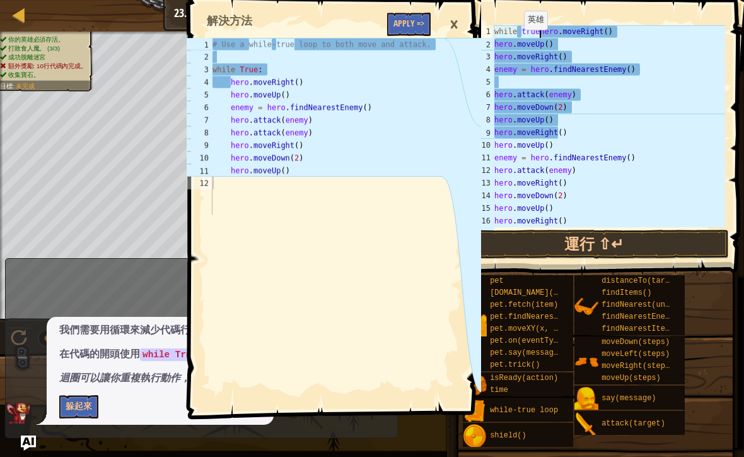
type textarea "hero.moveRight()"
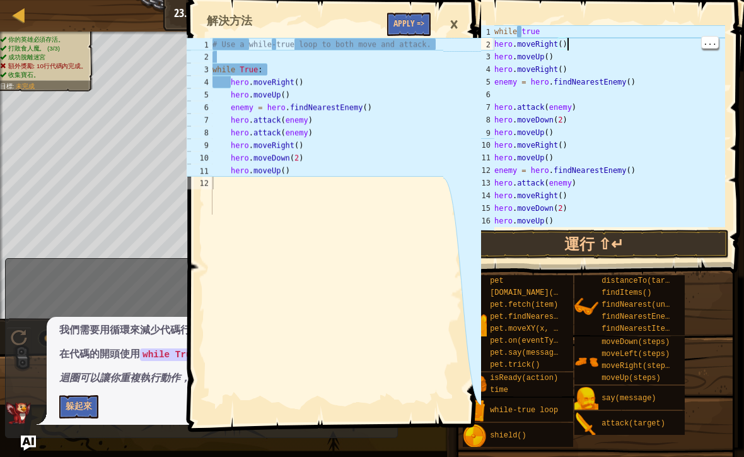
scroll to position [6, 0]
click at [533, 93] on div "while true hero . moveRight ( ) hero . moveUp ( ) hero . moveRight ( ) enemy = …" at bounding box center [608, 138] width 233 height 227
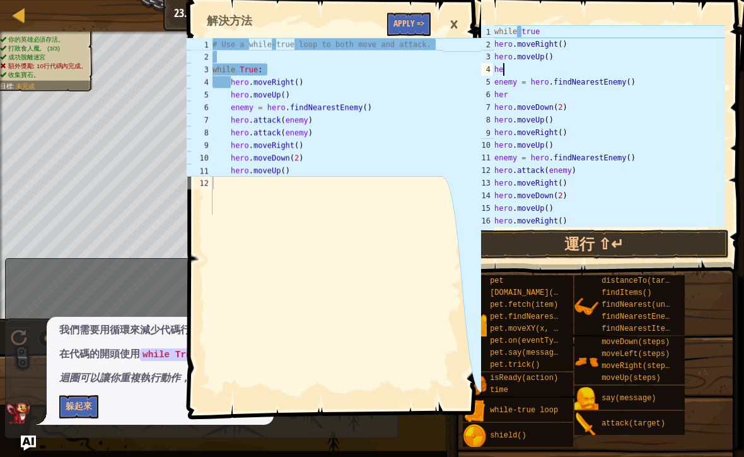
type textarea "h"
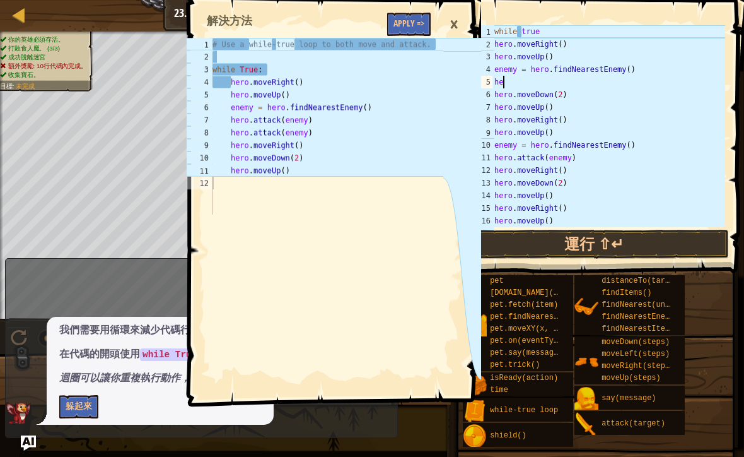
type textarea "h"
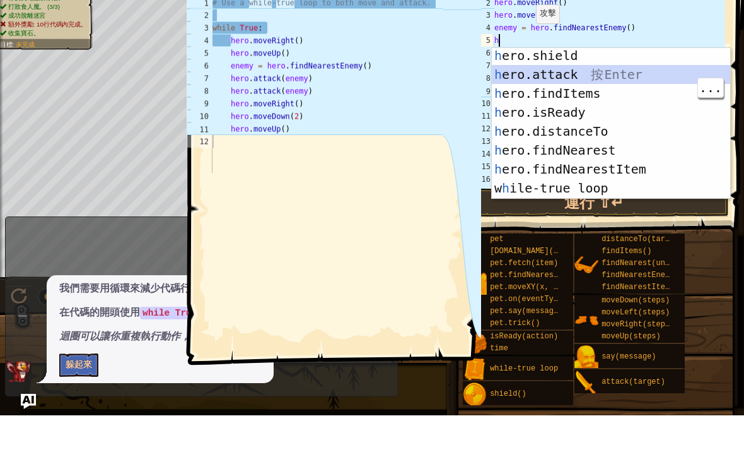
scroll to position [127, 0]
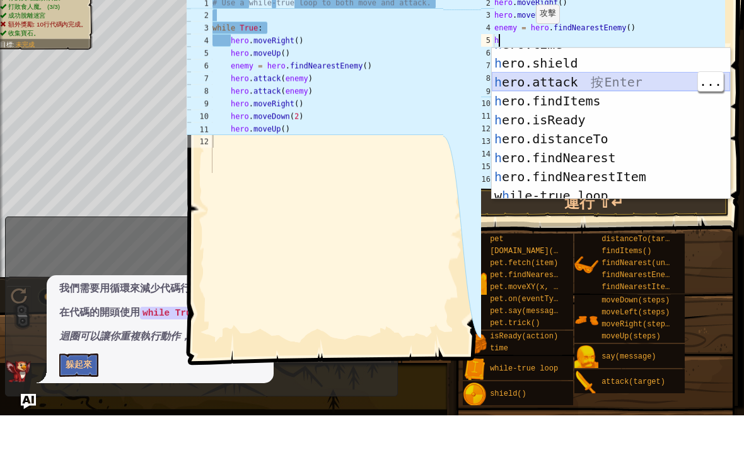
click at [641, 83] on div "h ero.time 按 Enter h ero.shield 按 Enter h ero.attack 按 Enter h ero.findItems 按 …" at bounding box center [611, 170] width 238 height 189
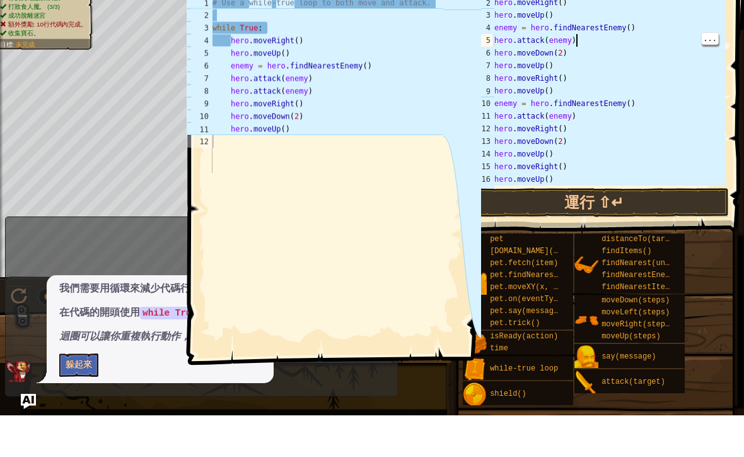
click at [578, 49] on div "while true hero . moveRight ( ) hero . moveUp ( ) enemy = hero . findNearestEne…" at bounding box center [608, 138] width 233 height 227
type textarea "hero.attack(enemy)"
click at [590, 40] on div "while true hero . moveRight ( ) hero . moveUp ( ) enemy = hero . findNearestEne…" at bounding box center [608, 138] width 233 height 227
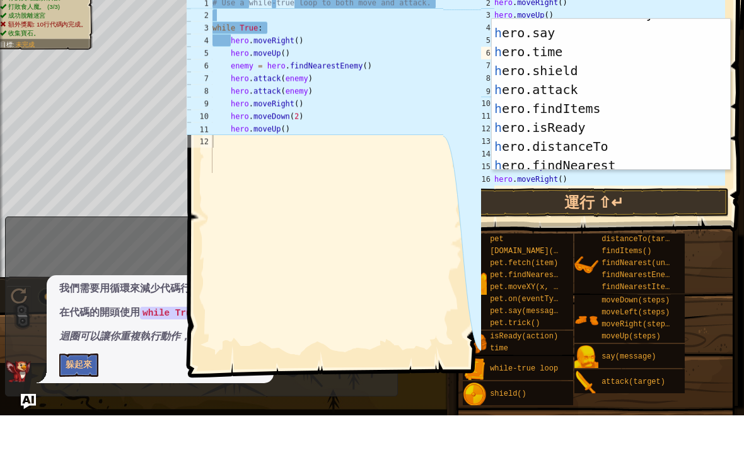
scroll to position [91, 0]
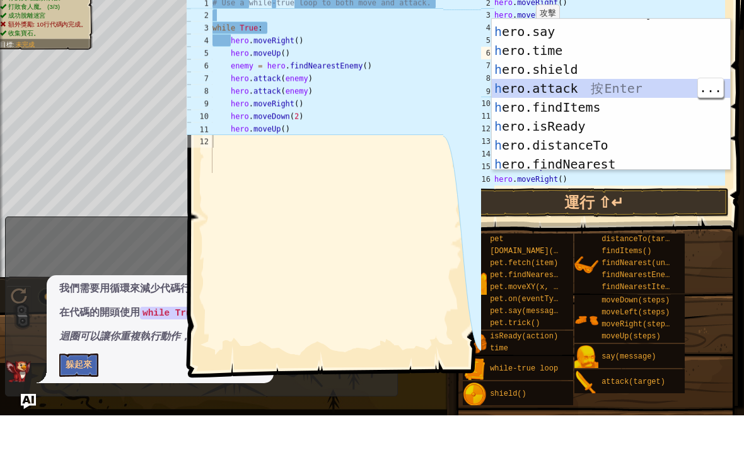
click at [626, 90] on div "h ero.findNearestEnemy 按 Enter h ero.say 按 Enter h ero.time 按 Enter h ero.shiel…" at bounding box center [611, 139] width 238 height 189
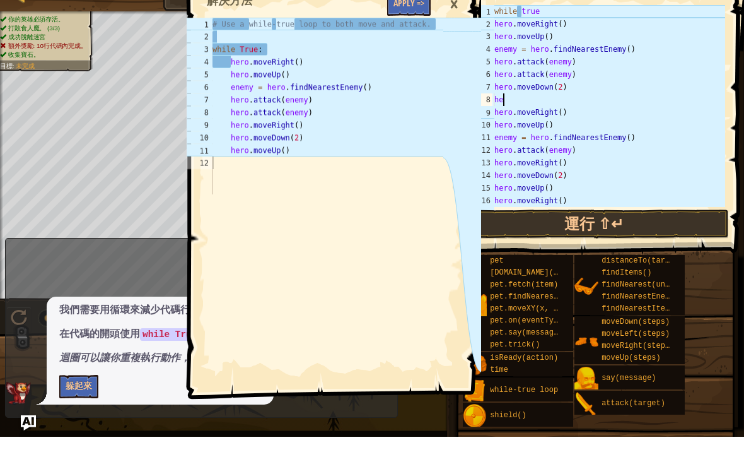
type textarea "h"
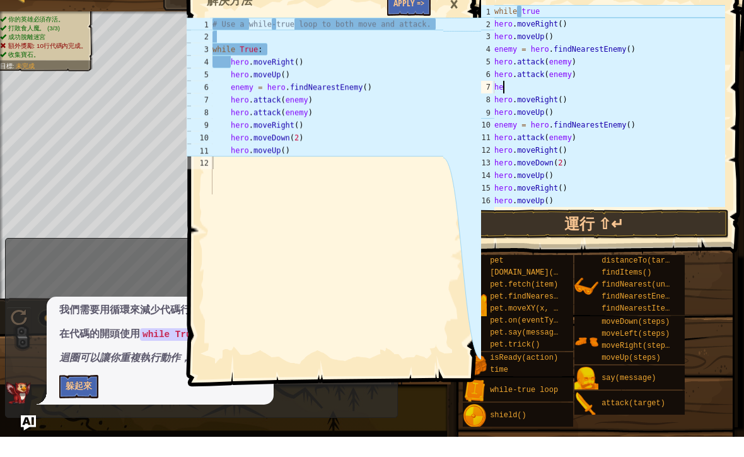
type textarea "h"
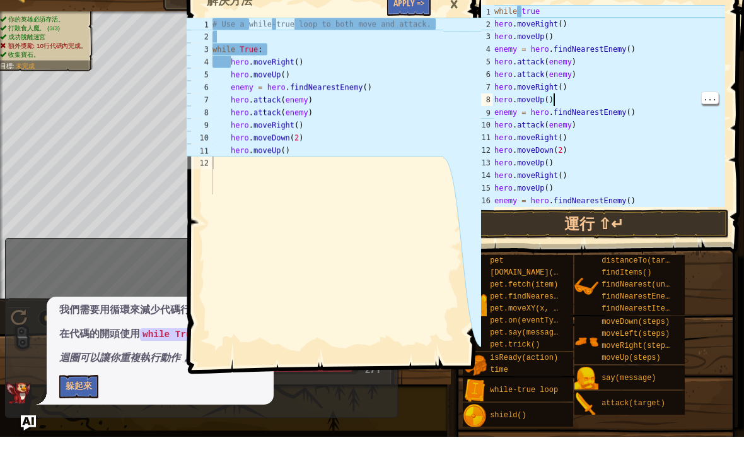
click at [569, 94] on div "while true hero . moveRight ( ) hero . moveUp ( ) enemy = hero . findNearestEne…" at bounding box center [608, 138] width 233 height 227
type textarea "hero.moved"
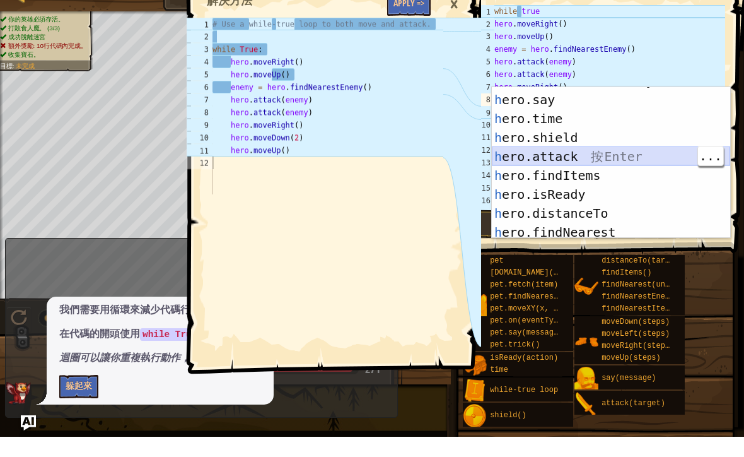
scroll to position [6, 3]
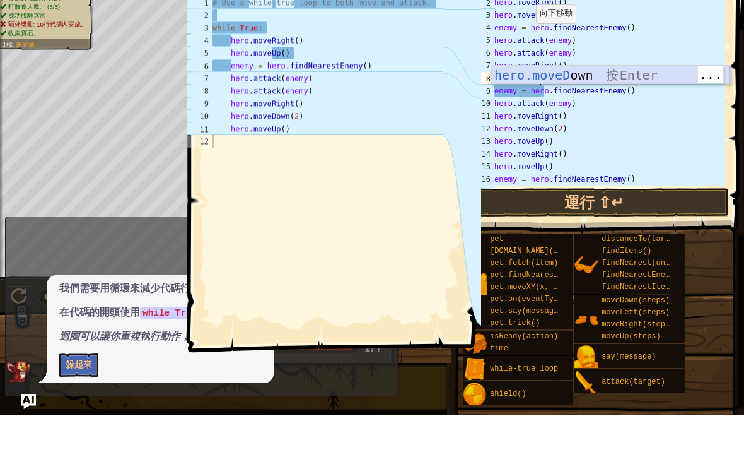
click at [625, 107] on div "hero.moveD own 按 Enter" at bounding box center [611, 135] width 238 height 57
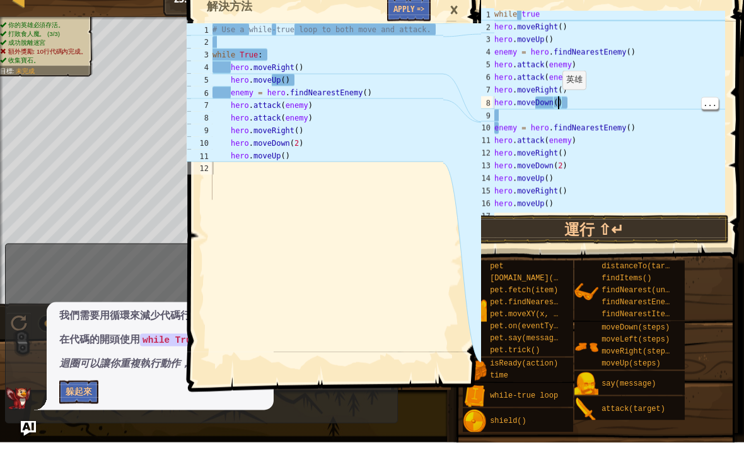
scroll to position [6, 0]
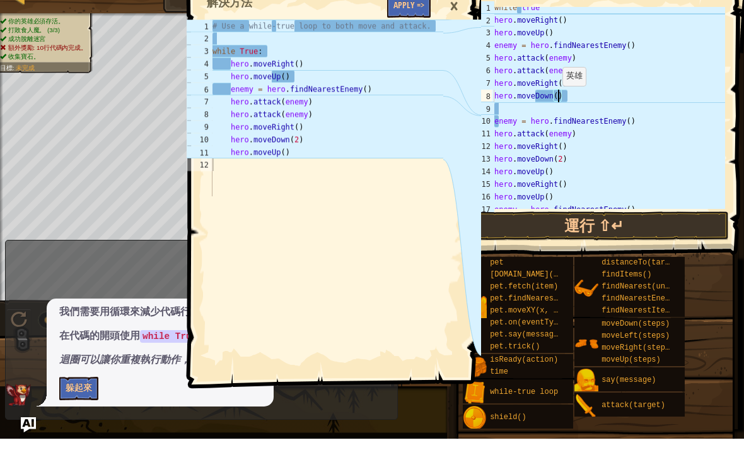
type textarea "hero.moveDown(2)"
click at [523, 103] on div "while true hero . moveRight ( ) hero . moveUp ( ) enemy = hero . findNearestEne…" at bounding box center [608, 133] width 233 height 227
click at [515, 103] on div "while true hero . moveRight ( ) hero . moveUp ( ) enemy = hero . findNearestEne…" at bounding box center [608, 133] width 233 height 227
type textarea "hero.moveDown(2)"
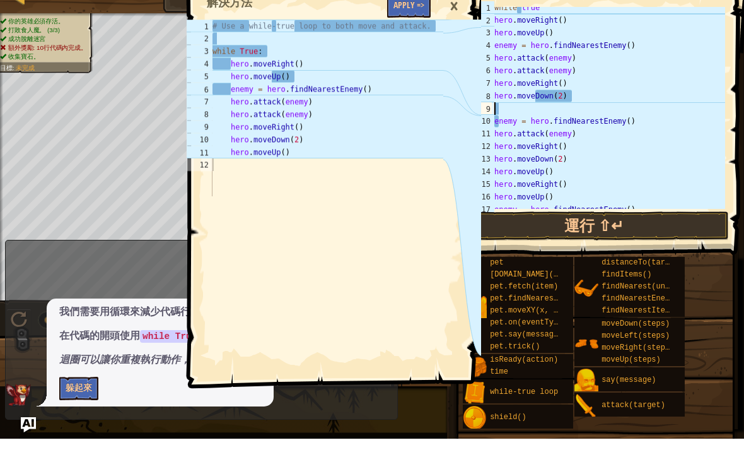
type textarea "h"
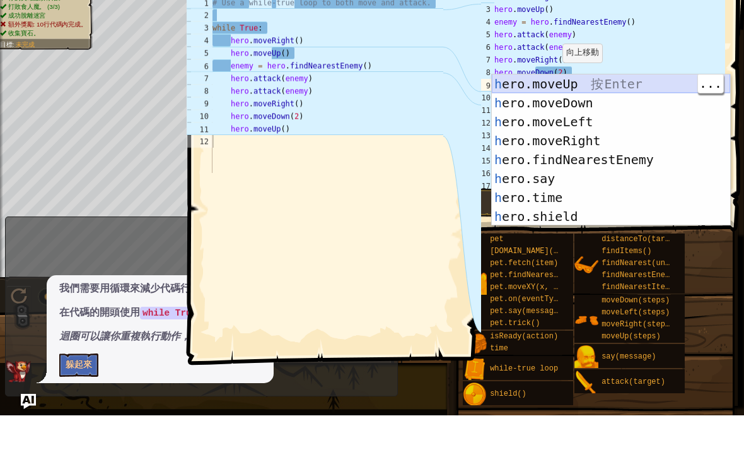
click at [611, 116] on div "h ero.moveUp 按 Enter h ero.moveDown 按 Enter h ero.moveLeft 按 Enter h ero.moveRi…" at bounding box center [611, 210] width 238 height 189
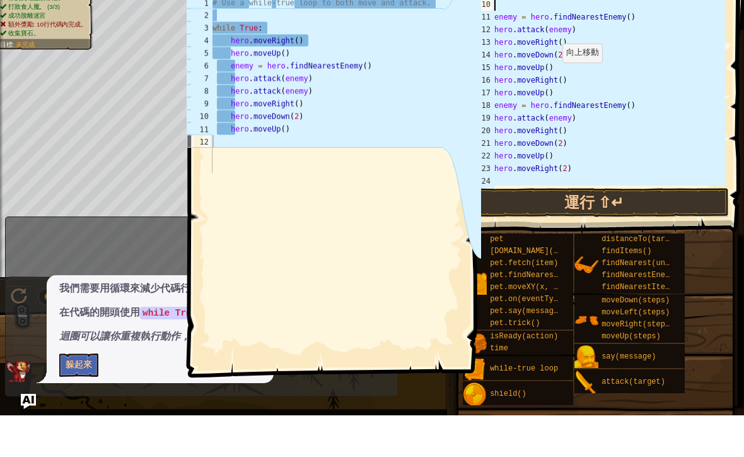
scroll to position [122, 0]
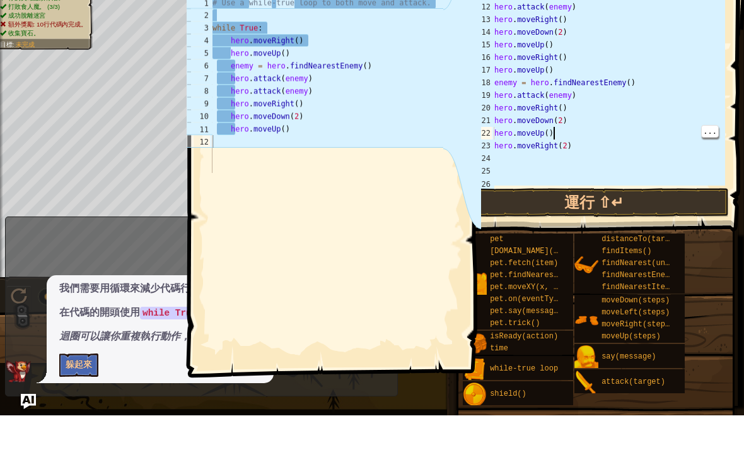
click at [591, 139] on div "enemy = hero . findNearestEnemy ( ) hero . attack ( enemy ) hero . moveRight ( …" at bounding box center [608, 130] width 233 height 227
click at [579, 143] on div "enemy = hero . findNearestEnemy ( ) hero . attack ( enemy ) hero . moveRight ( …" at bounding box center [608, 130] width 233 height 227
click at [79, 395] on button "躲起來" at bounding box center [78, 406] width 39 height 23
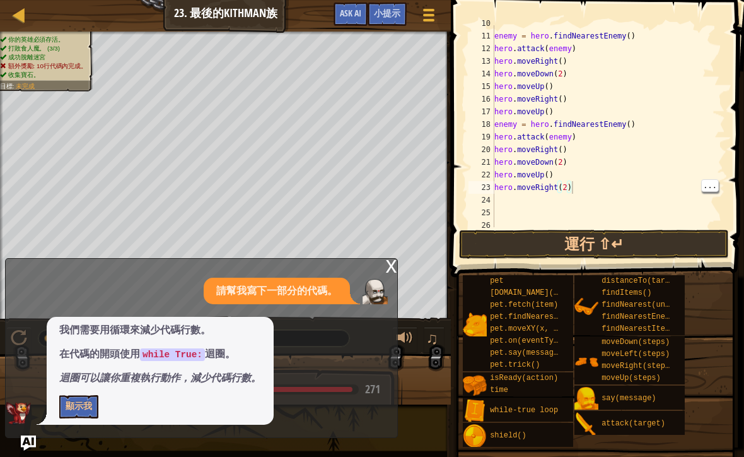
click at [59, 298] on div "請幫我寫下一部分的代碼。" at bounding box center [198, 291] width 385 height 27
click at [593, 182] on div "enemy = hero . findNearestEnemy ( ) hero . attack ( enemy ) hero . moveRight ( …" at bounding box center [608, 130] width 233 height 227
type textarea "hero.moveRight(2"
click at [22, 403] on img at bounding box center [18, 413] width 25 height 23
click at [647, 197] on div "enemy = hero . findNearestEnemy ( ) hero . attack ( enemy ) hero . moveRight ( …" at bounding box center [608, 130] width 233 height 227
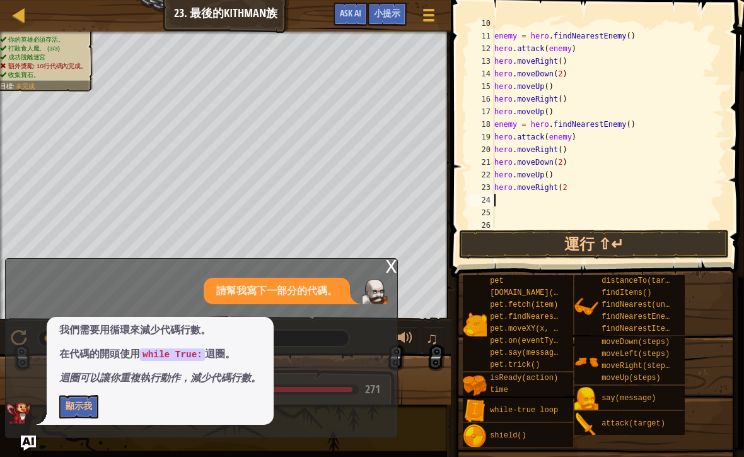
click at [604, 185] on div "enemy = hero . findNearestEnemy ( ) hero . attack ( enemy ) hero . moveRight ( …" at bounding box center [608, 130] width 233 height 227
click at [345, 18] on span "Ask AI" at bounding box center [350, 13] width 21 height 12
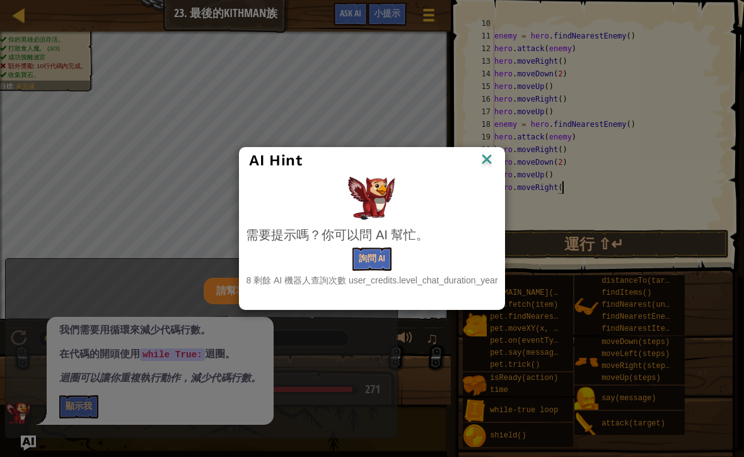
click at [491, 164] on img at bounding box center [487, 160] width 16 height 19
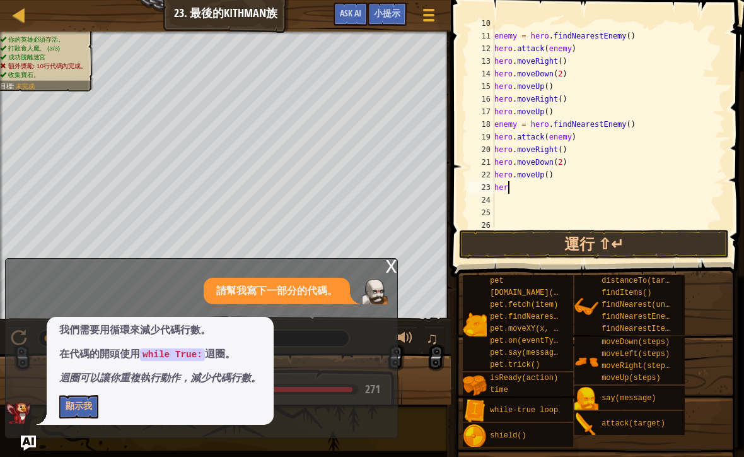
type textarea "h"
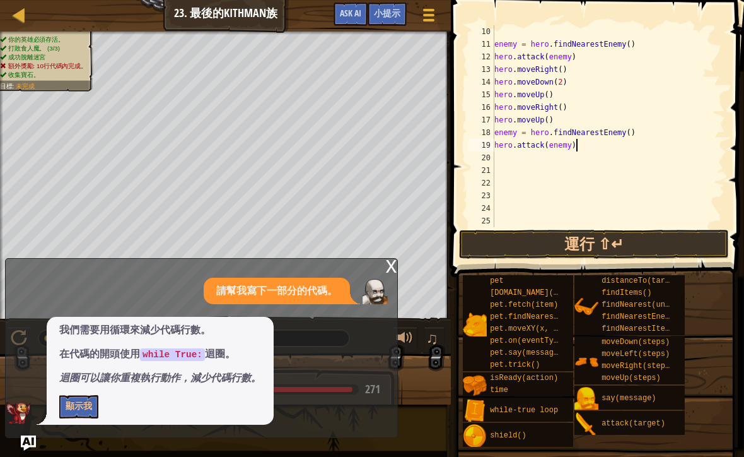
scroll to position [114, 0]
type textarea "h"
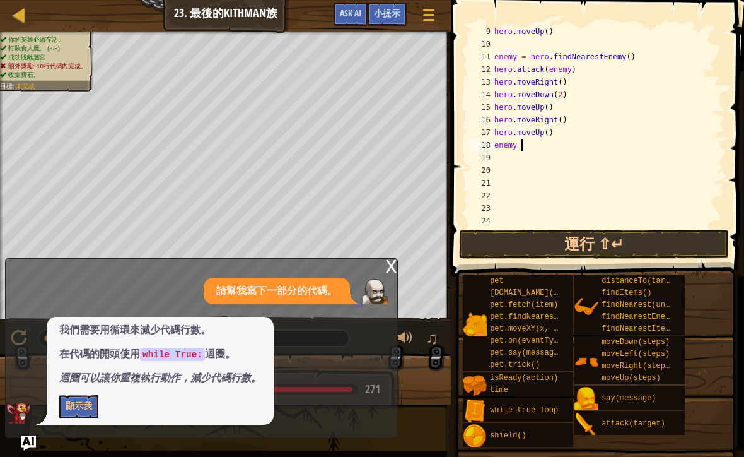
type textarea "enemy"
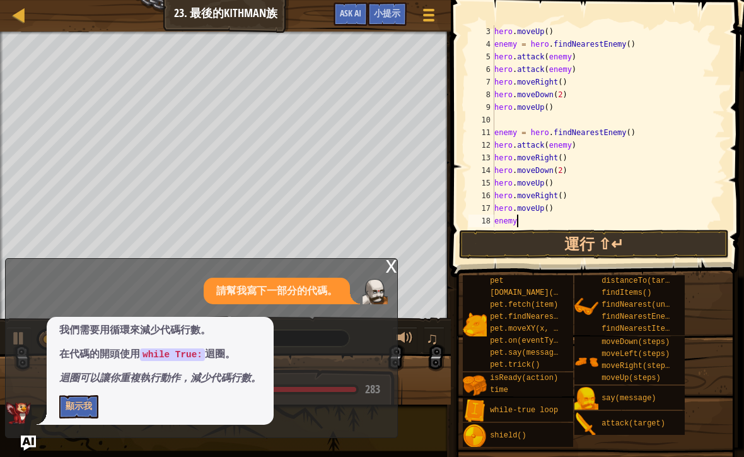
scroll to position [25, 0]
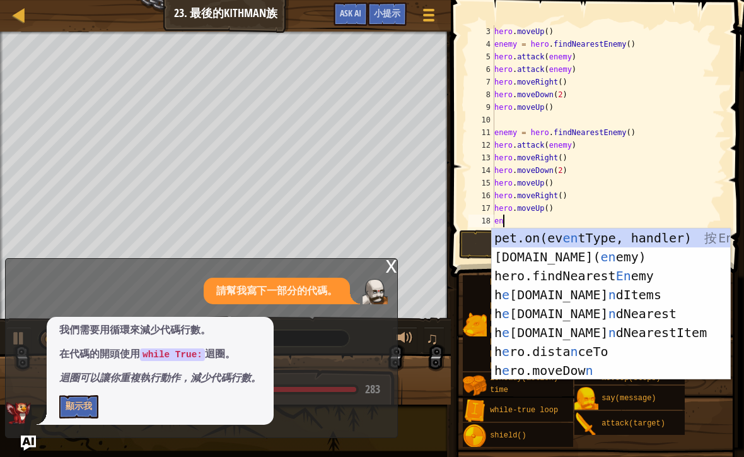
type textarea "e"
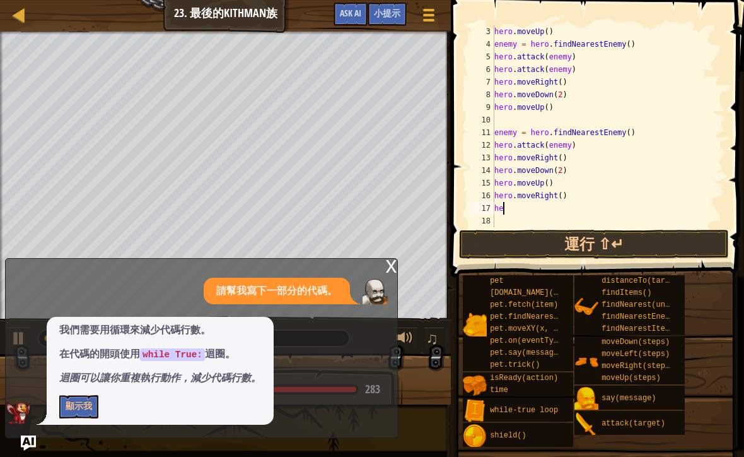
type textarea "h"
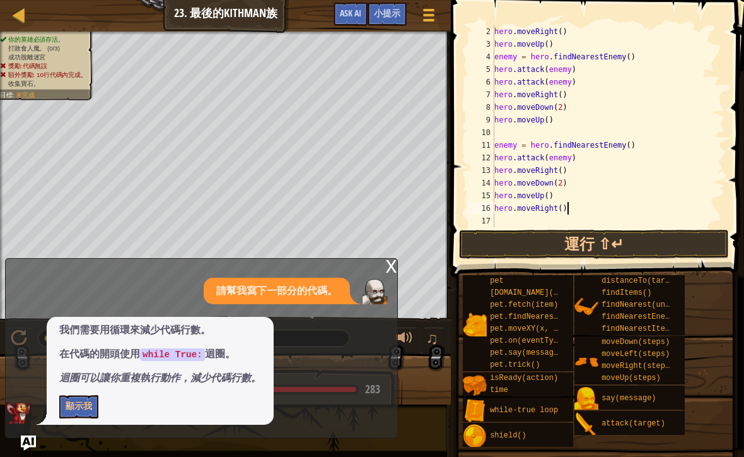
scroll to position [13, 0]
type textarea "h"
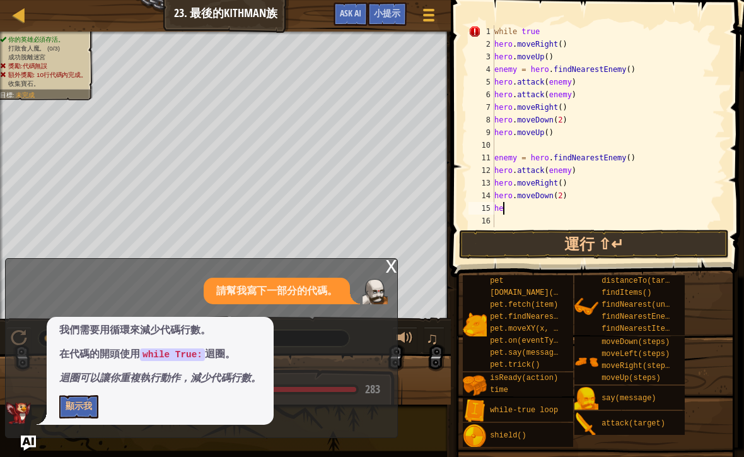
type textarea "h"
click at [79, 396] on button "顯示我" at bounding box center [78, 406] width 39 height 23
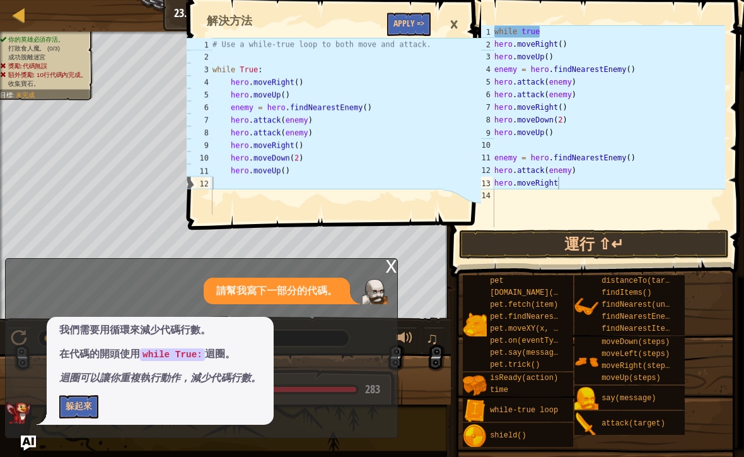
click at [78, 403] on button "躲起來" at bounding box center [78, 406] width 39 height 23
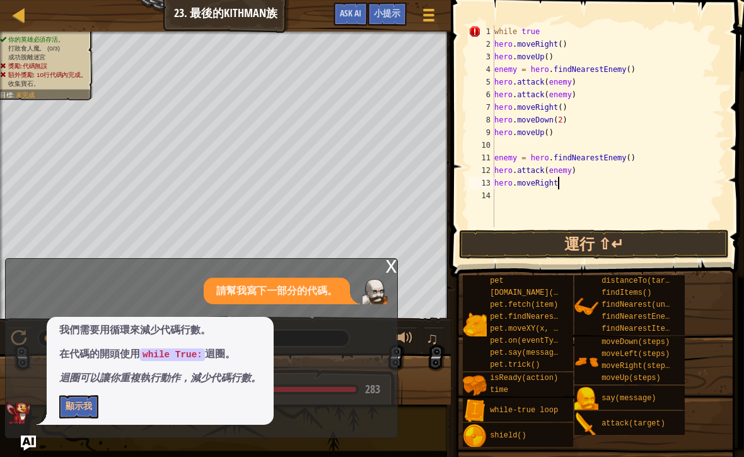
click at [575, 187] on div "while true hero . moveRight ( ) hero . moveUp ( ) enemy = hero . findNearestEne…" at bounding box center [608, 138] width 233 height 227
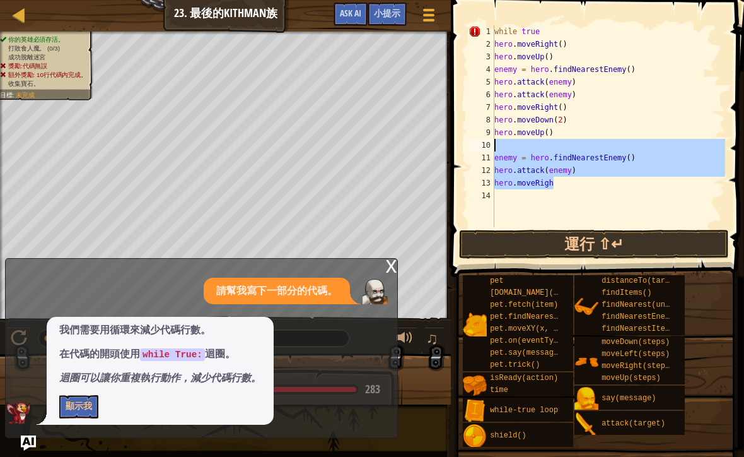
drag, startPoint x: 575, startPoint y: 187, endPoint x: 495, endPoint y: 148, distance: 89.4
click at [495, 148] on div "while true hero . moveRight ( ) hero . moveUp ( ) enemy = hero . findNearestEne…" at bounding box center [608, 138] width 233 height 227
type textarea "enemy = hero.findNearestEnemy()"
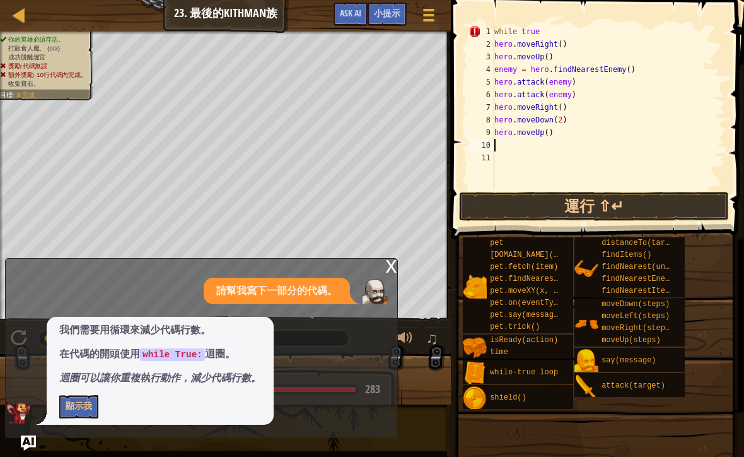
click at [597, 196] on button "運行 ⇧↵" at bounding box center [594, 206] width 270 height 29
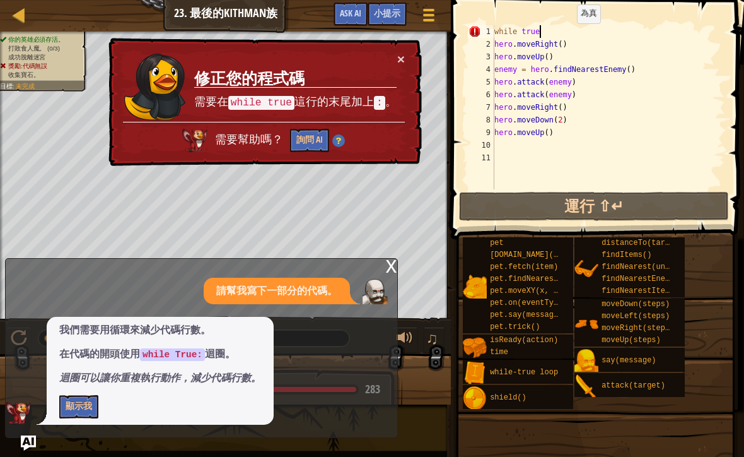
click at [572, 36] on div "while true hero . moveRight ( ) hero . moveUp ( ) enemy = hero . findNearestEne…" at bounding box center [608, 119] width 233 height 189
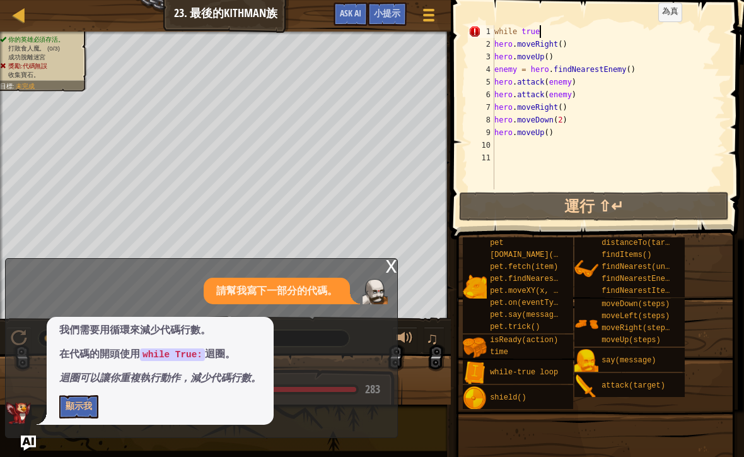
scroll to position [6, 4]
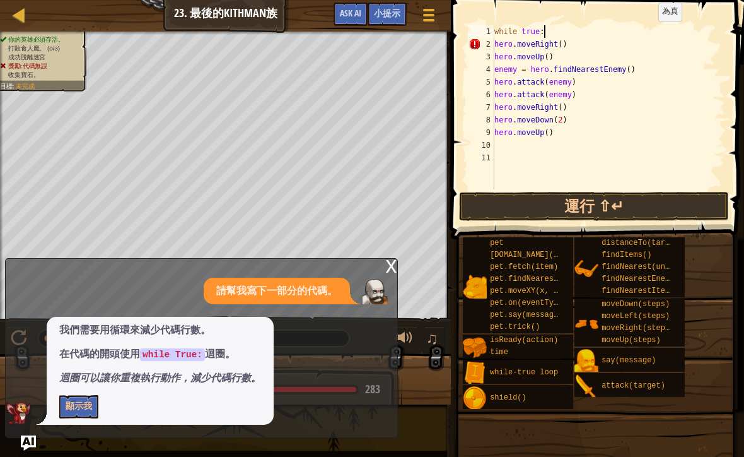
click at [587, 218] on button "運行 ⇧↵" at bounding box center [594, 206] width 270 height 29
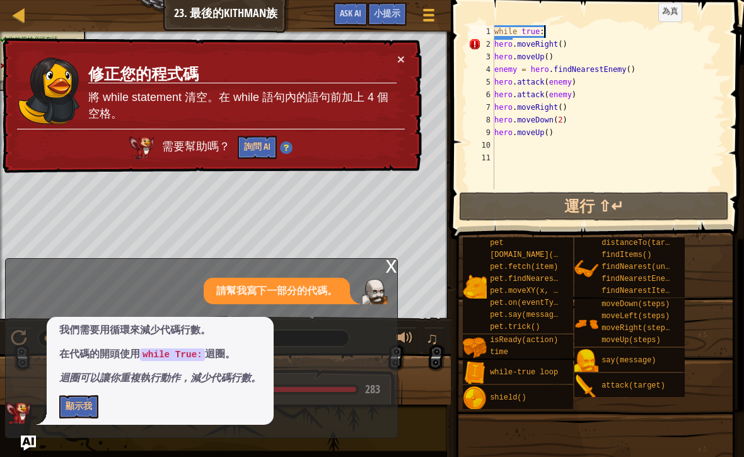
click at [254, 151] on button "詢問 AI" at bounding box center [257, 147] width 39 height 23
click at [247, 152] on button "詢問 AI" at bounding box center [257, 147] width 39 height 23
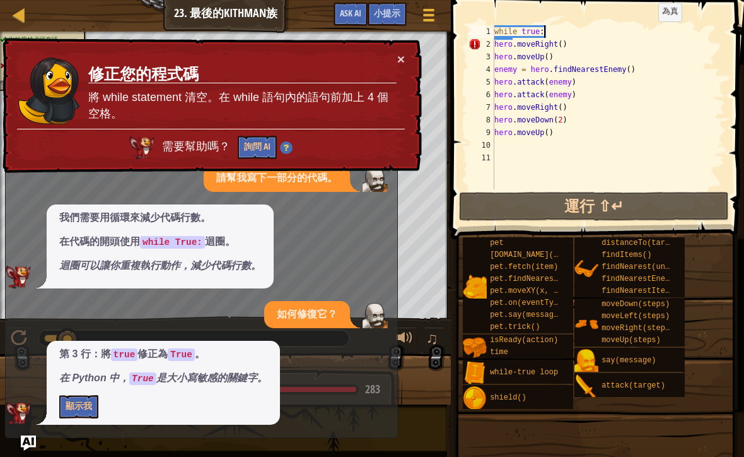
click at [85, 397] on button "顯示我" at bounding box center [78, 406] width 39 height 23
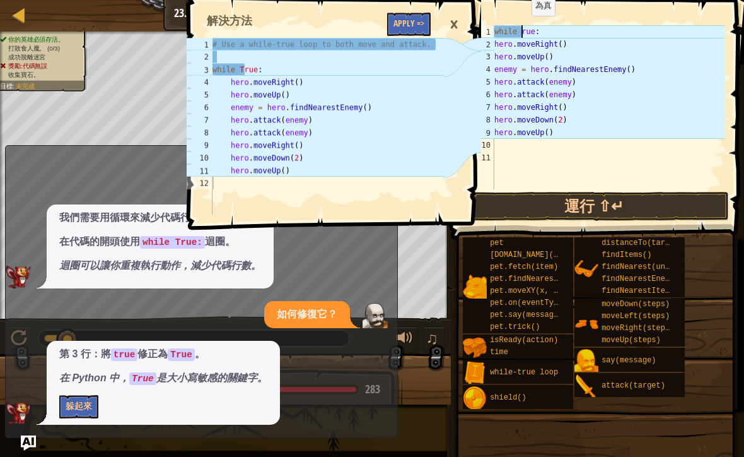
scroll to position [6, 3]
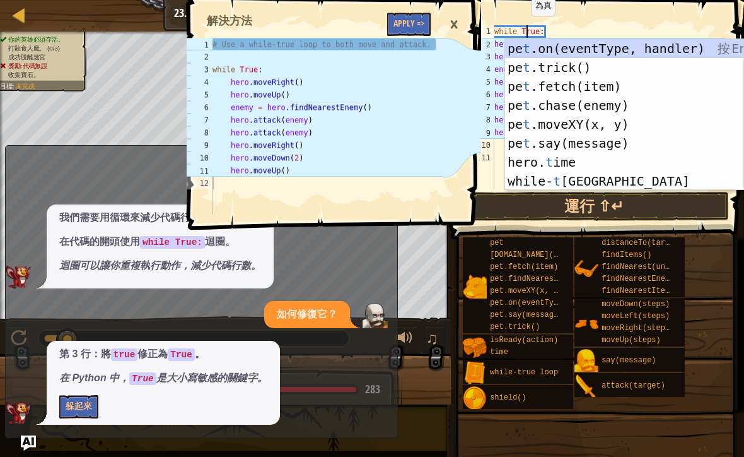
click at [608, 23] on span at bounding box center [598, 101] width 303 height 276
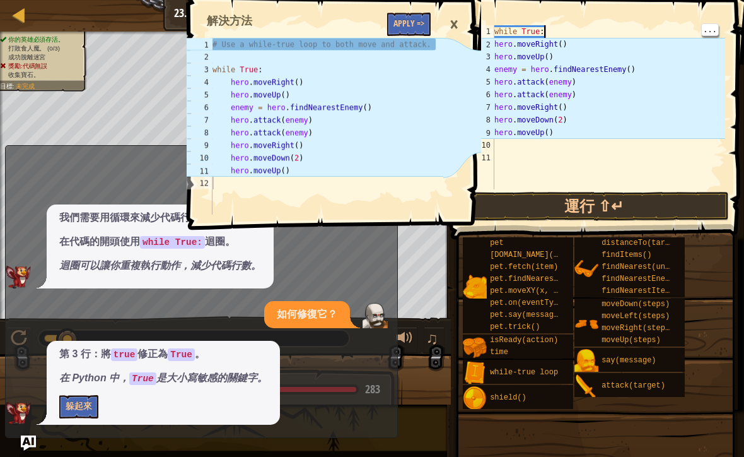
click at [616, 204] on button "運行 ⇧↵" at bounding box center [594, 206] width 270 height 29
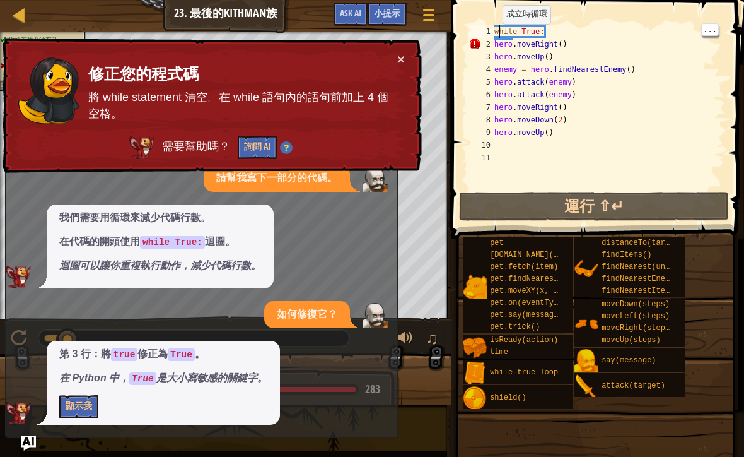
click at [489, 45] on div "2" at bounding box center [482, 44] width 26 height 13
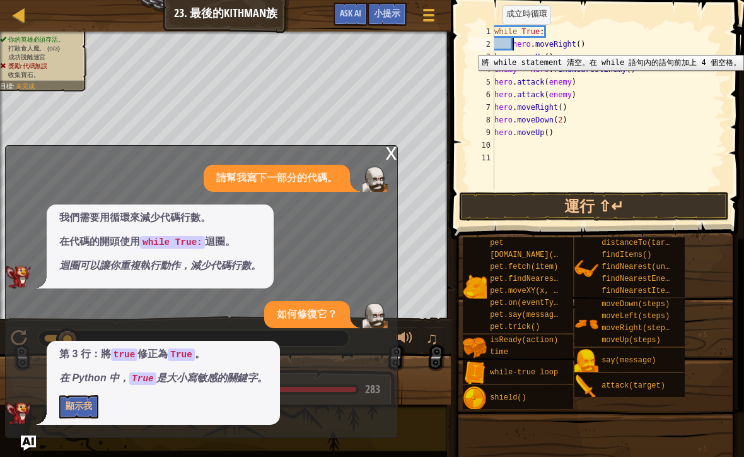
click at [630, 213] on button "運行 ⇧↵" at bounding box center [594, 206] width 270 height 29
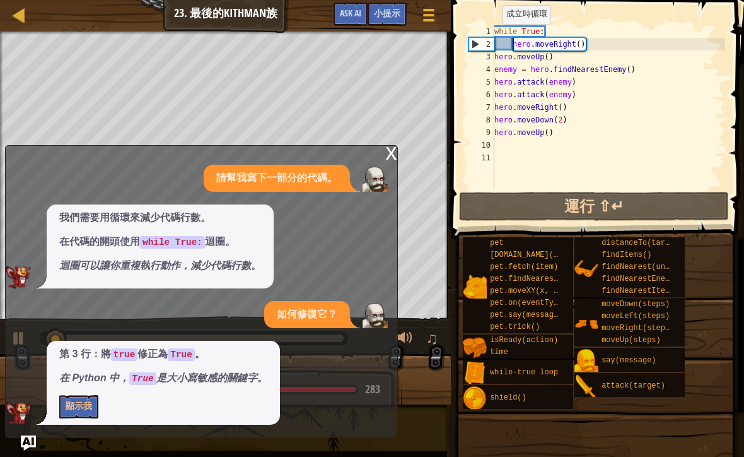
click at [387, 158] on div "x" at bounding box center [391, 152] width 11 height 13
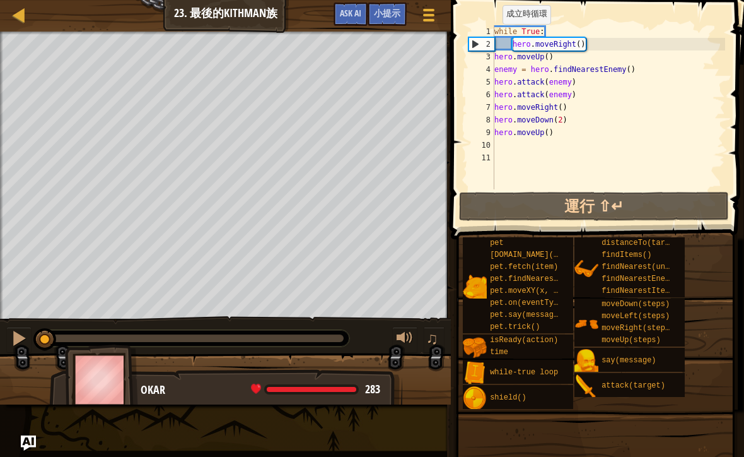
click at [348, 18] on span "Ask AI" at bounding box center [350, 13] width 21 height 12
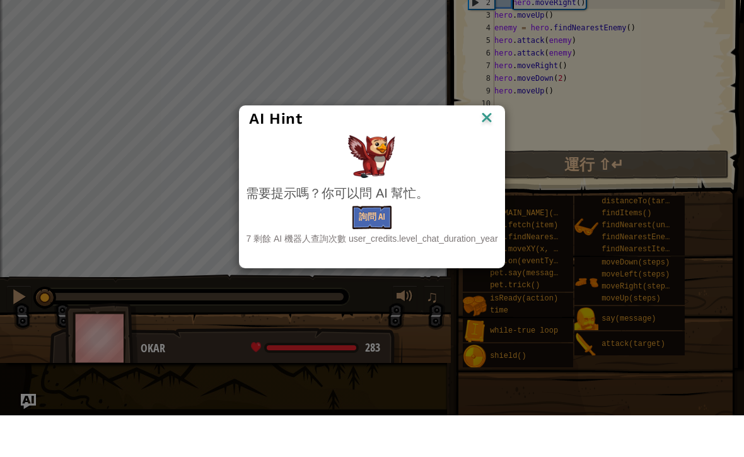
click at [377, 247] on button "詢問 AI" at bounding box center [372, 258] width 39 height 23
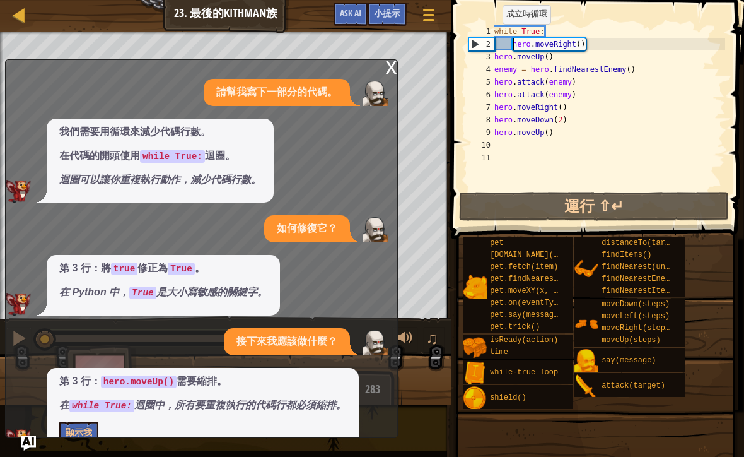
scroll to position [21, 0]
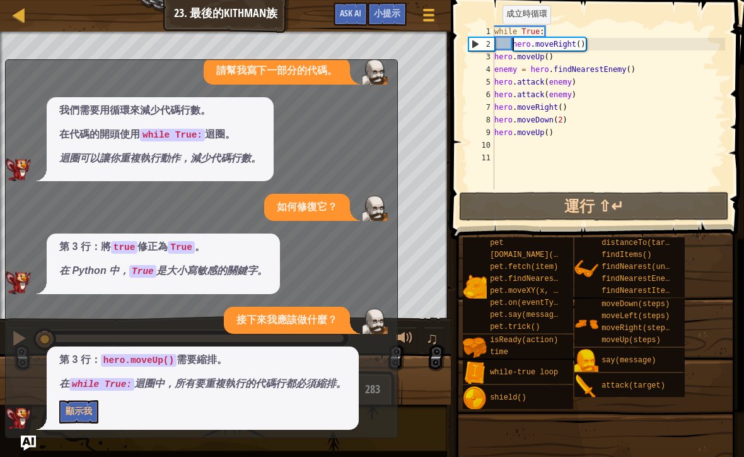
click at [68, 404] on button "顯示我" at bounding box center [78, 411] width 39 height 23
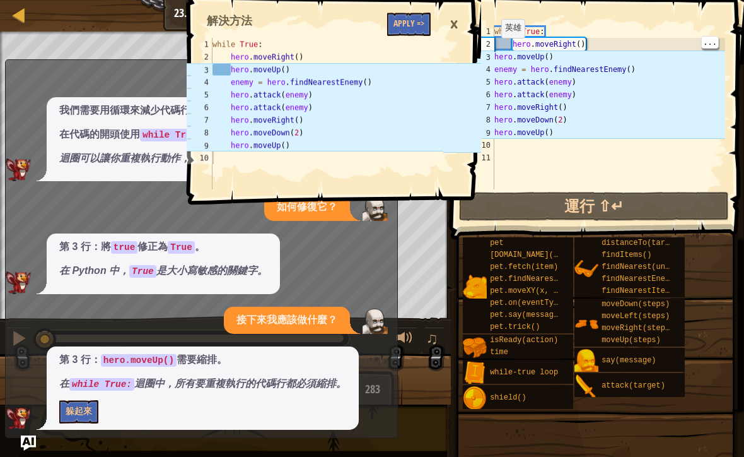
click at [491, 50] on div "3" at bounding box center [482, 56] width 26 height 13
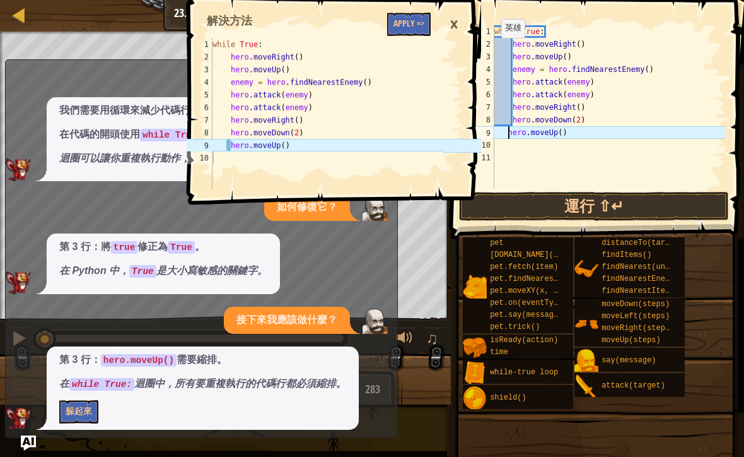
type textarea "hero.moveUp()"
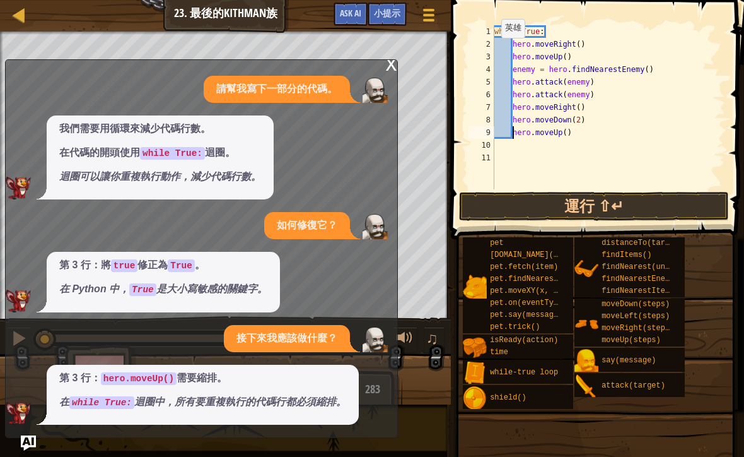
scroll to position [0, 0]
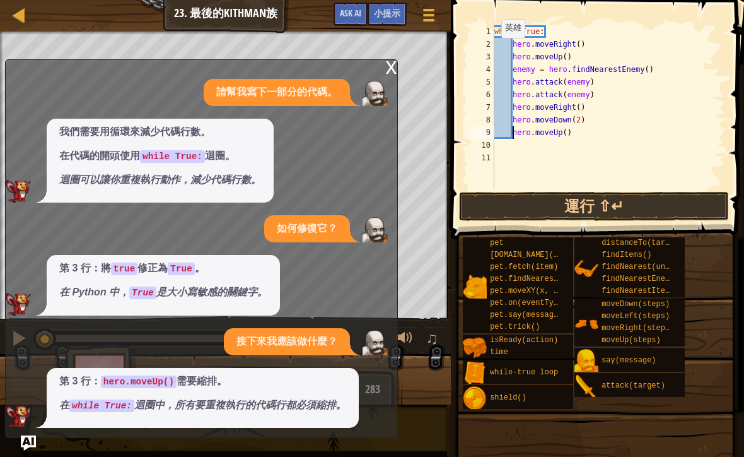
click at [611, 209] on button "運行 ⇧↵" at bounding box center [594, 206] width 270 height 29
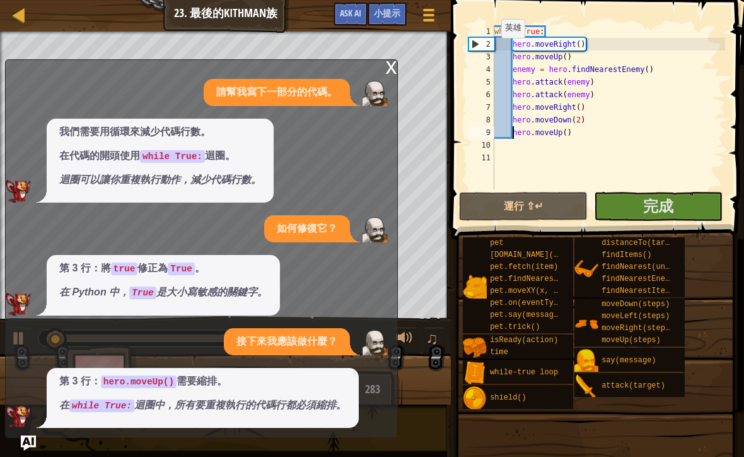
click at [386, 64] on div "x" at bounding box center [391, 66] width 11 height 13
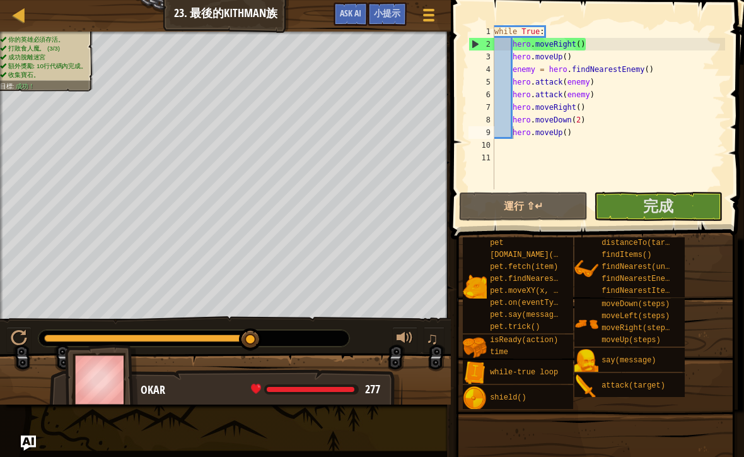
click at [659, 210] on span "完成" at bounding box center [659, 206] width 30 height 20
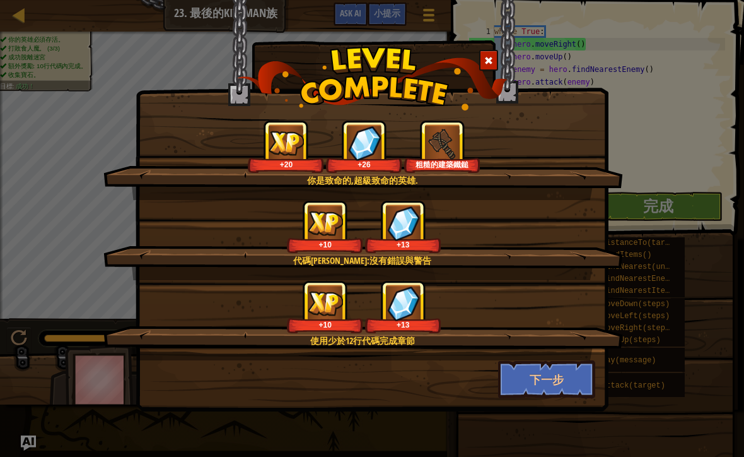
click at [561, 377] on button "下一步" at bounding box center [547, 379] width 98 height 38
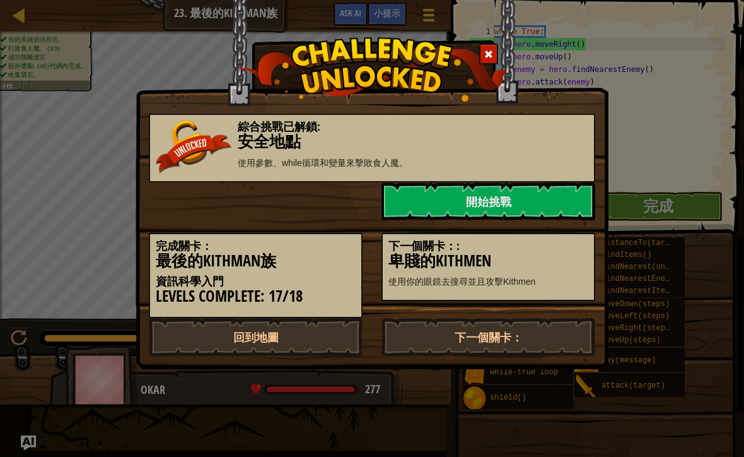
click at [498, 336] on link "下一個關卡：" at bounding box center [489, 337] width 214 height 38
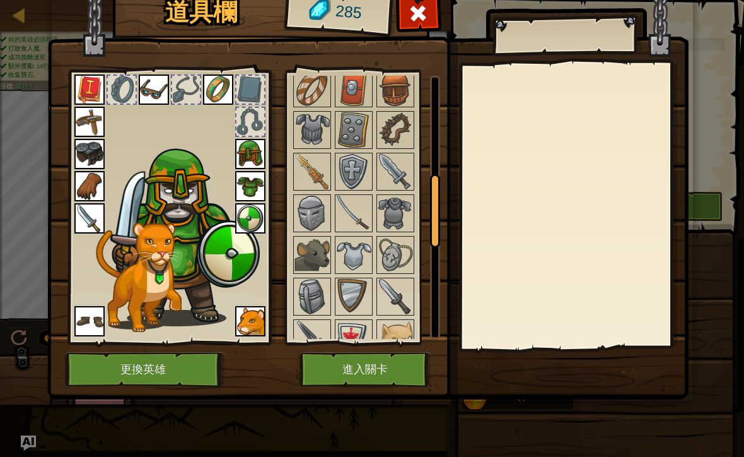
scroll to position [384, 0]
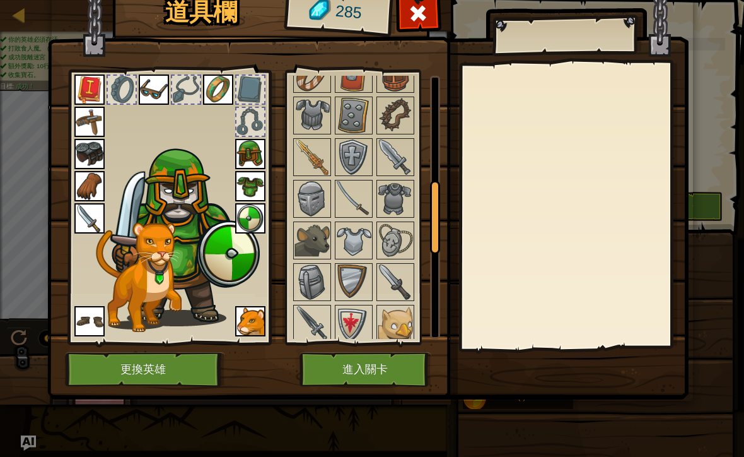
click at [337, 247] on img at bounding box center [353, 240] width 35 height 35
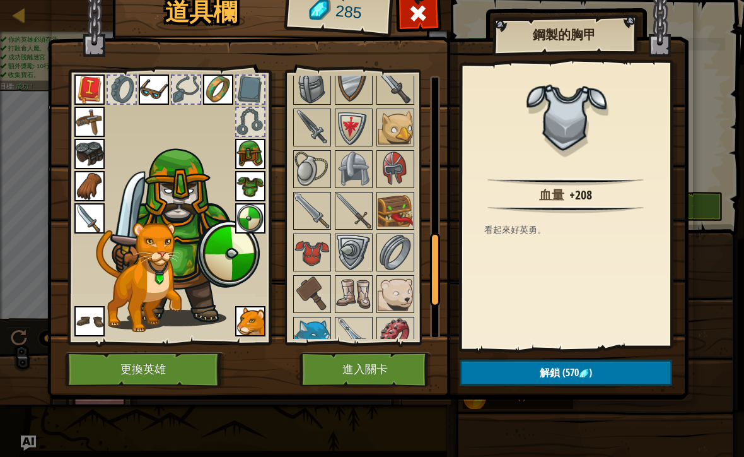
scroll to position [581, 0]
click at [380, 218] on img at bounding box center [395, 209] width 35 height 35
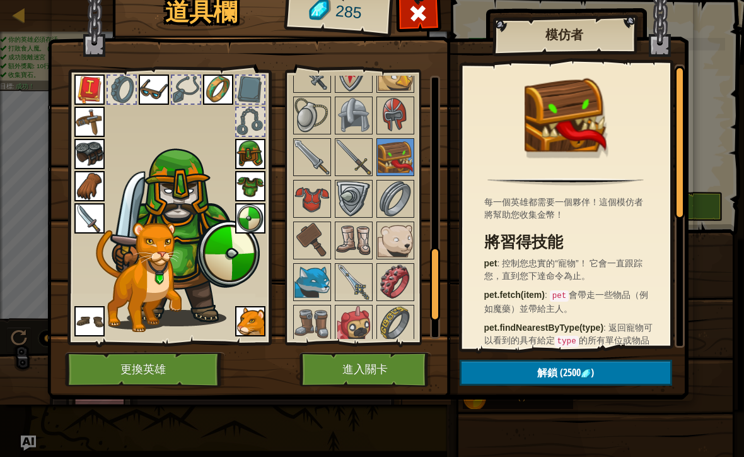
scroll to position [638, 0]
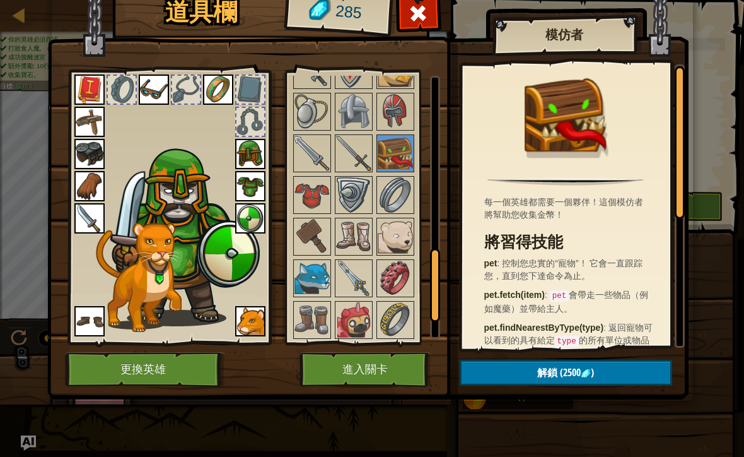
click at [345, 237] on img at bounding box center [353, 236] width 35 height 35
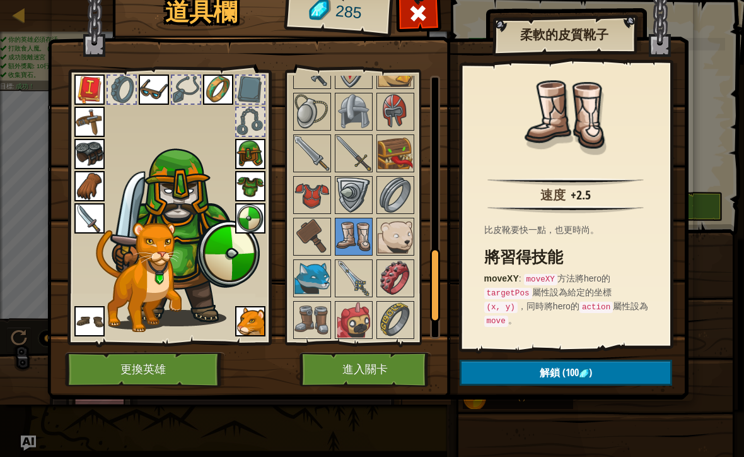
click at [339, 252] on img at bounding box center [353, 236] width 35 height 35
click at [368, 283] on img at bounding box center [353, 278] width 35 height 35
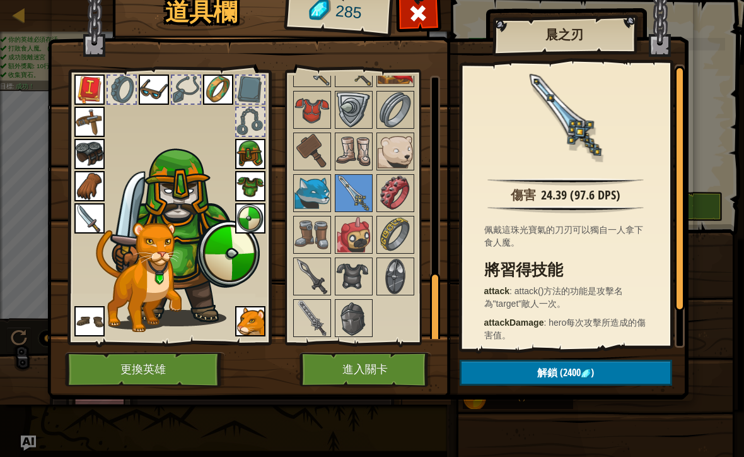
scroll to position [722, 0]
click at [303, 322] on img at bounding box center [312, 319] width 35 height 35
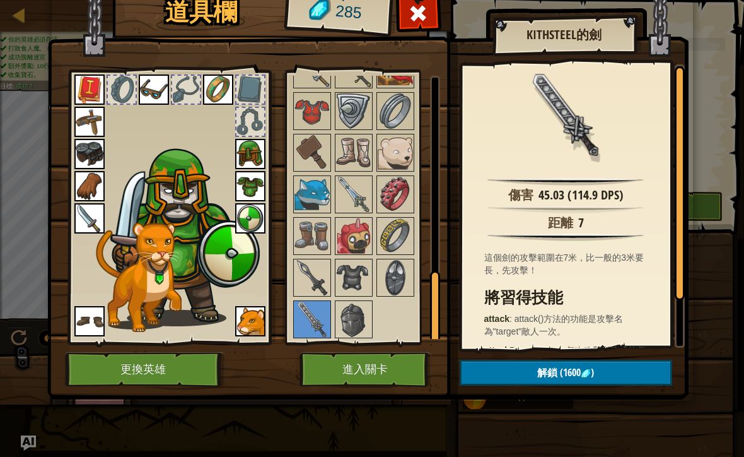
click at [307, 274] on img at bounding box center [312, 277] width 35 height 35
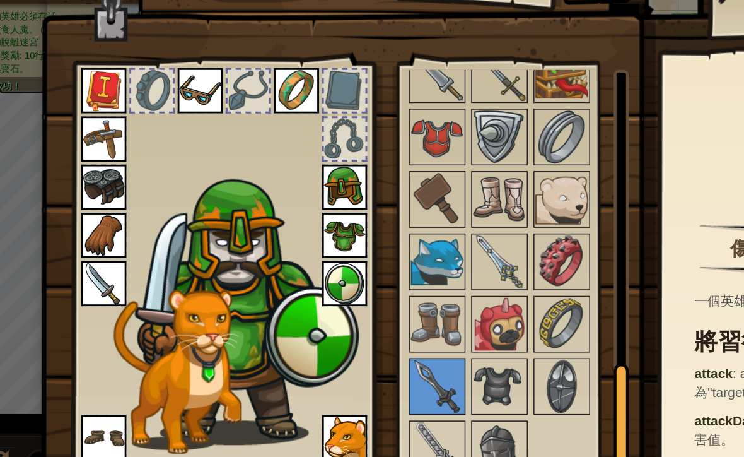
scroll to position [717, 0]
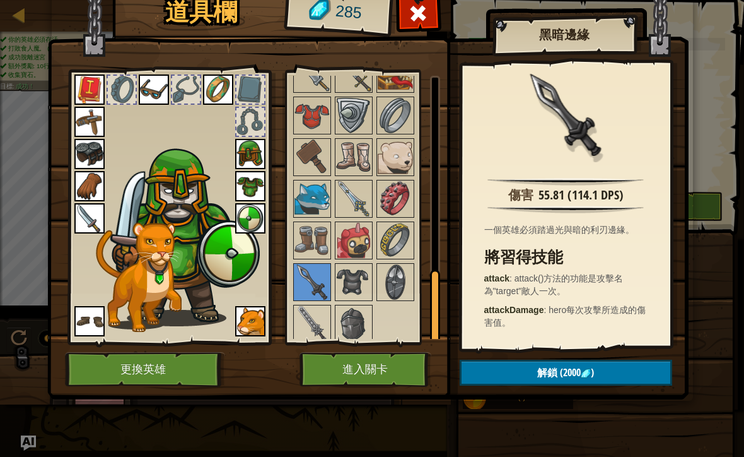
click at [423, 20] on span at bounding box center [418, 13] width 20 height 20
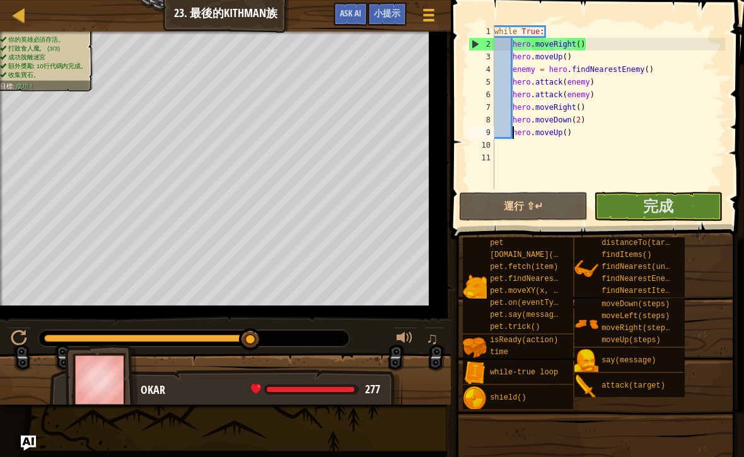
click at [30, 20] on link "地圖" at bounding box center [28, 15] width 6 height 17
select select "zh-HANT"
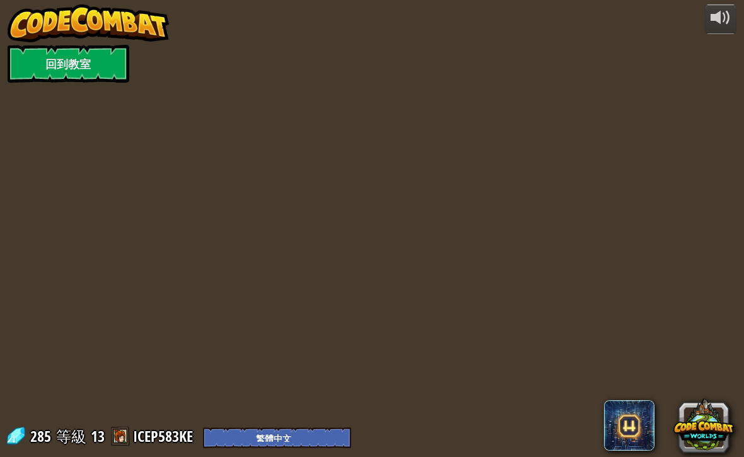
select select "zh-HANT"
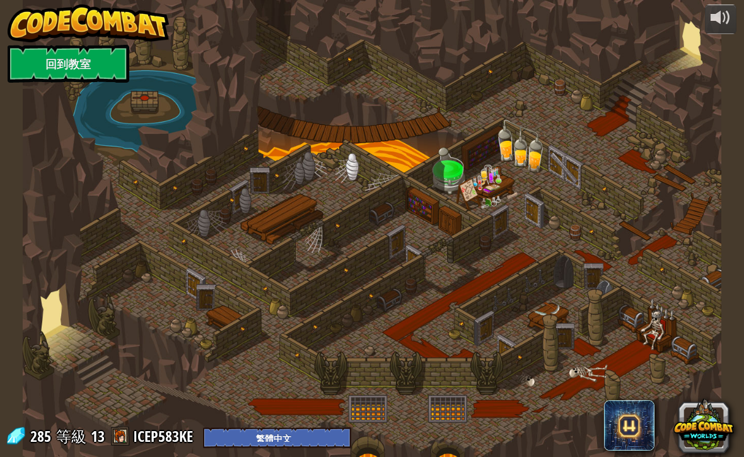
select select "zh-HANT"
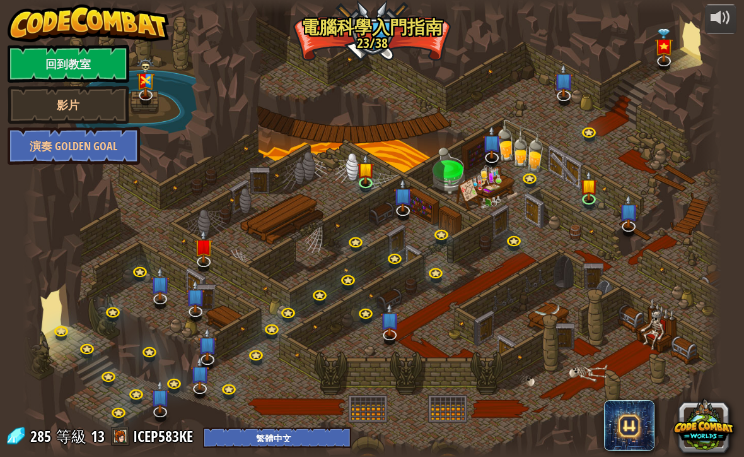
select select "zh-HANT"
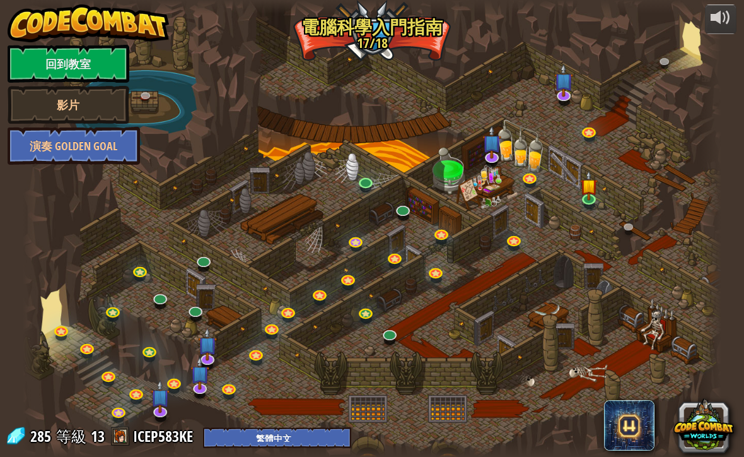
click at [70, 57] on link "回到教室" at bounding box center [69, 64] width 122 height 38
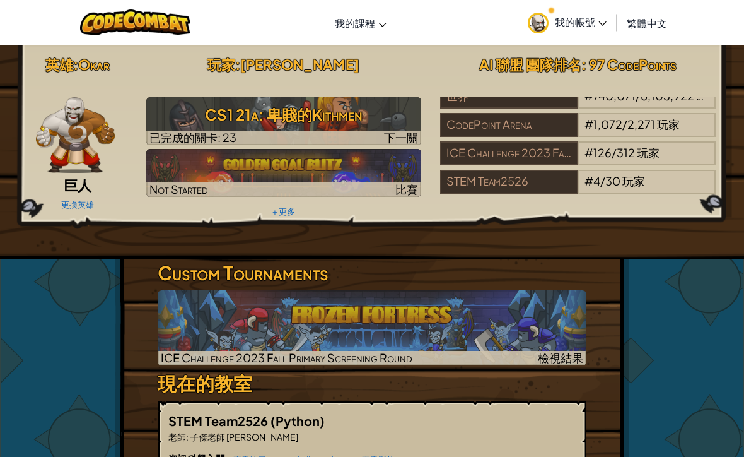
scroll to position [13, 0]
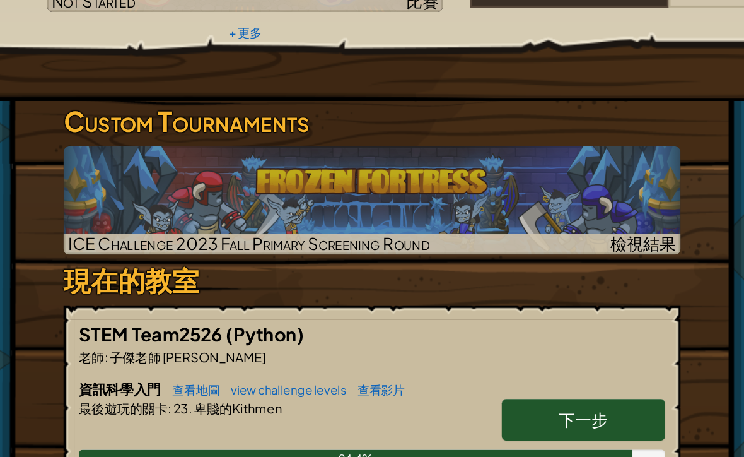
scroll to position [189, 0]
